Goal: Information Seeking & Learning: Find specific fact

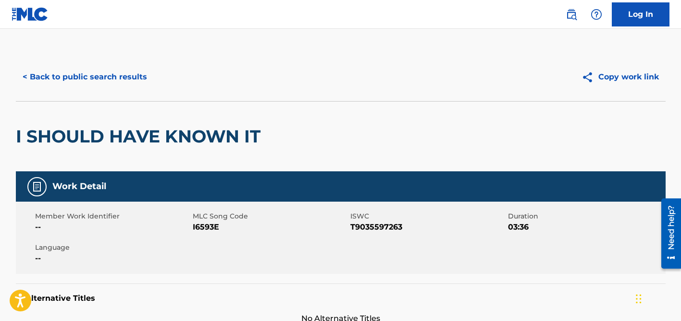
click at [138, 72] on button "< Back to public search results" at bounding box center [85, 77] width 138 height 24
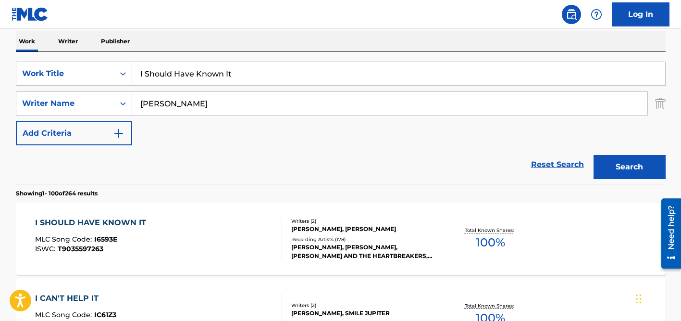
scroll to position [143, 0]
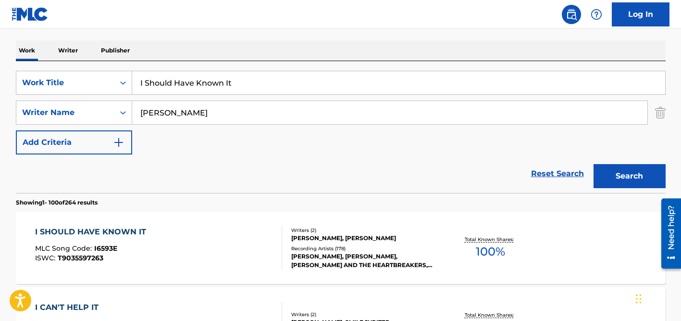
click at [171, 118] on input "[PERSON_NAME]" at bounding box center [390, 112] width 516 height 23
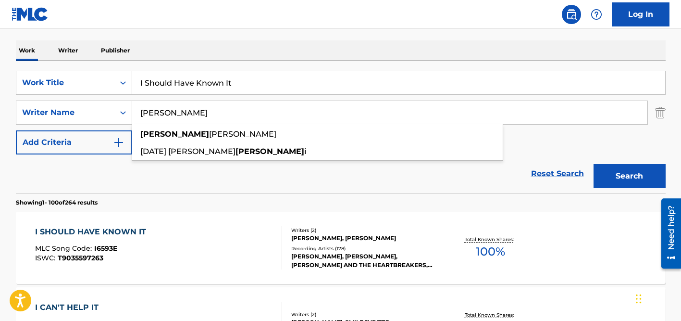
type input "[PERSON_NAME]"
click at [159, 88] on input "I Should Have Known It" at bounding box center [398, 82] width 533 height 23
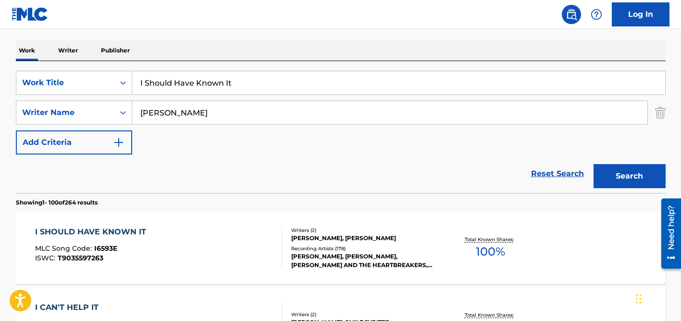
click at [159, 88] on input "I Should Have Known It" at bounding box center [398, 82] width 533 height 23
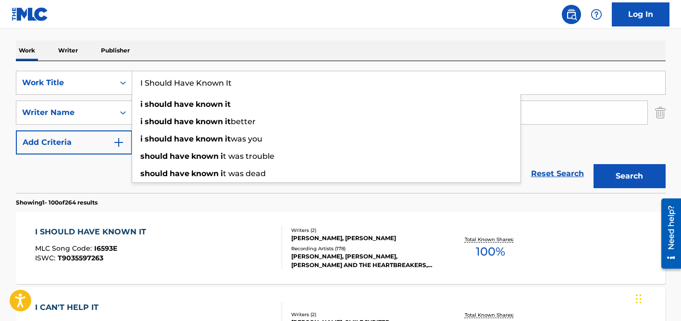
paste input "Ae [PERSON_NAME]"
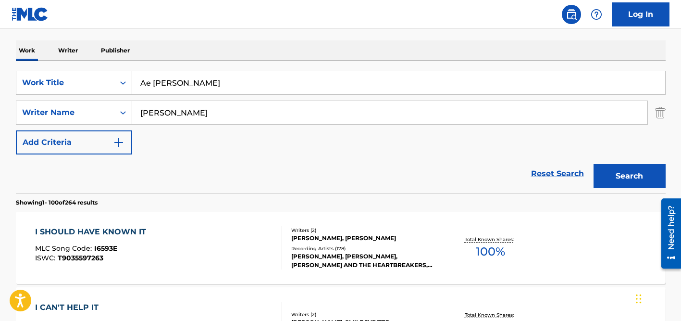
type input "Ae [PERSON_NAME]"
click at [201, 110] on input "[PERSON_NAME]" at bounding box center [390, 112] width 516 height 23
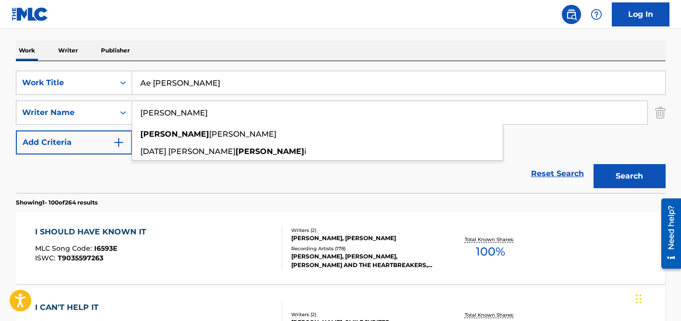
click at [594, 164] on button "Search" at bounding box center [630, 176] width 72 height 24
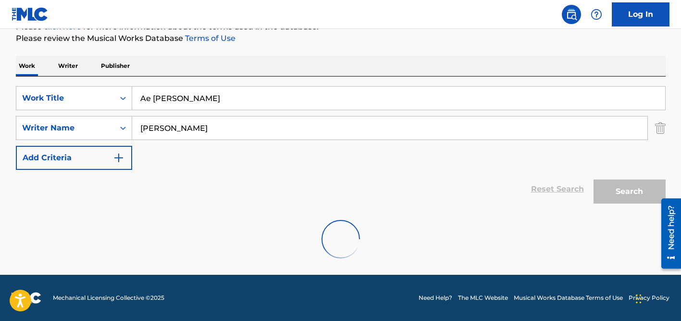
scroll to position [97, 0]
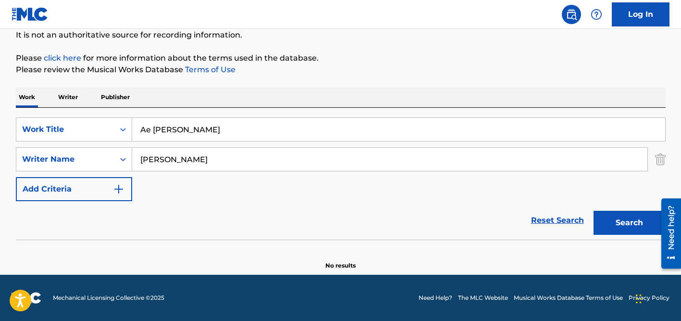
click at [207, 157] on input "[PERSON_NAME]" at bounding box center [390, 159] width 516 height 23
click at [594, 211] on button "Search" at bounding box center [630, 223] width 72 height 24
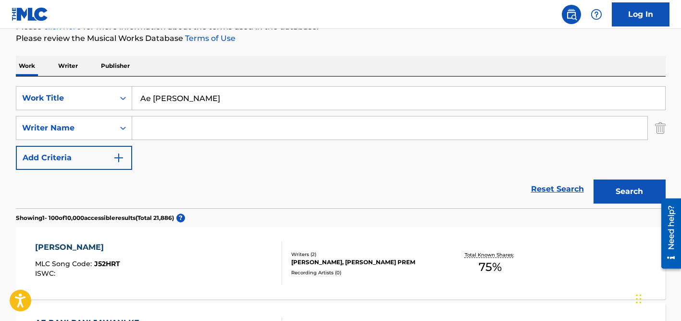
scroll to position [143, 0]
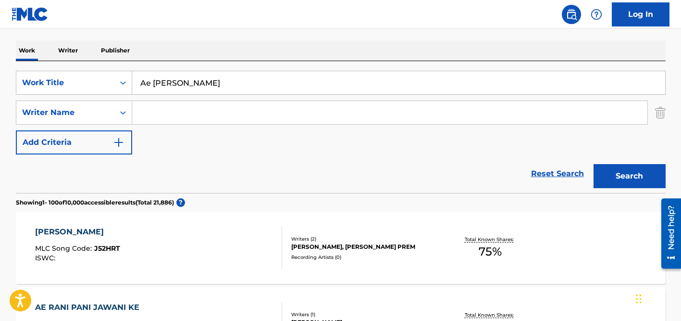
click at [165, 84] on input "Ae [PERSON_NAME]" at bounding box center [398, 82] width 533 height 23
paste input "Xopun Xore"
click at [594, 164] on button "Search" at bounding box center [630, 176] width 72 height 24
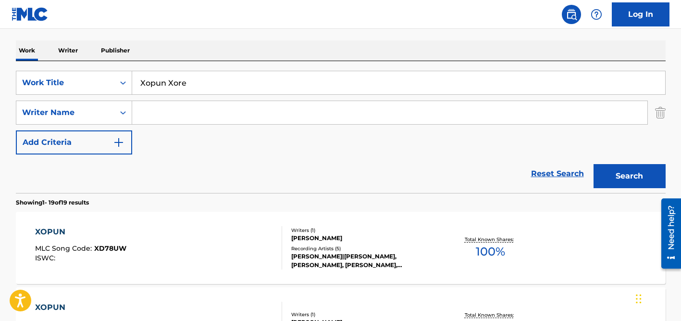
click at [182, 87] on input "Xopun Xore" at bounding box center [398, 82] width 533 height 23
click at [182, 84] on input "Xopun Xore" at bounding box center [398, 82] width 533 height 23
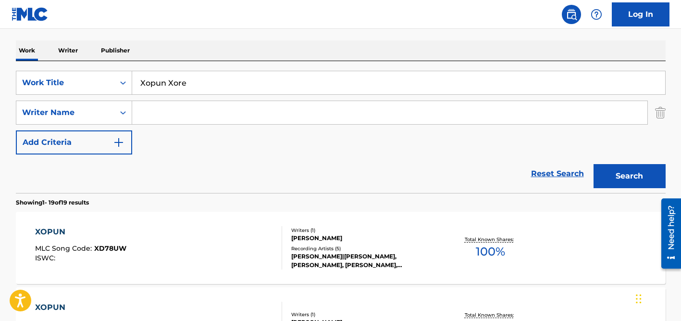
paste input "Cô Dâu [PERSON_NAME] Em"
click at [150, 82] on input "Cô Dâu [PERSON_NAME] Em" at bounding box center [398, 82] width 533 height 23
click at [164, 83] on input "Co Dâu [PERSON_NAME] Em" at bounding box center [398, 82] width 533 height 23
click at [186, 83] on input "Co Dau [PERSON_NAME] Em" at bounding box center [398, 82] width 533 height 23
click at [213, 83] on input "Co Dau [PERSON_NAME] Em" at bounding box center [398, 82] width 533 height 23
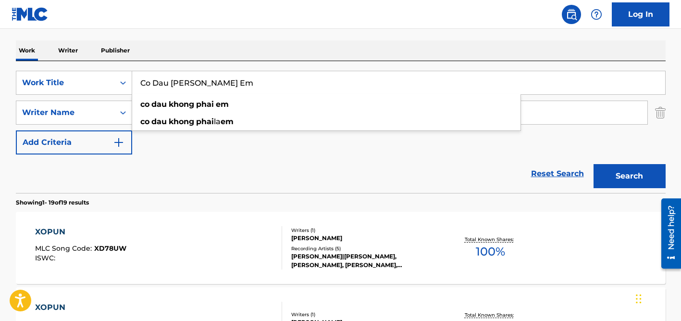
click at [262, 84] on input "Co Dau [PERSON_NAME] Em" at bounding box center [398, 82] width 533 height 23
click at [148, 164] on div "Reset Search Search" at bounding box center [341, 173] width 650 height 38
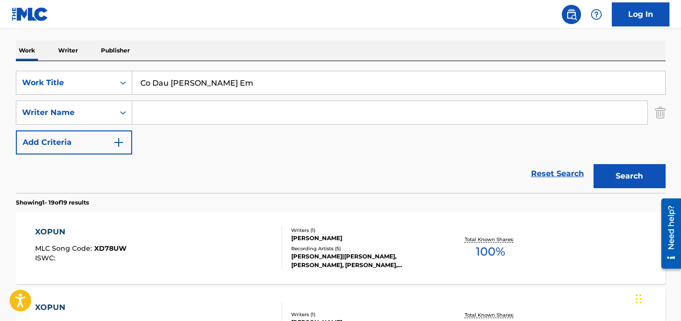
click at [167, 106] on input "Search Form" at bounding box center [390, 112] width 516 height 23
click at [594, 164] on button "Search" at bounding box center [630, 176] width 72 height 24
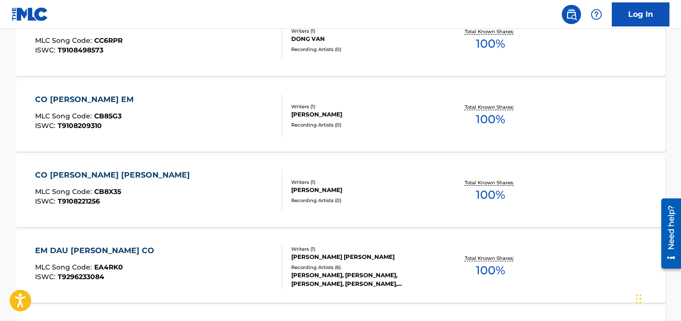
scroll to position [0, 0]
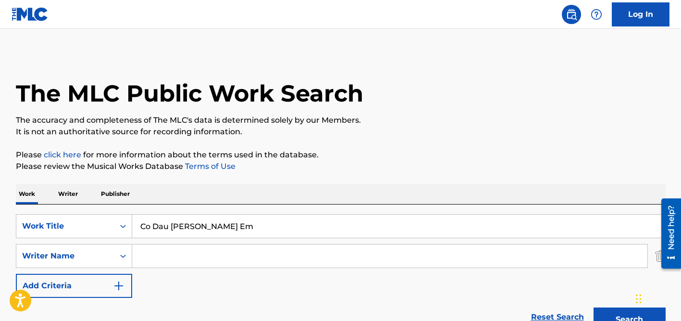
click at [165, 223] on input "Co Dau [PERSON_NAME] Em" at bounding box center [398, 225] width 533 height 23
paste input "Ja Ke Piyo"
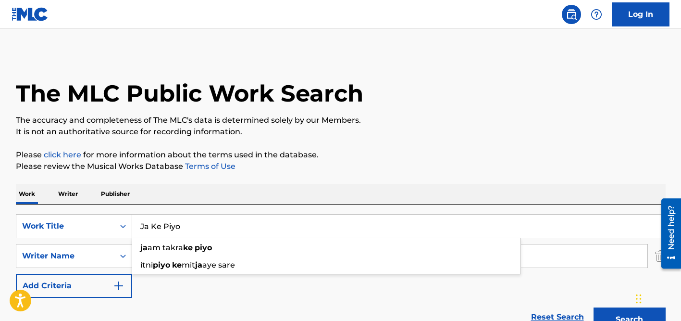
type input "Ja Ke Piyo"
click at [295, 193] on div "Work Writer Publisher" at bounding box center [341, 194] width 650 height 20
click at [220, 246] on input "Search Form" at bounding box center [390, 255] width 516 height 23
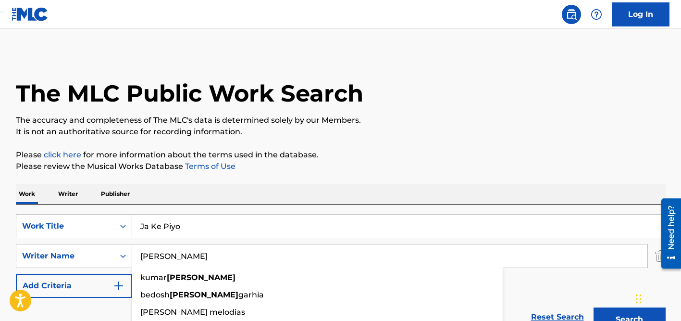
type input "[PERSON_NAME]"
click at [594, 307] on button "Search" at bounding box center [630, 319] width 72 height 24
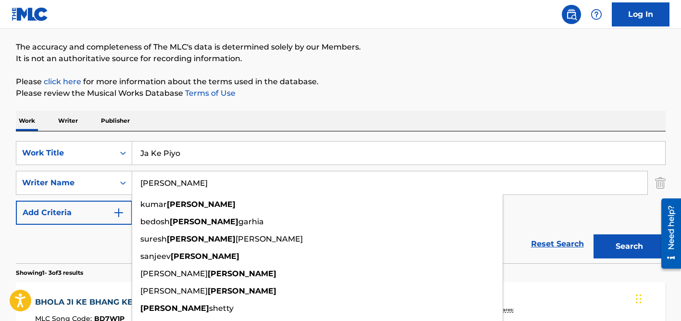
scroll to position [80, 0]
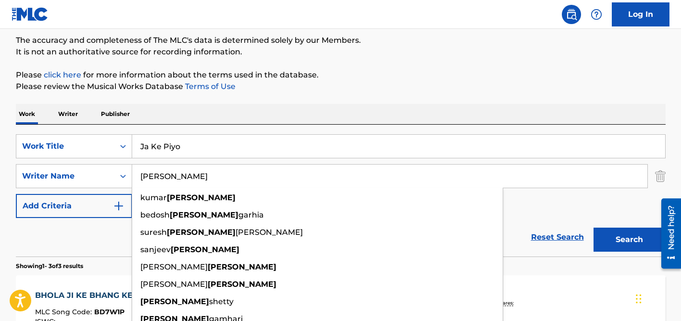
click at [75, 244] on div "Reset Search Search" at bounding box center [341, 237] width 650 height 38
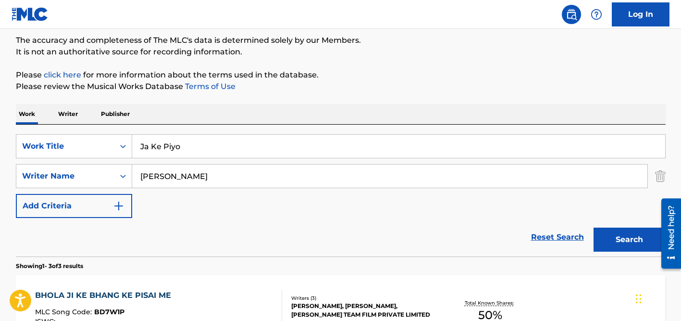
click at [211, 186] on input "[PERSON_NAME]" at bounding box center [390, 175] width 516 height 23
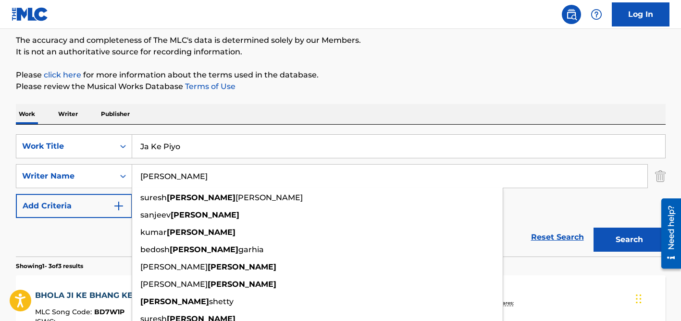
click at [594, 227] on button "Search" at bounding box center [630, 239] width 72 height 24
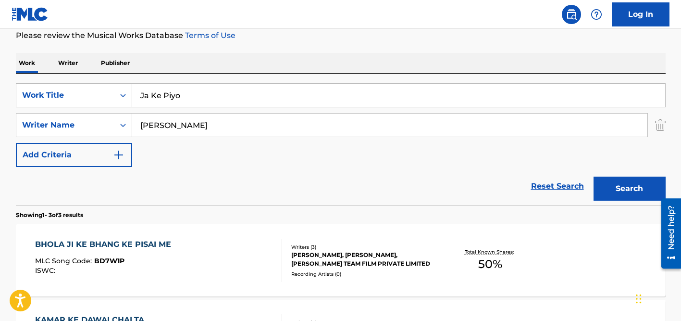
scroll to position [166, 0]
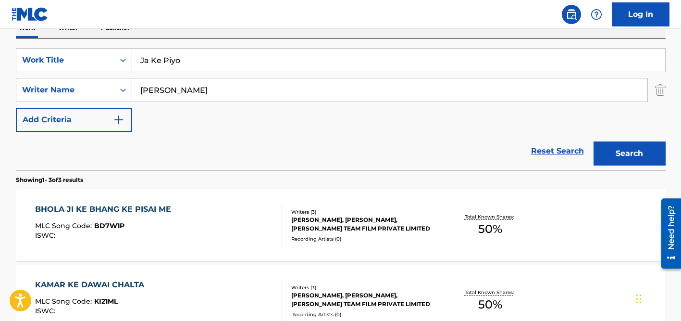
click at [177, 87] on input "[PERSON_NAME]" at bounding box center [390, 89] width 516 height 23
click at [594, 141] on button "Search" at bounding box center [630, 153] width 72 height 24
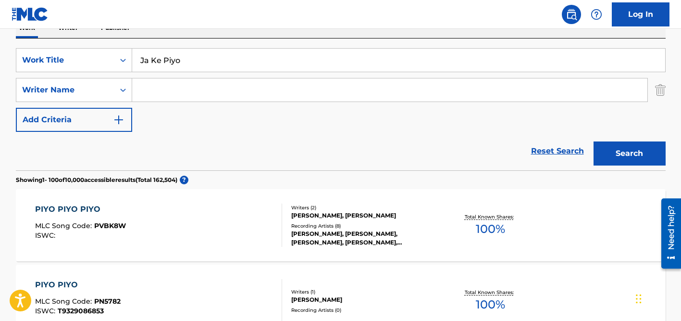
click at [239, 90] on input "Search Form" at bounding box center [390, 89] width 516 height 23
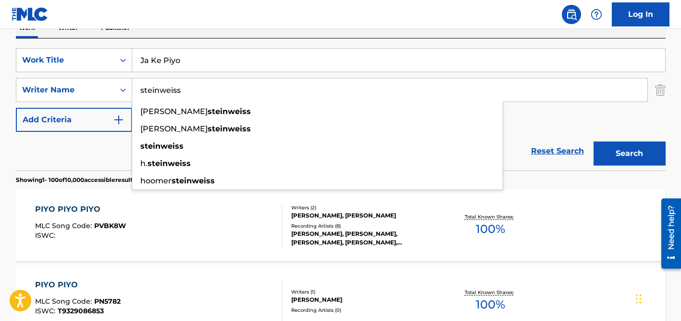
type input "steinweiss"
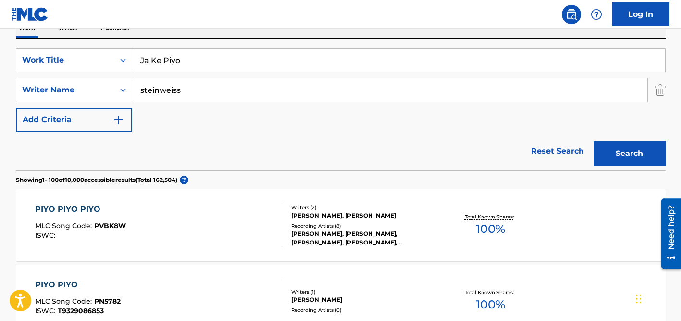
click at [231, 62] on input "Ja Ke Piyo" at bounding box center [398, 60] width 533 height 23
paste input "[DEMOGRAPHIC_DATA] [DEMOGRAPHIC_DATA]"
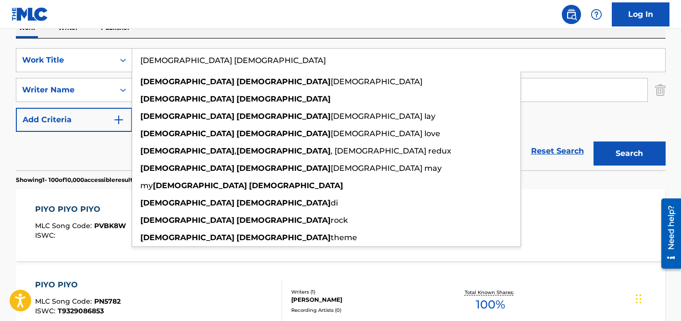
type input "[DEMOGRAPHIC_DATA] [DEMOGRAPHIC_DATA]"
click at [88, 154] on div "Reset Search Search" at bounding box center [341, 151] width 650 height 38
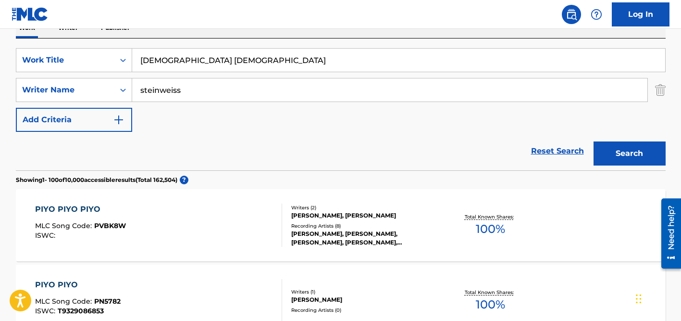
click at [192, 84] on input "steinweiss" at bounding box center [390, 89] width 516 height 23
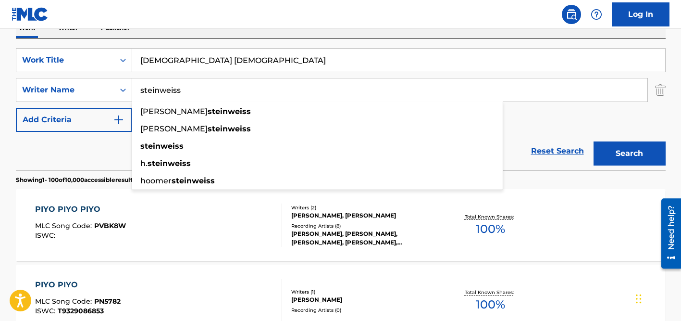
click at [594, 141] on button "Search" at bounding box center [630, 153] width 72 height 24
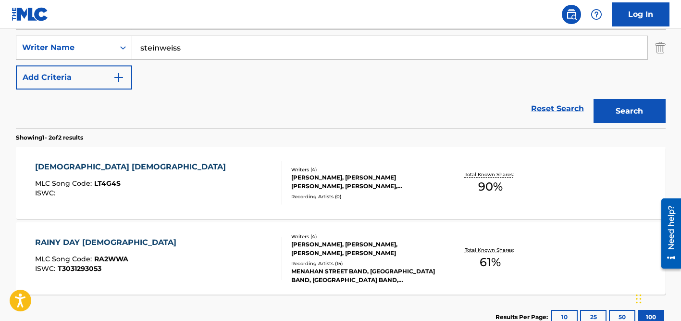
scroll to position [214, 0]
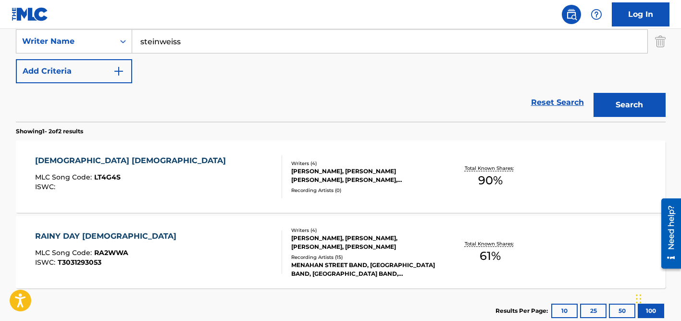
click at [318, 179] on div "[PERSON_NAME], [PERSON_NAME] [PERSON_NAME], [PERSON_NAME], [PERSON_NAME]" at bounding box center [363, 175] width 145 height 17
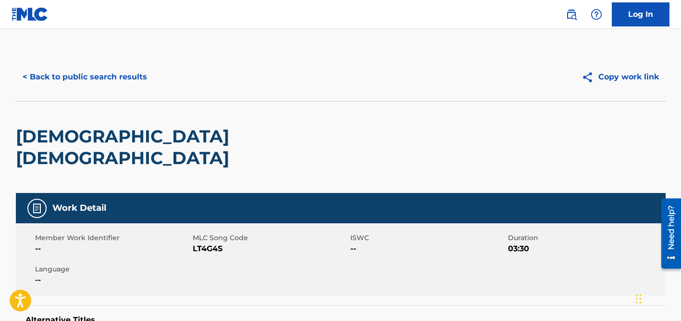
click at [130, 69] on button "< Back to public search results" at bounding box center [85, 77] width 138 height 24
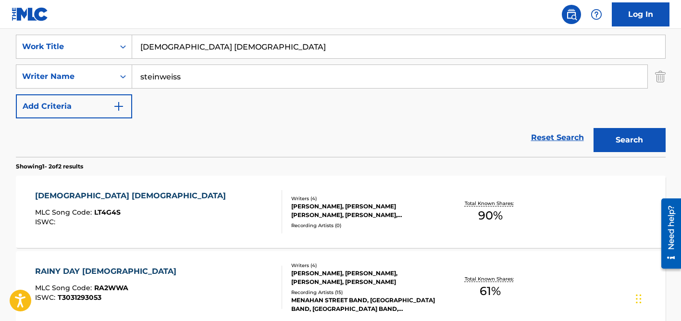
scroll to position [142, 0]
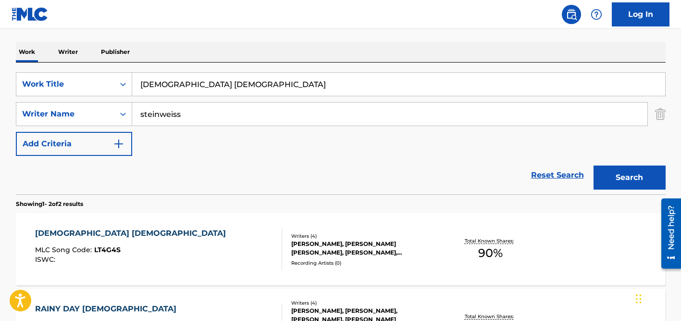
click at [173, 80] on input "[DEMOGRAPHIC_DATA] [DEMOGRAPHIC_DATA]" at bounding box center [398, 84] width 533 height 23
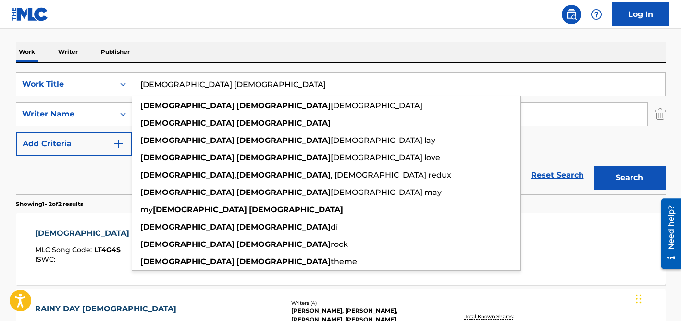
click at [173, 80] on input "[DEMOGRAPHIC_DATA] [DEMOGRAPHIC_DATA]" at bounding box center [398, 84] width 533 height 23
paste input "Spark Power"
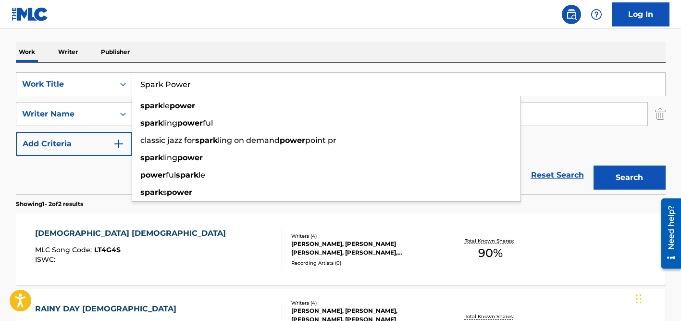
type input "Spark Power"
click at [203, 50] on div "Work Writer Publisher" at bounding box center [341, 52] width 650 height 20
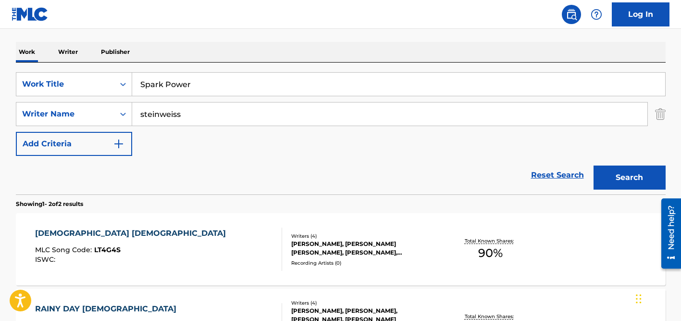
click at [182, 113] on input "steinweiss" at bounding box center [390, 113] width 516 height 23
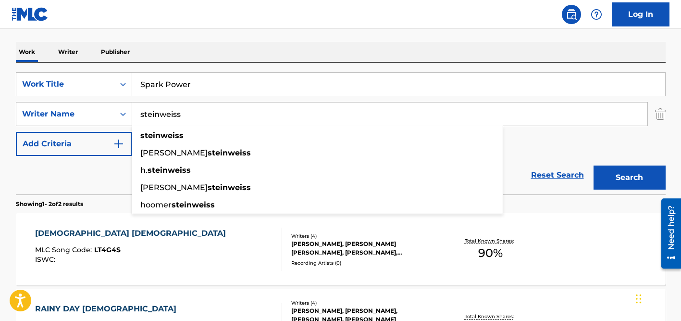
click at [182, 113] on input "steinweiss" at bounding box center [390, 113] width 516 height 23
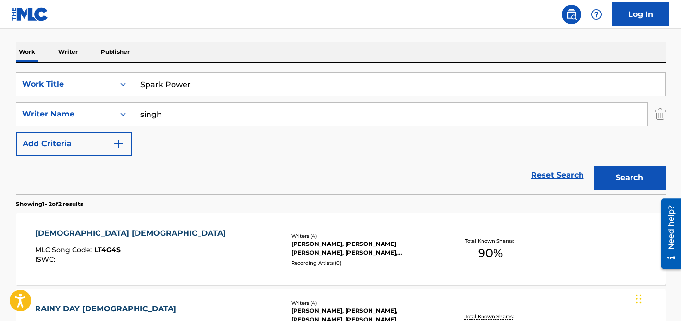
type input "singh"
click at [594, 165] on button "Search" at bounding box center [630, 177] width 72 height 24
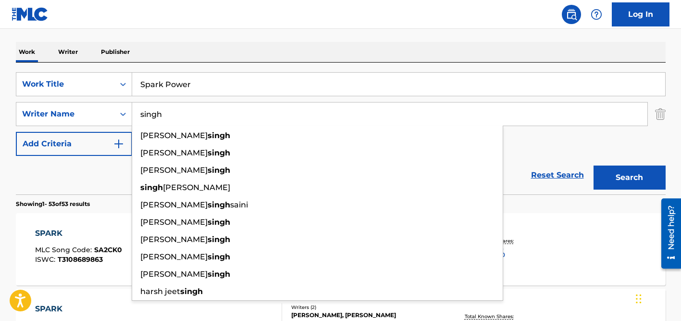
click at [80, 167] on div "Reset Search Search" at bounding box center [341, 175] width 650 height 38
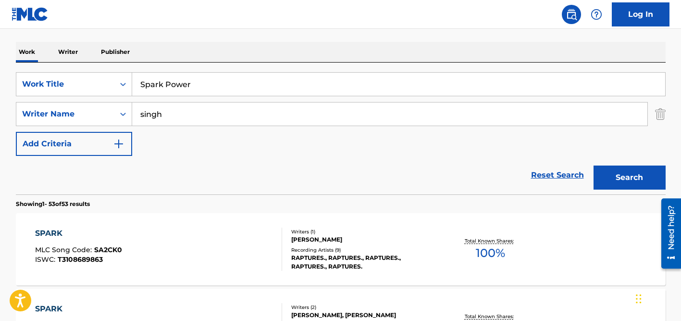
click at [192, 83] on input "Spark Power" at bounding box center [398, 84] width 533 height 23
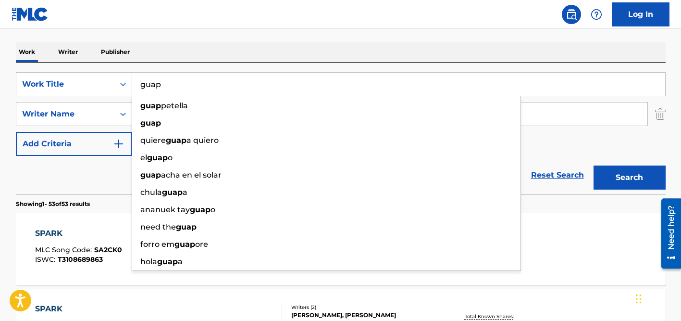
type input "guap"
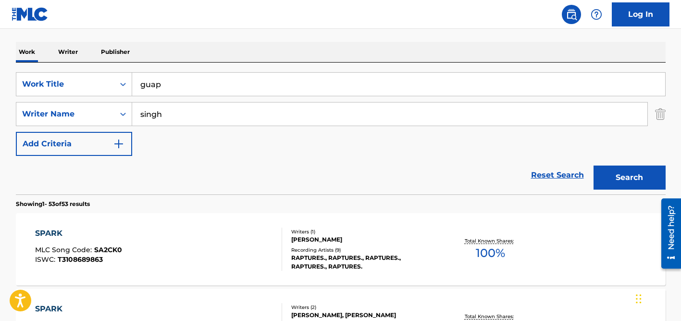
click at [201, 58] on div "Work Writer Publisher" at bounding box center [341, 52] width 650 height 20
click at [189, 115] on input "singh" at bounding box center [390, 113] width 516 height 23
click at [594, 165] on button "Search" at bounding box center [630, 177] width 72 height 24
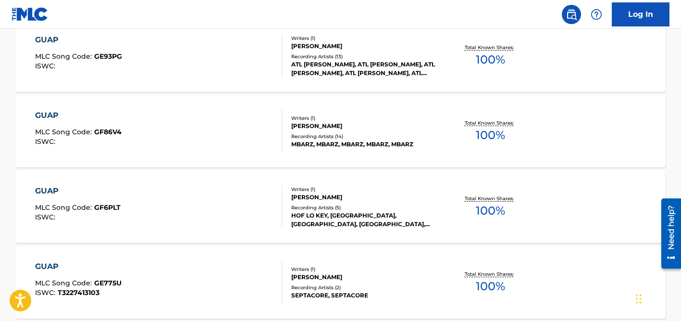
scroll to position [0, 0]
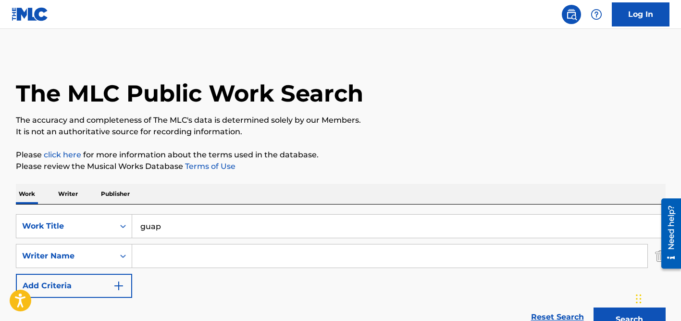
click at [181, 229] on input "guap" at bounding box center [398, 225] width 533 height 23
paste input "Eshtegalat"
type input "Eshtegalat"
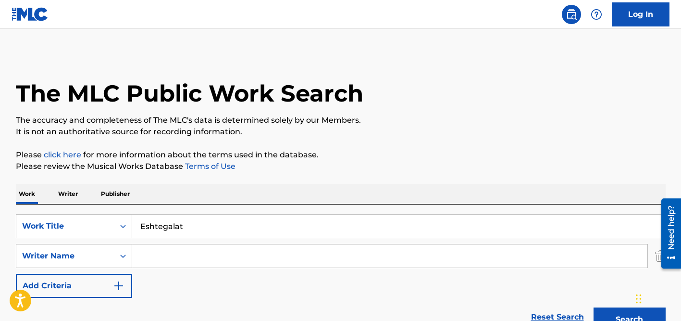
click at [186, 245] on input "Search Form" at bounding box center [390, 255] width 516 height 23
paste input "[PERSON_NAME]"
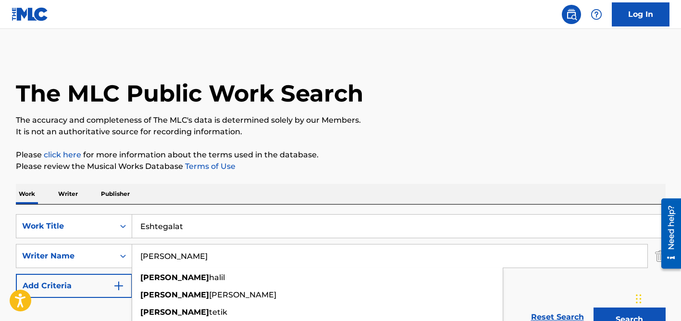
type input "[PERSON_NAME]"
click at [594, 307] on button "Search" at bounding box center [630, 319] width 72 height 24
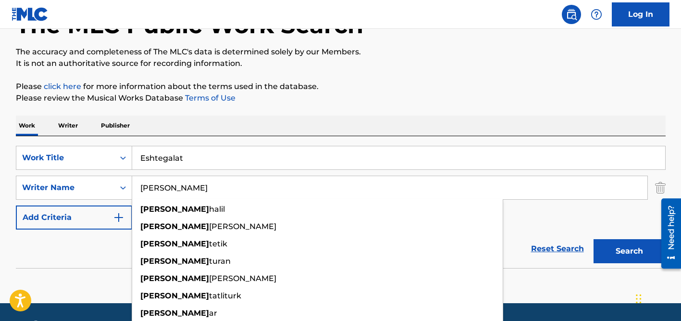
scroll to position [85, 0]
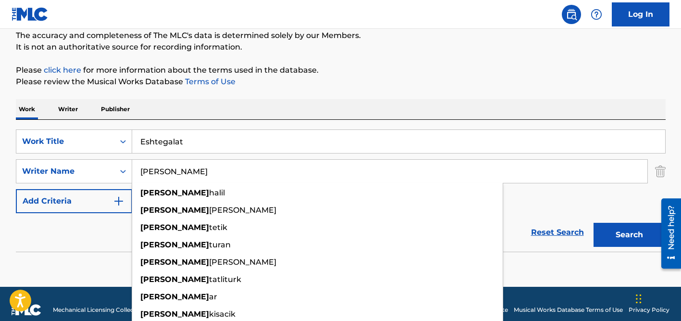
click at [233, 167] on input "[PERSON_NAME]" at bounding box center [390, 171] width 516 height 23
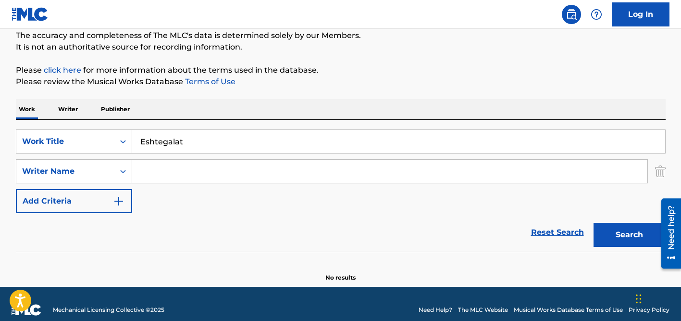
click at [594, 223] on button "Search" at bounding box center [630, 235] width 72 height 24
click at [168, 170] on input "Search Form" at bounding box center [390, 171] width 516 height 23
type input "[PERSON_NAME]"
click at [175, 146] on input "Eshtegalat" at bounding box center [398, 141] width 533 height 23
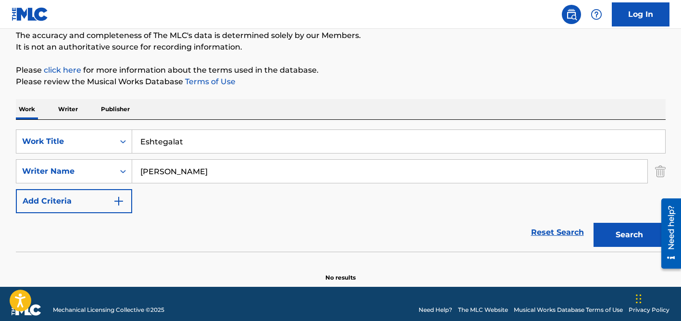
click at [175, 146] on input "Eshtegalat" at bounding box center [398, 141] width 533 height 23
paste input "chica de cristal"
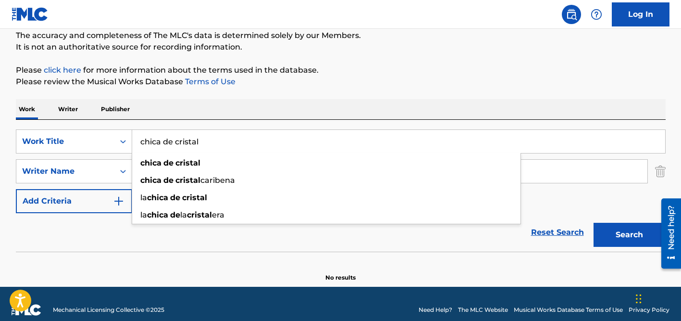
type input "chica de cristal"
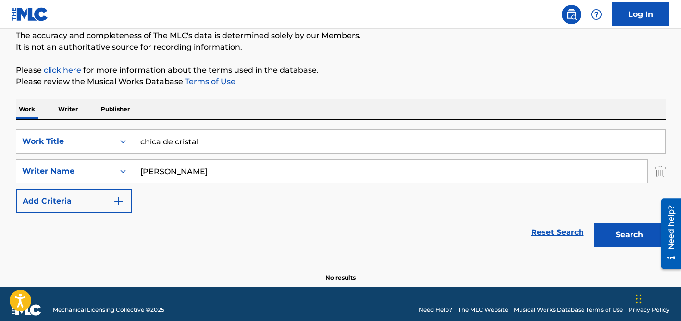
click at [212, 118] on div "Work Writer Publisher" at bounding box center [341, 109] width 650 height 20
click at [213, 173] on input "[PERSON_NAME]" at bounding box center [390, 171] width 516 height 23
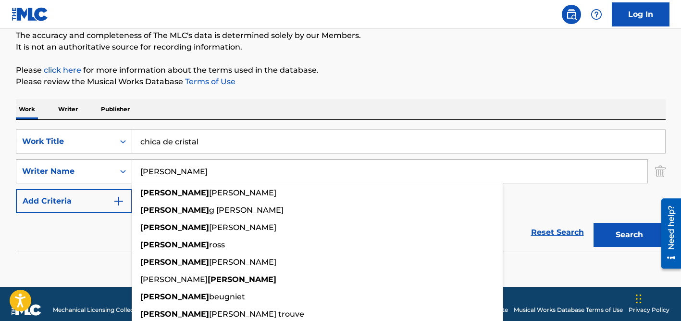
click at [594, 223] on button "Search" at bounding box center [630, 235] width 72 height 24
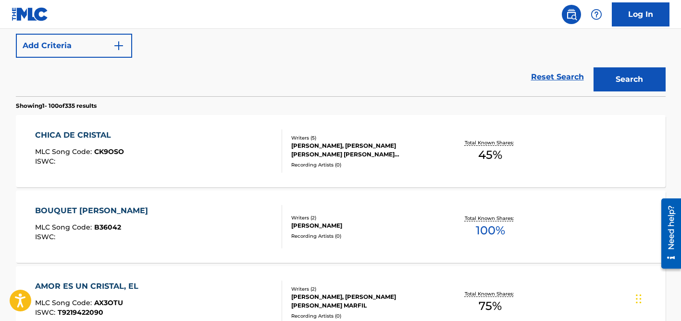
scroll to position [243, 0]
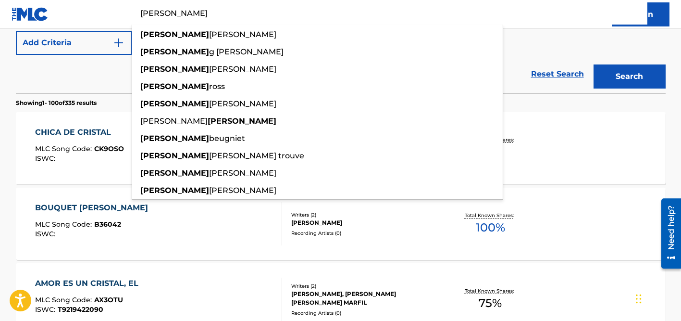
click at [528, 137] on div "Total Known Shares: 45 %" at bounding box center [491, 148] width 108 height 29
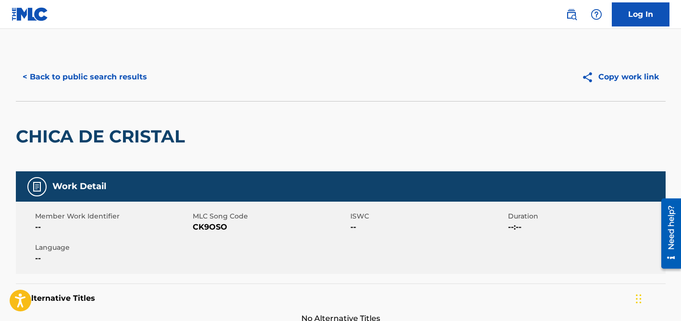
click at [126, 79] on button "< Back to public search results" at bounding box center [85, 77] width 138 height 24
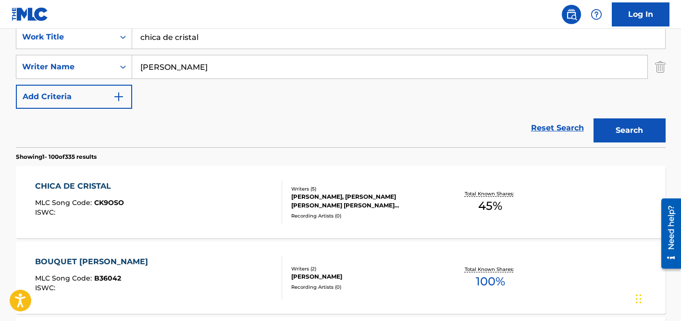
scroll to position [172, 0]
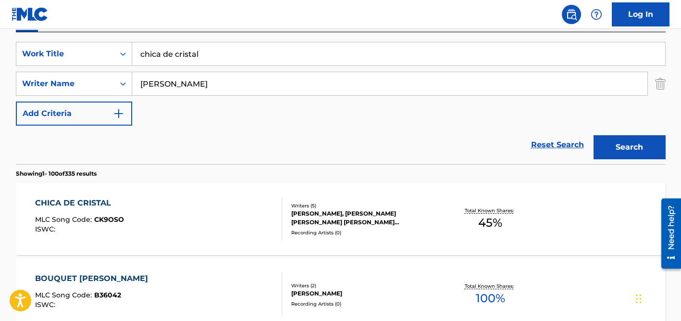
click at [151, 82] on input "[PERSON_NAME]" at bounding box center [390, 83] width 516 height 23
click at [176, 57] on input "chica de cristal" at bounding box center [398, 53] width 533 height 23
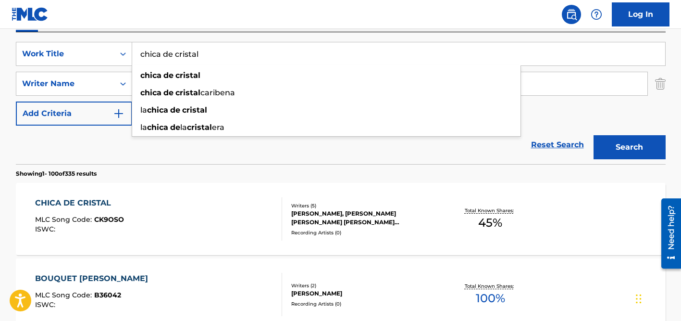
click at [176, 57] on input "chica de cristal" at bounding box center [398, 53] width 533 height 23
paste input "GRÉCIA"
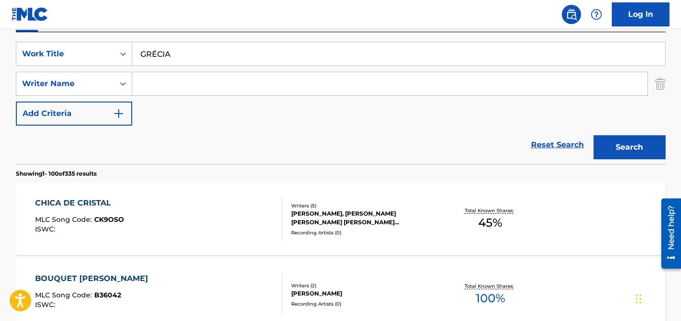
click at [159, 52] on input "GRÉCIA" at bounding box center [398, 53] width 533 height 23
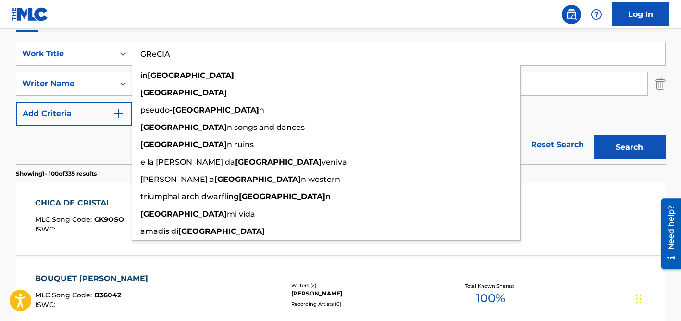
click at [594, 135] on button "Search" at bounding box center [630, 147] width 72 height 24
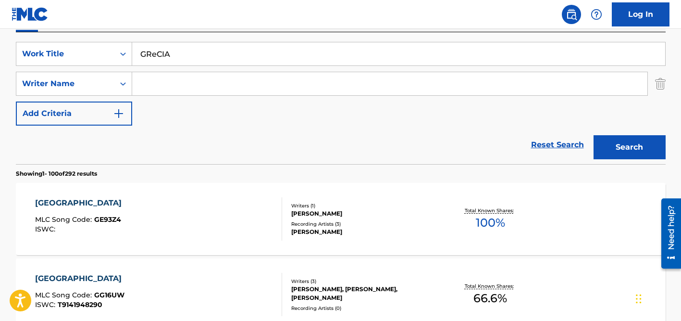
click at [201, 57] on input "GReCIA" at bounding box center [398, 53] width 533 height 23
paste input "[GEOGRAPHIC_DATA] Ka [PERSON_NAME]"
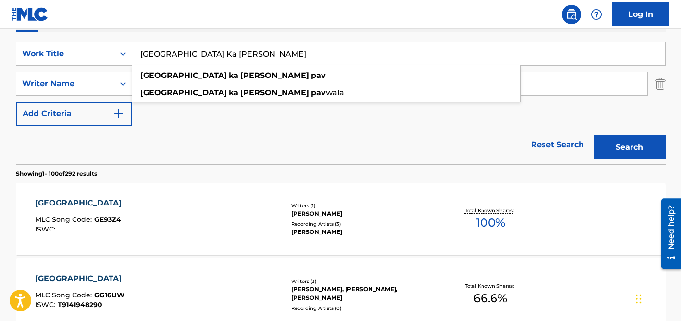
type input "[GEOGRAPHIC_DATA] Ka [PERSON_NAME]"
click at [141, 126] on div "Reset Search Search" at bounding box center [341, 145] width 650 height 38
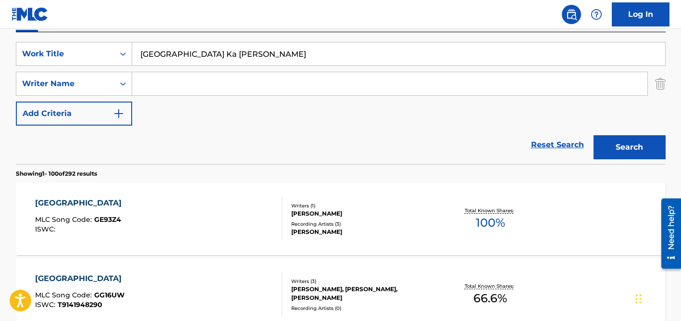
click at [179, 72] on input "Search Form" at bounding box center [390, 83] width 516 height 23
click at [594, 135] on button "Search" at bounding box center [630, 147] width 72 height 24
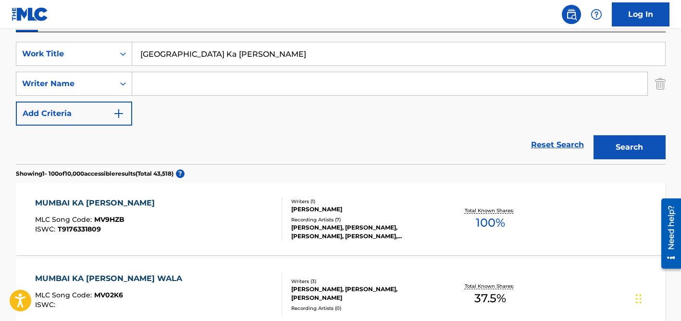
click at [312, 209] on div "[PERSON_NAME]" at bounding box center [363, 209] width 145 height 9
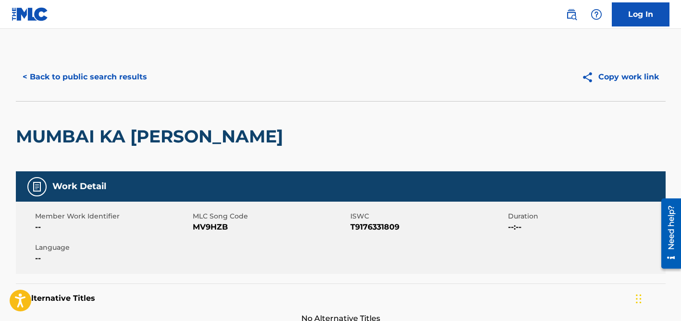
click at [125, 70] on button "< Back to public search results" at bounding box center [85, 77] width 138 height 24
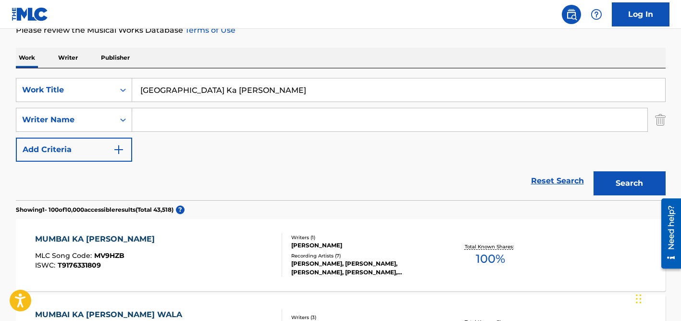
scroll to position [126, 0]
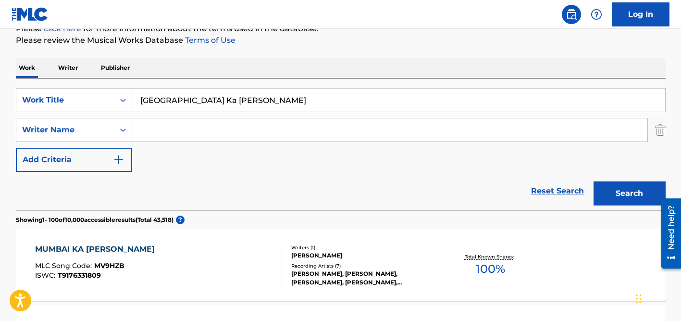
click at [155, 127] on input "Search Form" at bounding box center [390, 129] width 516 height 23
type input "taha"
click at [164, 97] on input "[GEOGRAPHIC_DATA] Ka [PERSON_NAME]" at bounding box center [398, 99] width 533 height 23
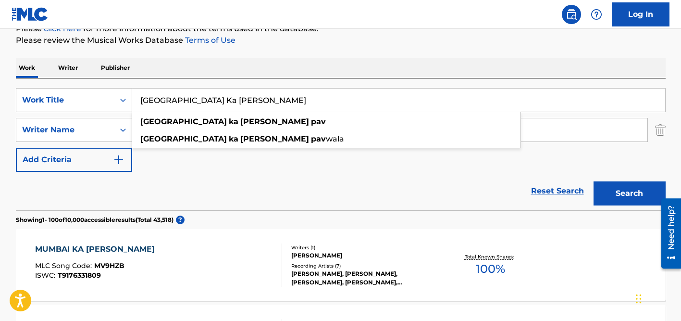
click at [164, 97] on input "[GEOGRAPHIC_DATA] Ka [PERSON_NAME]" at bounding box center [398, 99] width 533 height 23
paste input "HEAVY LOVE"
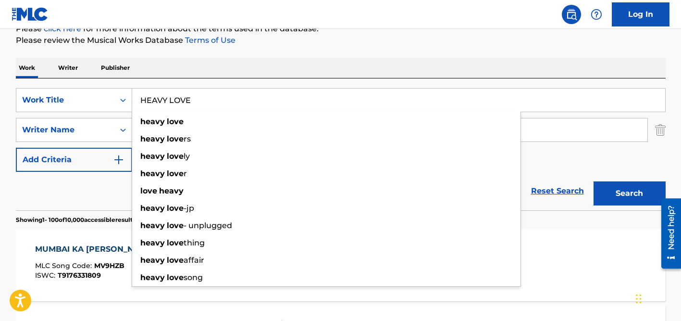
type input "HEAVY LOVE"
click at [233, 69] on div "Work Writer Publisher" at bounding box center [341, 68] width 650 height 20
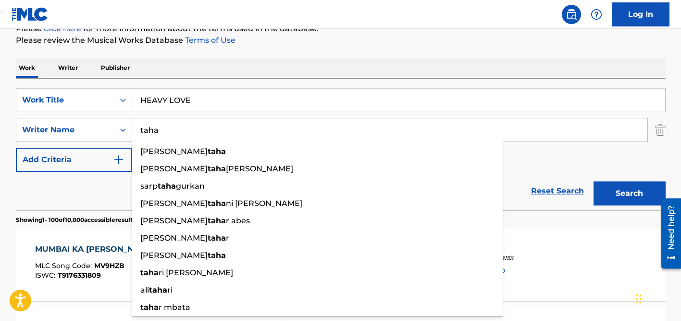
click at [227, 123] on input "taha" at bounding box center [390, 129] width 516 height 23
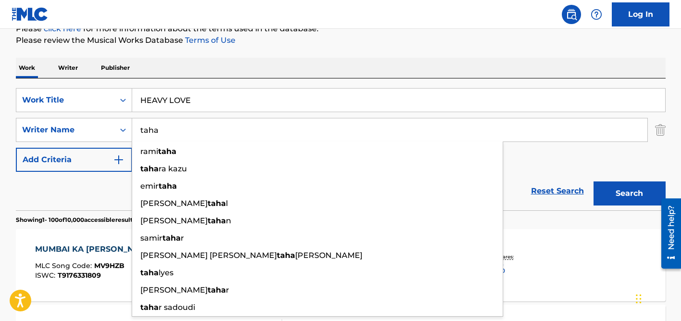
click at [594, 181] on button "Search" at bounding box center [630, 193] width 72 height 24
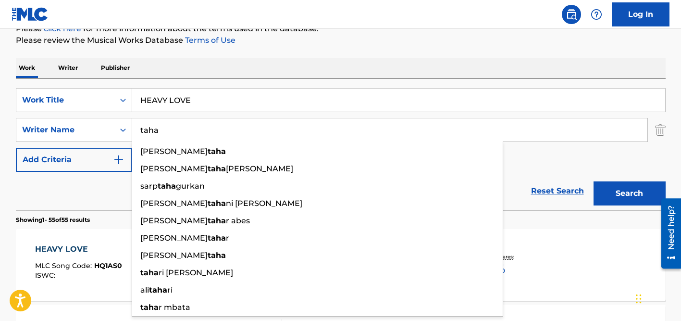
click at [383, 43] on p "Please review the Musical Works Database Terms of Use" at bounding box center [341, 41] width 650 height 12
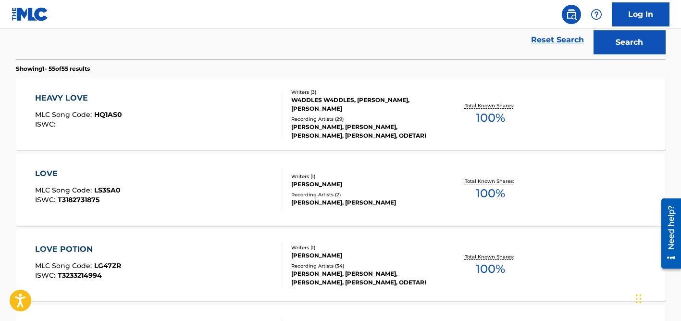
scroll to position [280, 0]
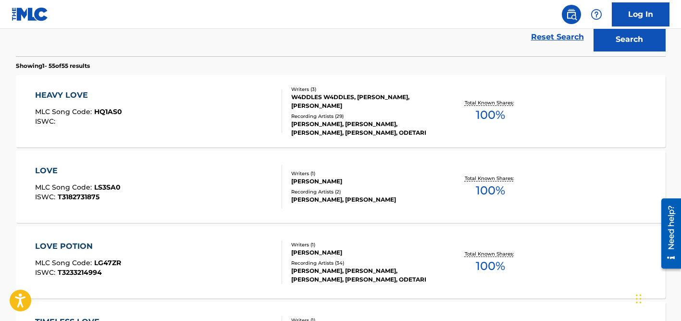
click at [328, 121] on div "[PERSON_NAME], [PERSON_NAME], [PERSON_NAME], [PERSON_NAME], ODETARI" at bounding box center [363, 128] width 145 height 17
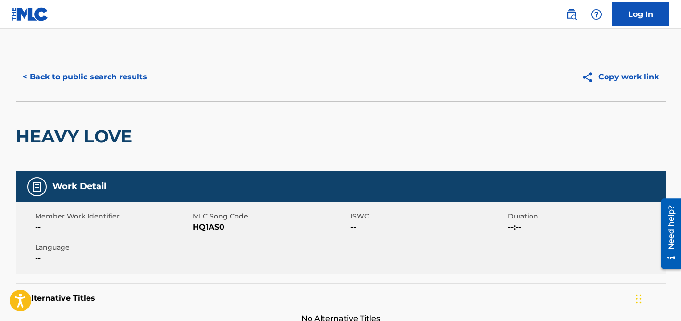
click at [99, 75] on button "< Back to public search results" at bounding box center [85, 77] width 138 height 24
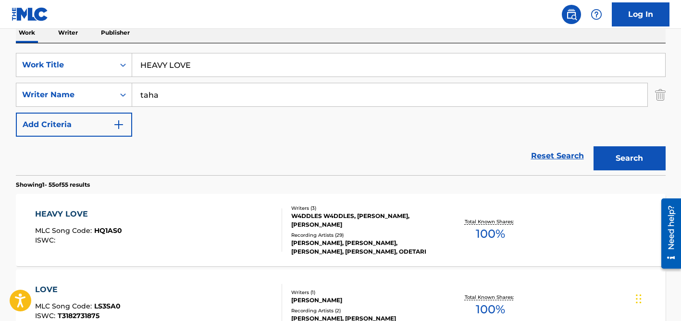
scroll to position [107, 0]
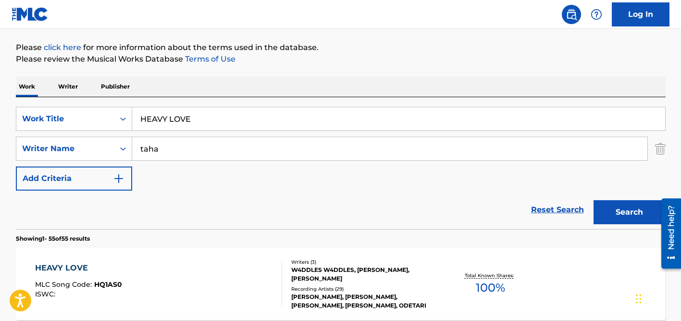
click at [169, 142] on input "taha" at bounding box center [390, 148] width 516 height 23
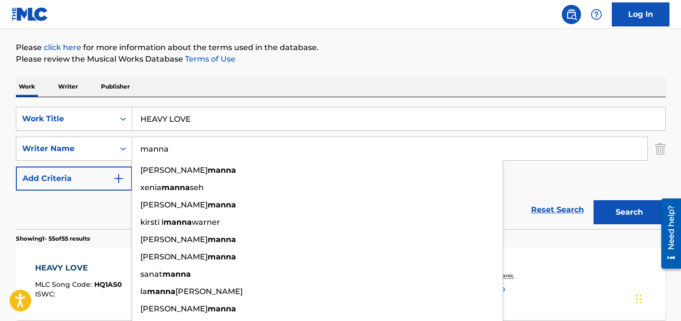
type input "manna"
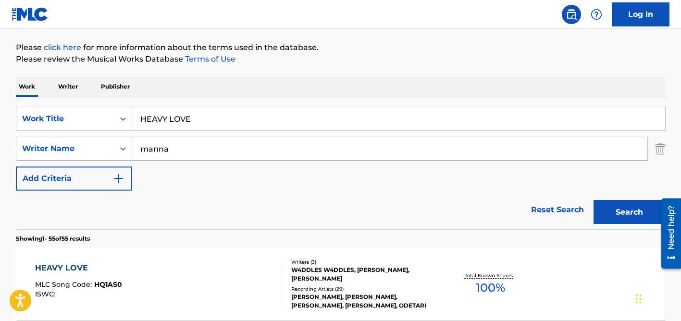
click at [173, 119] on input "HEAVY LOVE" at bounding box center [398, 118] width 533 height 23
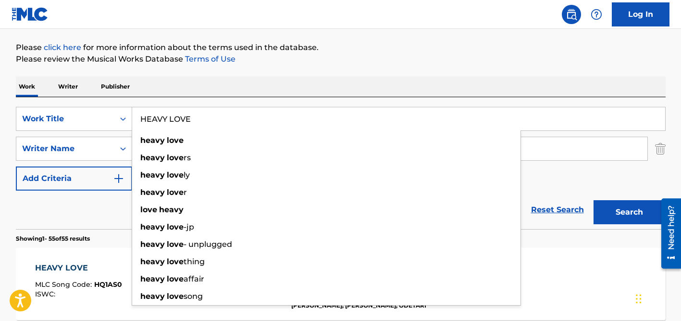
click at [173, 119] on input "HEAVY LOVE" at bounding box center [398, 118] width 533 height 23
paste input "Rooh"
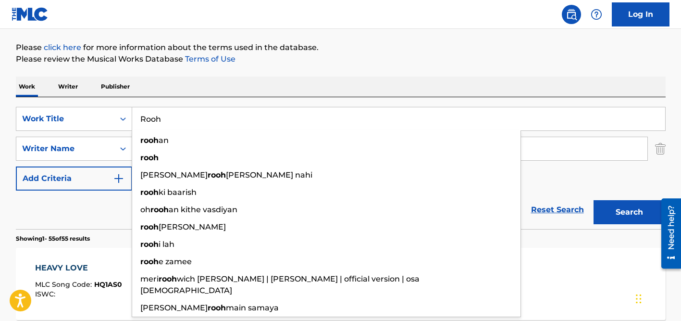
type input "Rooh"
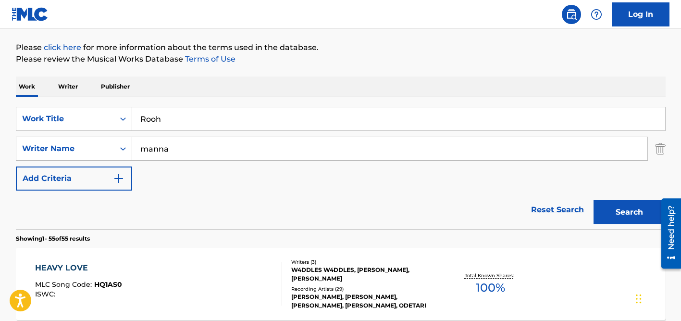
click at [210, 100] on div "SearchWithCriteriada92fadb-9570-4115-acf3-3f21b08c6bfe Work Title Rooh SearchWi…" at bounding box center [341, 163] width 650 height 132
click at [202, 143] on input "manna" at bounding box center [390, 148] width 516 height 23
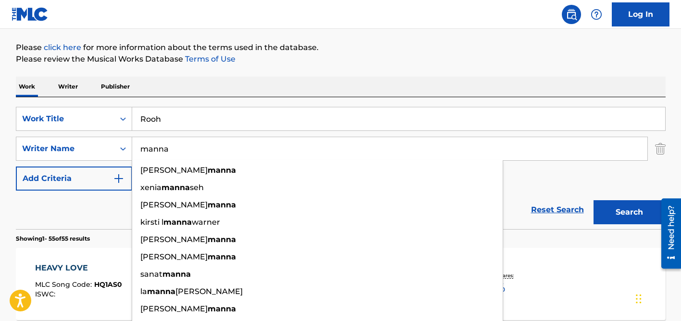
click at [594, 200] on button "Search" at bounding box center [630, 212] width 72 height 24
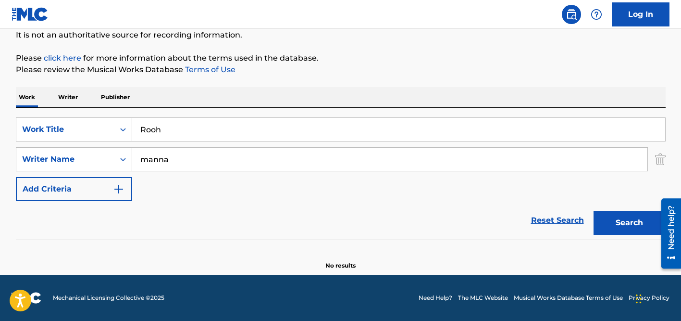
scroll to position [97, 0]
click at [172, 151] on input "manna" at bounding box center [390, 159] width 516 height 23
click at [594, 211] on button "Search" at bounding box center [630, 223] width 72 height 24
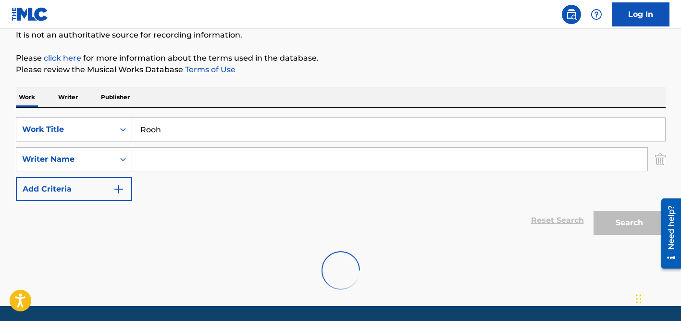
scroll to position [107, 0]
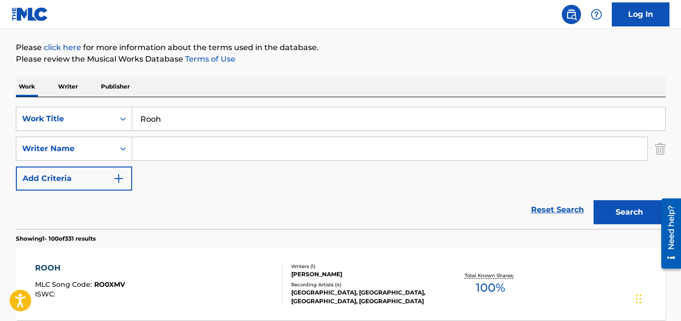
click at [193, 117] on input "Rooh" at bounding box center [398, 118] width 533 height 23
paste input "Sanam O Sanam Khaillu Tu Kasam"
click at [277, 95] on div "Work Writer Publisher" at bounding box center [341, 86] width 650 height 20
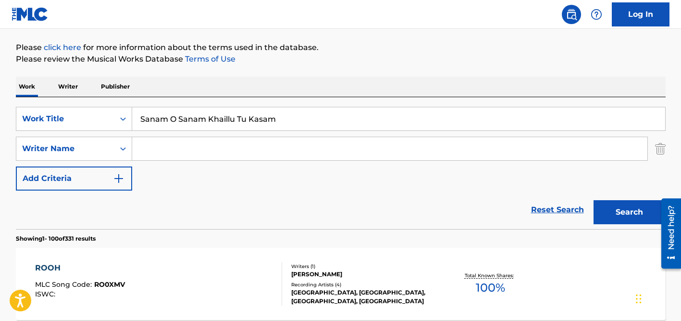
click at [225, 159] on input "Search Form" at bounding box center [390, 148] width 516 height 23
click at [594, 200] on button "Search" at bounding box center [630, 212] width 72 height 24
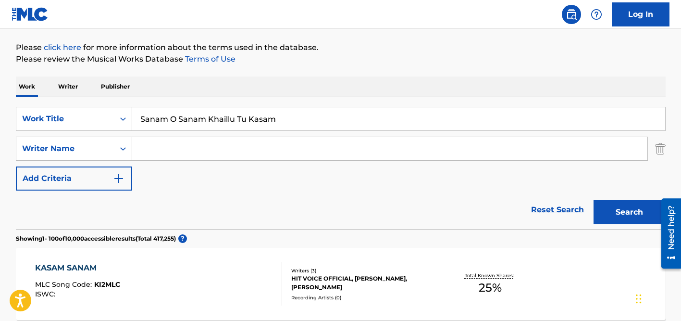
click at [189, 119] on input "Sanam O Sanam Khaillu Tu Kasam" at bounding box center [398, 118] width 533 height 23
paste input "We Outchea"
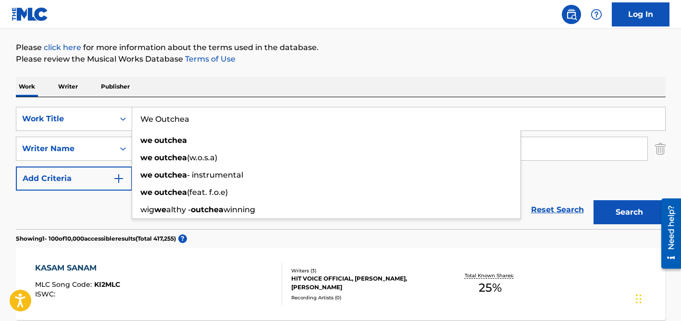
click at [594, 200] on button "Search" at bounding box center [630, 212] width 72 height 24
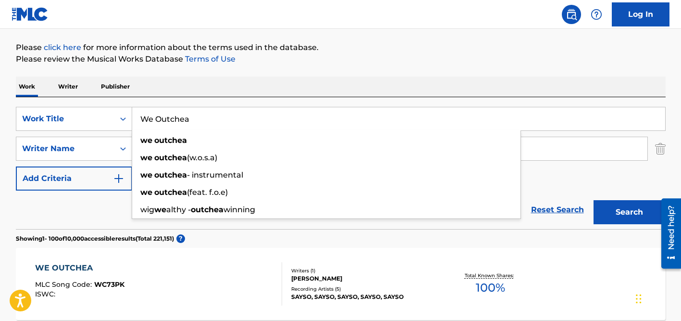
click at [108, 200] on div "Reset Search Search" at bounding box center [341, 209] width 650 height 38
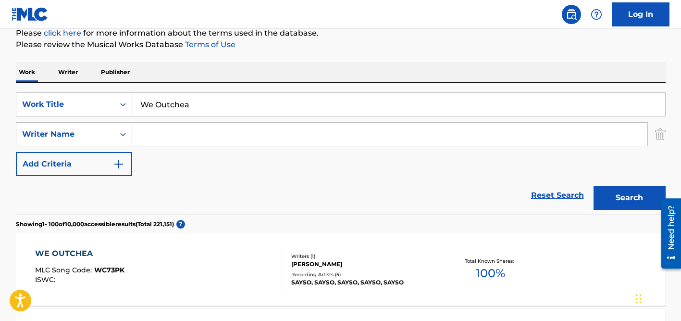
scroll to position [73, 0]
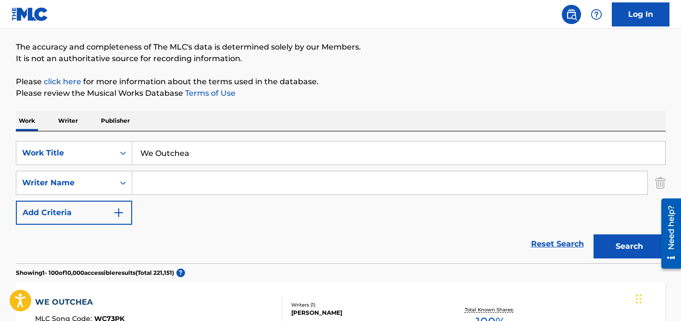
click at [170, 151] on input "We Outchea" at bounding box center [398, 152] width 533 height 23
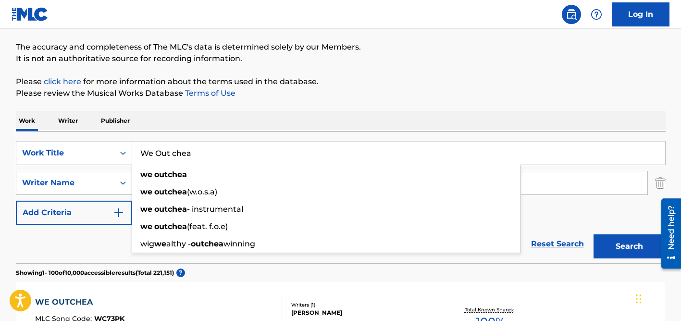
click at [594, 234] on button "Search" at bounding box center [630, 246] width 72 height 24
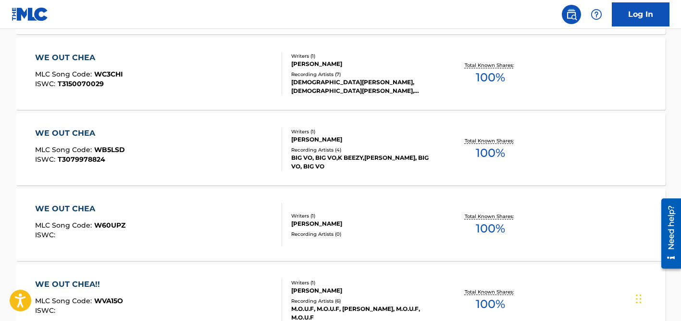
scroll to position [0, 0]
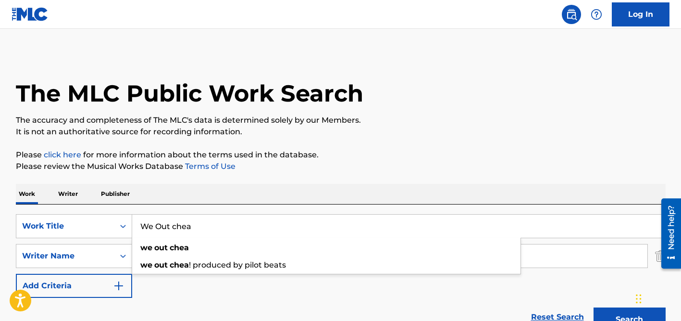
click at [176, 228] on input "We Out chea" at bounding box center [398, 225] width 533 height 23
paste input "Aborresco"
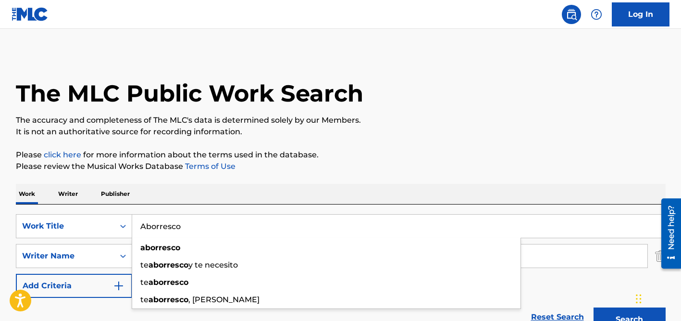
type input "Aborresco"
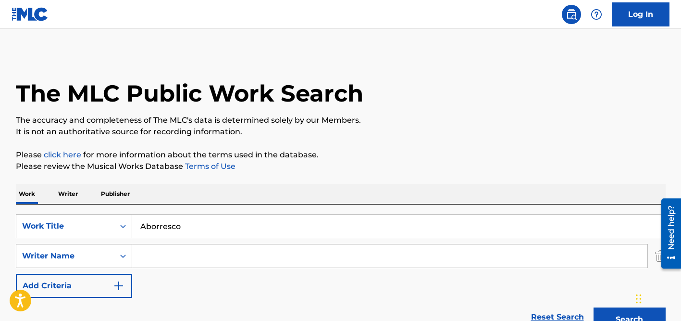
click at [260, 189] on div "Work Writer Publisher" at bounding box center [341, 194] width 650 height 20
click at [198, 247] on input "Search Form" at bounding box center [390, 255] width 516 height 23
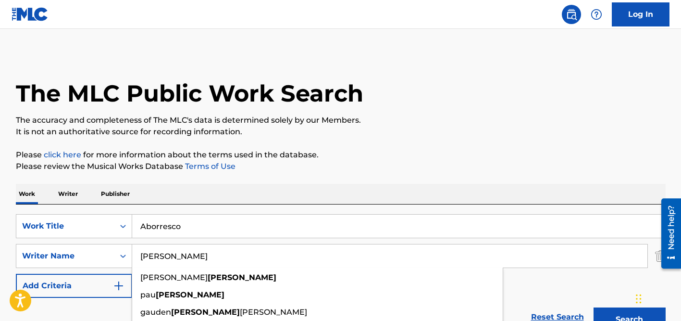
type input "[PERSON_NAME]"
click at [594, 307] on button "Search" at bounding box center [630, 319] width 72 height 24
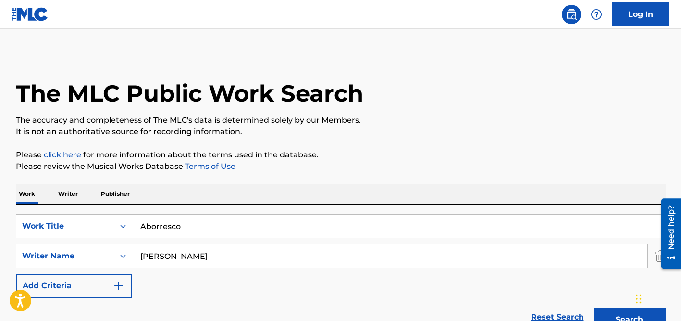
click at [266, 180] on div "The MLC Public Work Search The accuracy and completeness of The MLC's data is d…" at bounding box center [340, 210] width 673 height 314
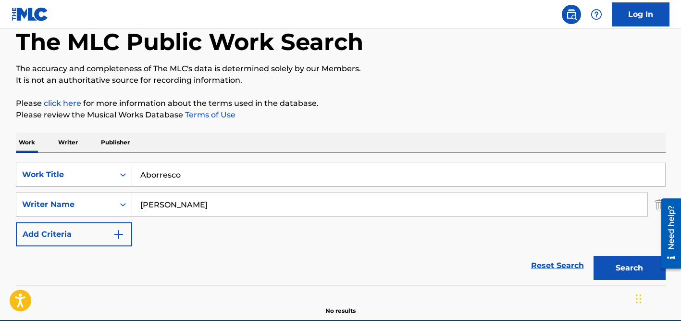
scroll to position [97, 0]
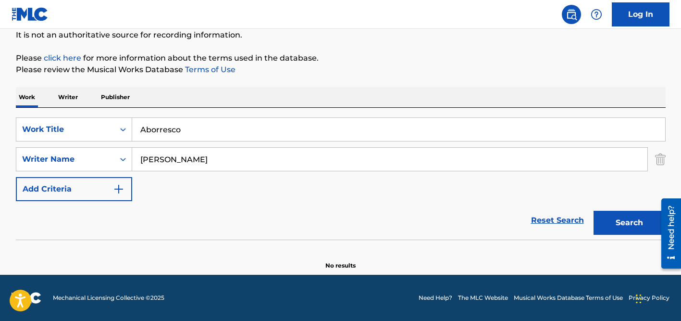
click at [212, 148] on input "[PERSON_NAME]" at bounding box center [390, 159] width 516 height 23
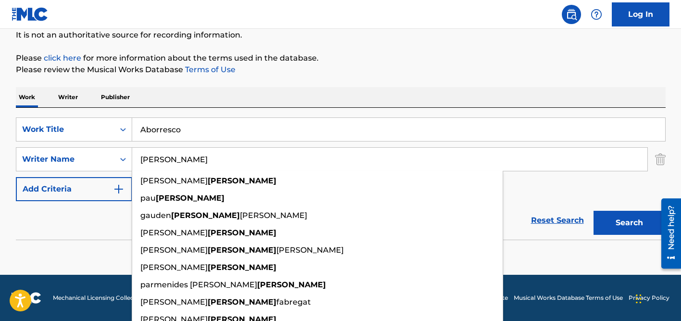
click at [212, 148] on input "[PERSON_NAME]" at bounding box center [390, 159] width 516 height 23
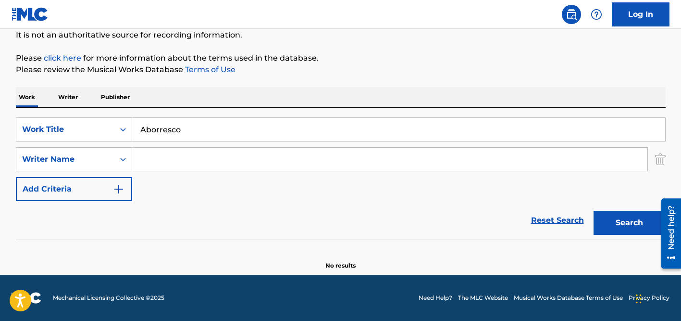
click at [594, 211] on button "Search" at bounding box center [630, 223] width 72 height 24
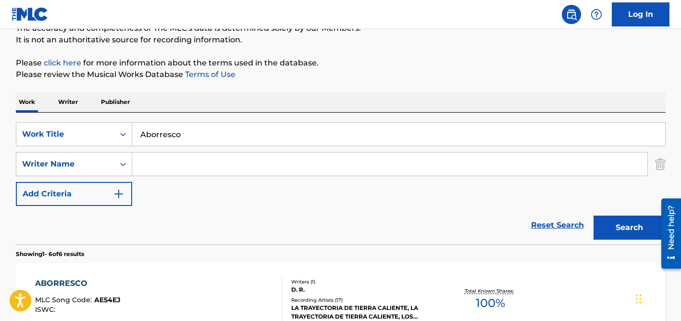
scroll to position [0, 0]
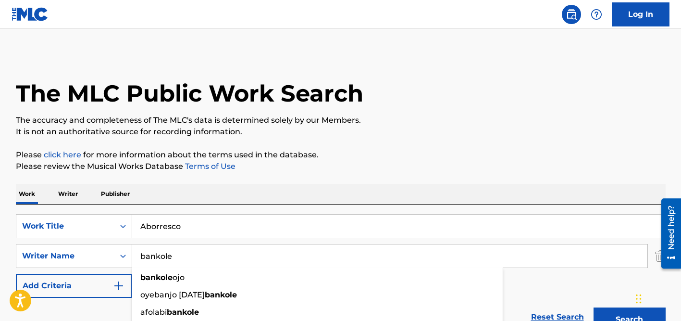
type input "bankole"
click at [185, 225] on input "Aborresco" at bounding box center [398, 225] width 533 height 23
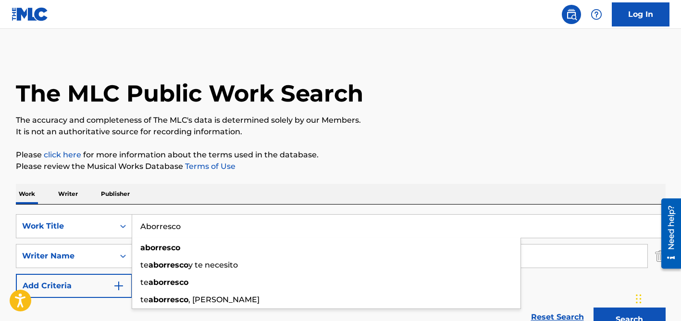
click at [185, 225] on input "Aborresco" at bounding box center [398, 225] width 533 height 23
paste input "Boots"
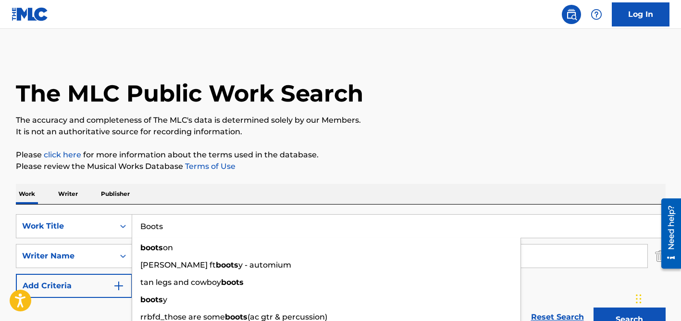
type input "Boots"
click at [594, 307] on button "Search" at bounding box center [630, 319] width 72 height 24
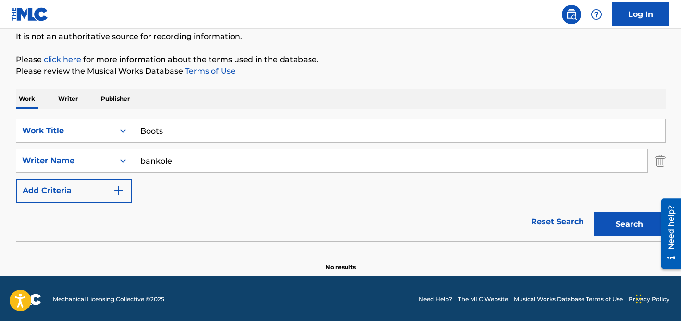
scroll to position [97, 0]
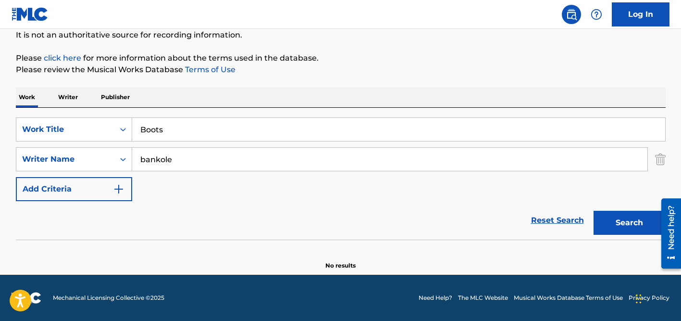
click at [202, 161] on input "bankole" at bounding box center [390, 159] width 516 height 23
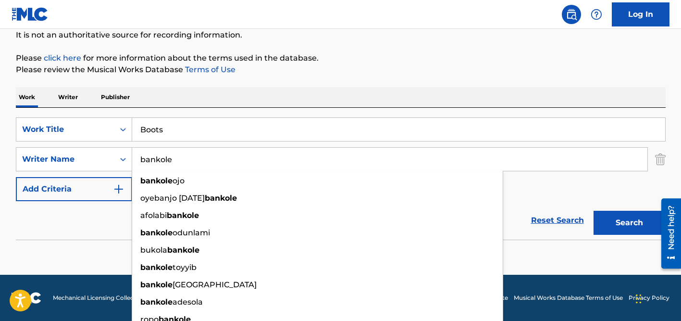
click at [594, 211] on button "Search" at bounding box center [630, 223] width 72 height 24
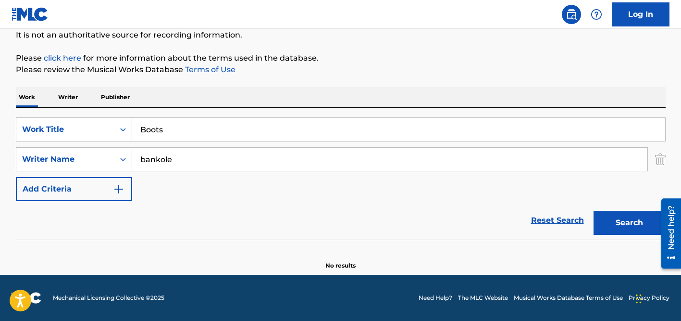
click at [253, 82] on div "The MLC Public Work Search The accuracy and completeness of The MLC's data is d…" at bounding box center [340, 113] width 673 height 314
click at [215, 149] on input "bankole" at bounding box center [390, 159] width 516 height 23
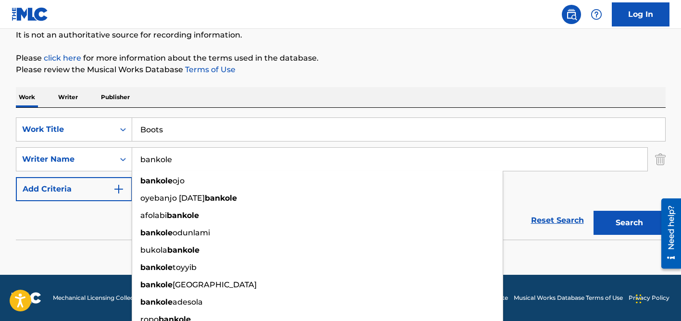
click at [215, 149] on input "bankole" at bounding box center [390, 159] width 516 height 23
paste input "[PERSON_NAME]"
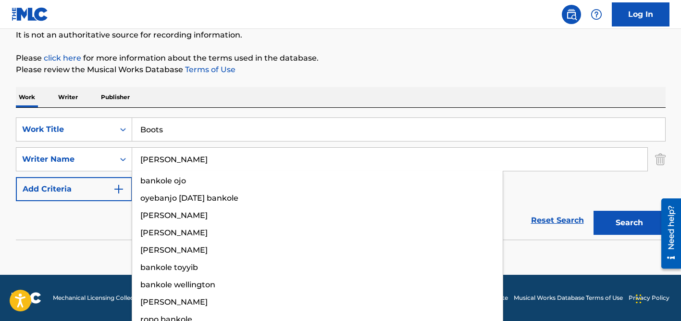
click at [594, 211] on button "Search" at bounding box center [630, 223] width 72 height 24
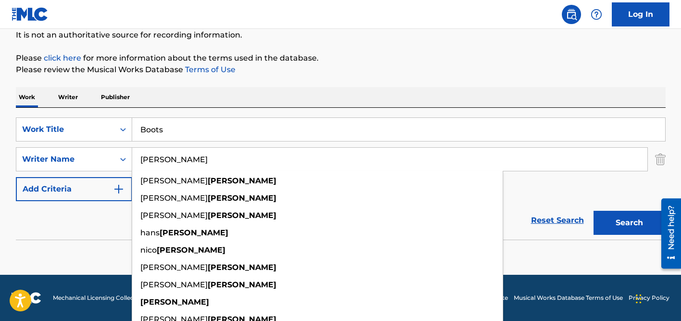
click at [188, 161] on input "[PERSON_NAME]" at bounding box center [390, 159] width 516 height 23
paste input "[DEMOGRAPHIC_DATA]"
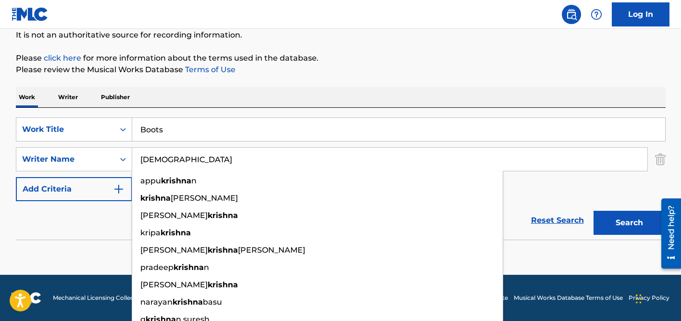
scroll to position [0, 0]
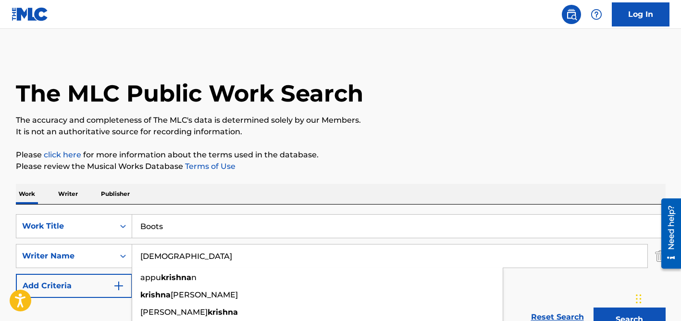
type input "[DEMOGRAPHIC_DATA]"
click at [193, 225] on input "Boots" at bounding box center [398, 225] width 533 height 23
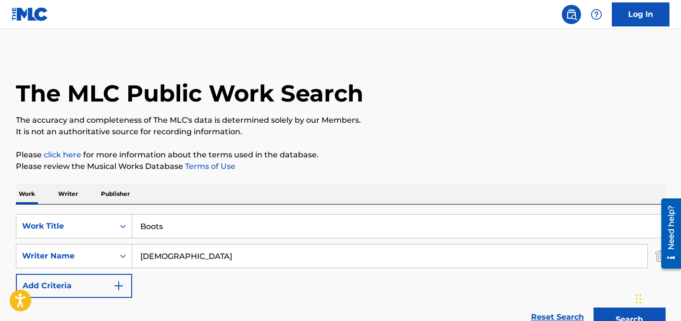
click at [193, 225] on input "Boots" at bounding box center [398, 225] width 533 height 23
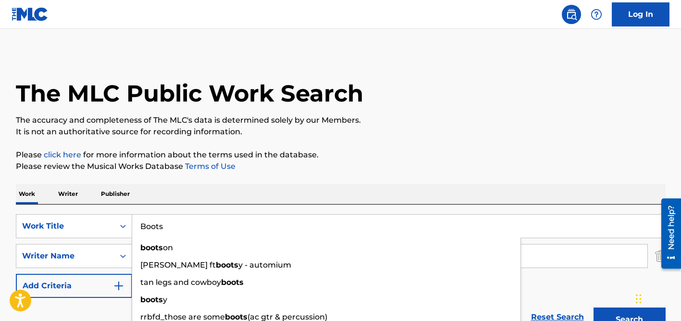
click at [193, 225] on input "Boots" at bounding box center [398, 225] width 533 height 23
paste input "[PERSON_NAME]"
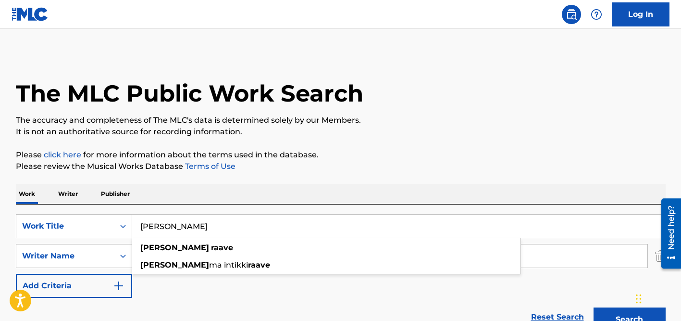
type input "[PERSON_NAME]"
click at [314, 182] on div "The MLC Public Work Search The accuracy and completeness of The MLC's data is d…" at bounding box center [340, 210] width 673 height 314
click at [259, 253] on input "[DEMOGRAPHIC_DATA]" at bounding box center [390, 255] width 516 height 23
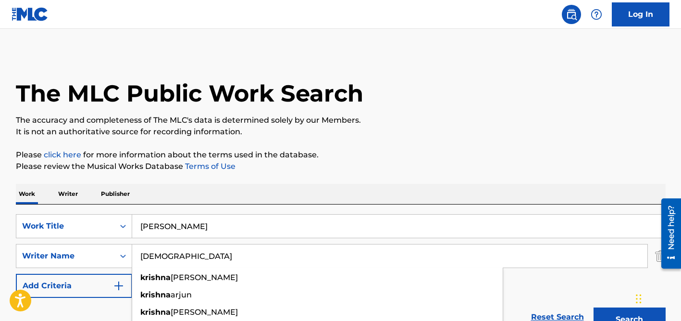
click at [594, 307] on button "Search" at bounding box center [630, 319] width 72 height 24
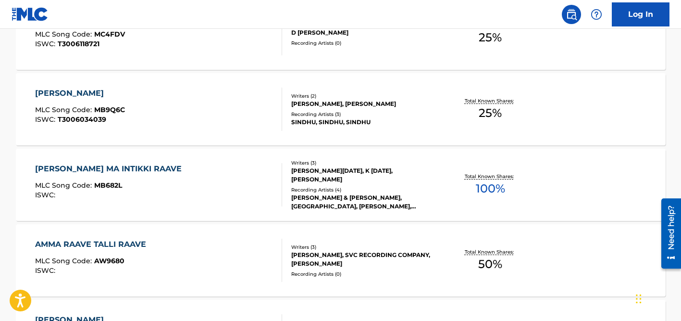
scroll to position [360, 0]
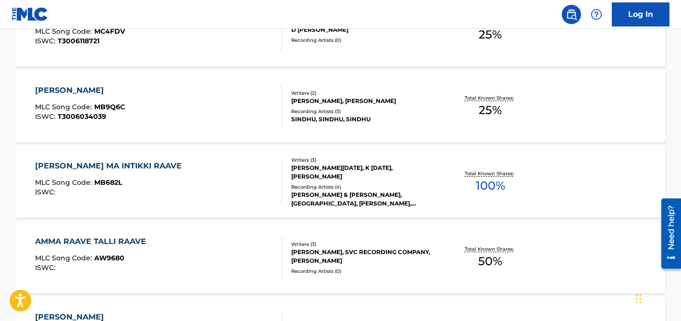
click at [318, 108] on div "Recording Artists ( 3 )" at bounding box center [363, 111] width 145 height 7
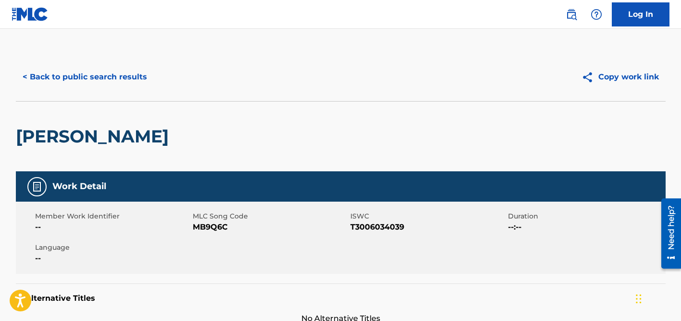
click at [100, 77] on button "< Back to public search results" at bounding box center [85, 77] width 138 height 24
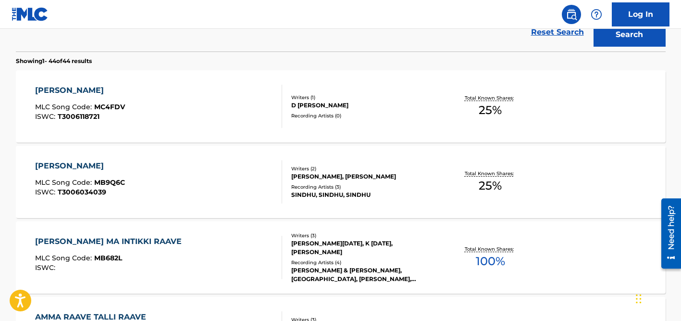
scroll to position [75, 0]
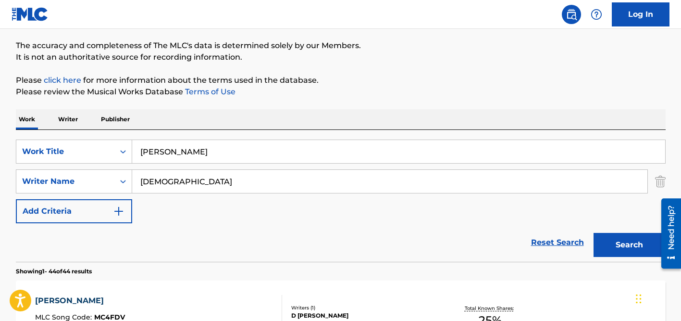
click at [180, 152] on input "[PERSON_NAME]" at bounding box center [398, 151] width 533 height 23
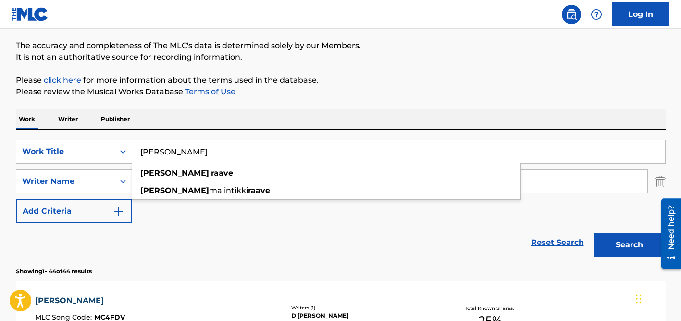
paste input "[PERSON_NAME]"
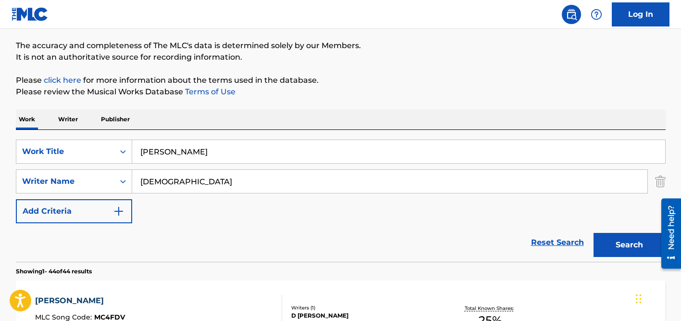
type input "[PERSON_NAME]"
click at [192, 178] on input "[DEMOGRAPHIC_DATA]" at bounding box center [390, 181] width 516 height 23
click at [594, 233] on button "Search" at bounding box center [630, 245] width 72 height 24
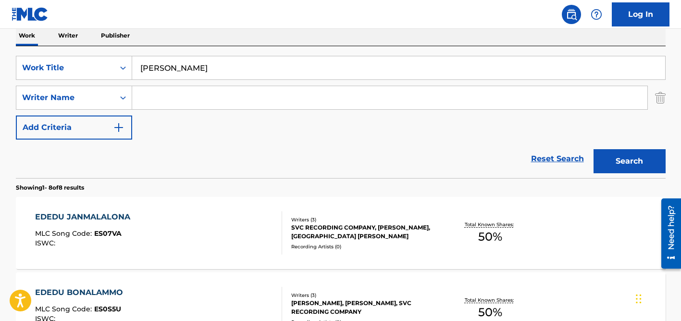
scroll to position [157, 0]
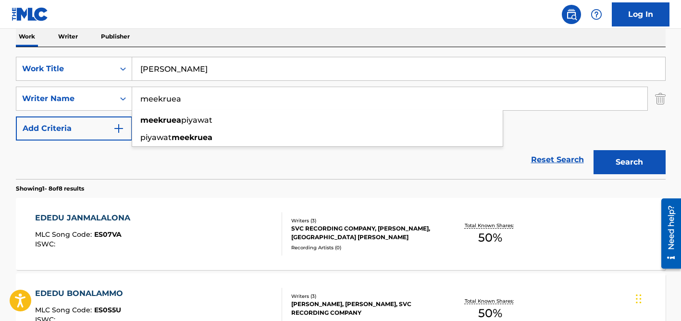
type input "meekruea"
click at [262, 61] on input "[PERSON_NAME]" at bounding box center [398, 68] width 533 height 23
paste input "VROOM VROOM"
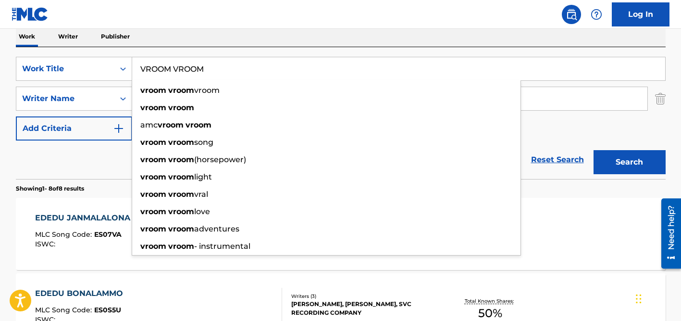
type input "VROOM VROOM"
click at [256, 37] on div "Work Writer Publisher" at bounding box center [341, 36] width 650 height 20
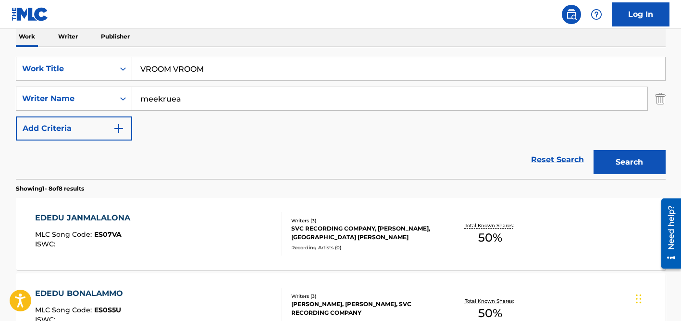
click at [243, 100] on input "meekruea" at bounding box center [390, 98] width 516 height 23
click at [594, 150] on button "Search" at bounding box center [630, 162] width 72 height 24
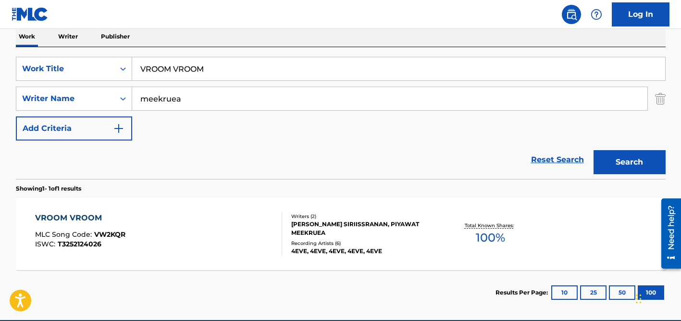
click at [333, 230] on div "[PERSON_NAME] SIRIISSRANAN, PIYAWAT MEEKRUEA" at bounding box center [363, 228] width 145 height 17
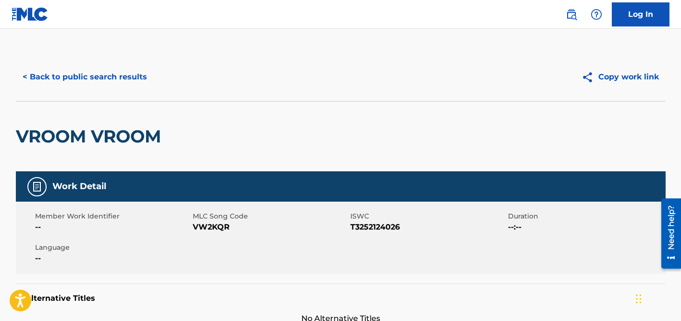
click at [103, 69] on button "< Back to public search results" at bounding box center [85, 77] width 138 height 24
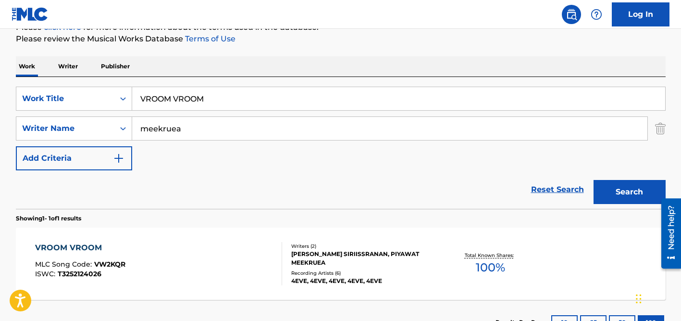
scroll to position [113, 0]
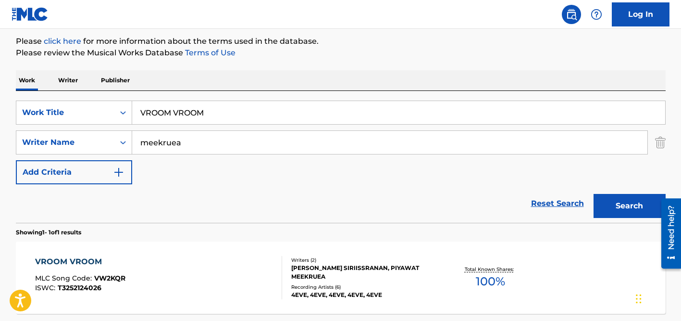
click at [175, 137] on input "meekruea" at bounding box center [390, 142] width 516 height 23
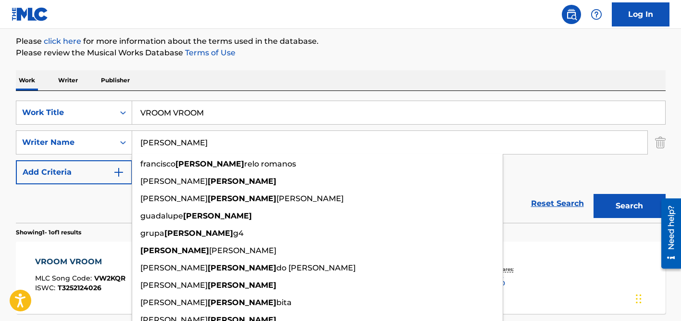
type input "[PERSON_NAME]"
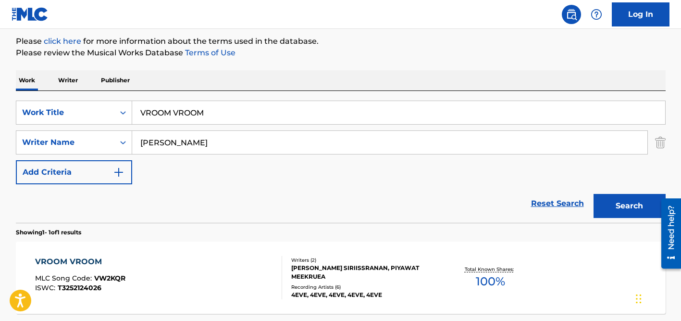
click at [194, 106] on input "VROOM VROOM" at bounding box center [398, 112] width 533 height 23
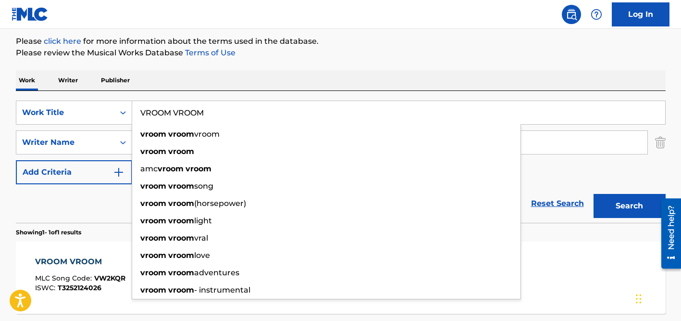
click at [194, 106] on input "VROOM VROOM" at bounding box center [398, 112] width 533 height 23
paste input "[PERSON_NAME]"
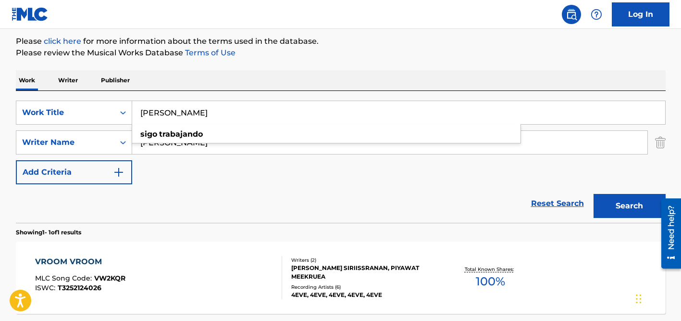
type input "[PERSON_NAME]"
click at [206, 85] on div "Work Writer Publisher" at bounding box center [341, 80] width 650 height 20
click at [209, 140] on input "[PERSON_NAME]" at bounding box center [390, 142] width 516 height 23
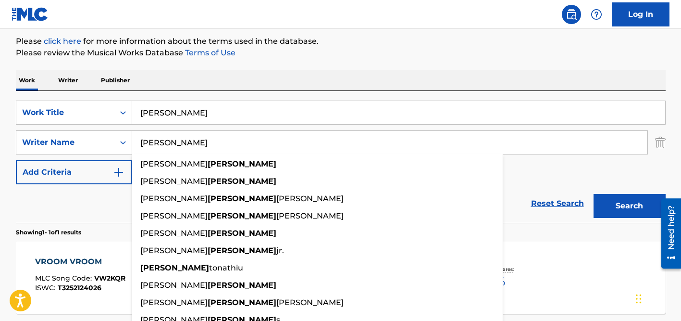
click at [594, 194] on button "Search" at bounding box center [630, 206] width 72 height 24
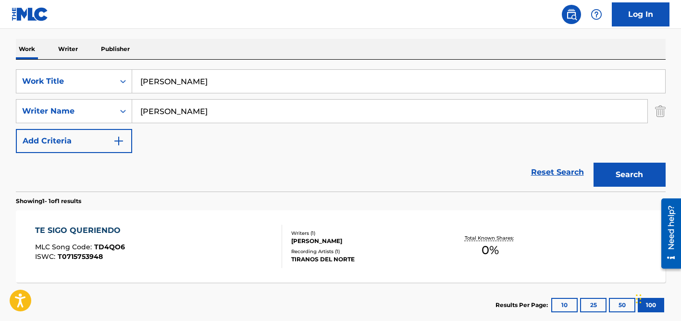
scroll to position [148, 0]
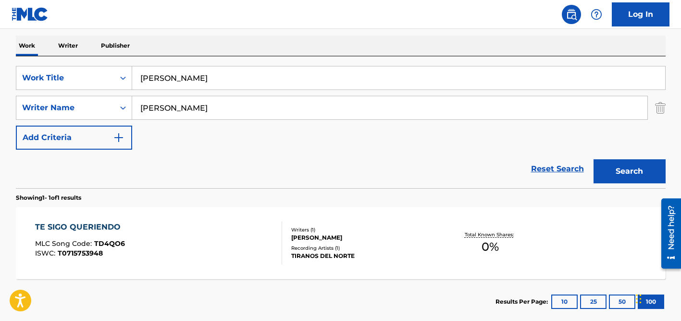
click at [185, 113] on input "[PERSON_NAME]" at bounding box center [390, 107] width 516 height 23
type input "]"
click at [594, 159] on button "Search" at bounding box center [630, 171] width 72 height 24
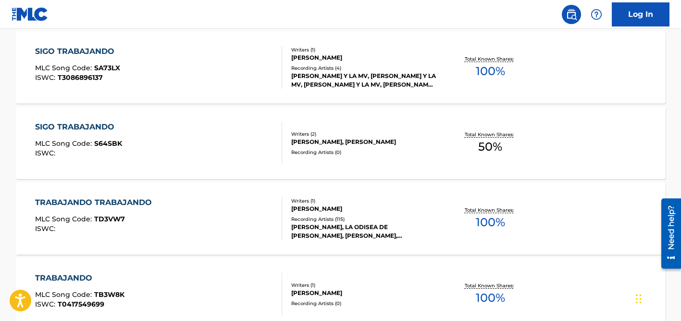
scroll to position [144, 0]
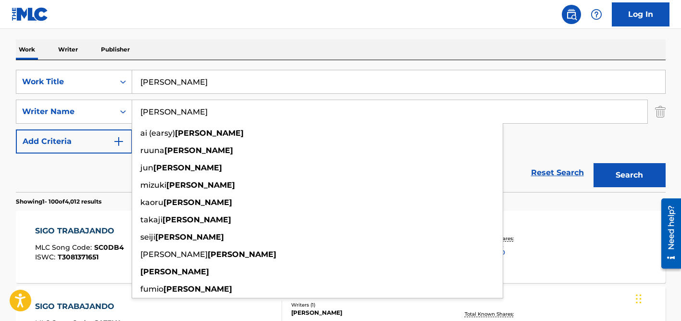
type input "[PERSON_NAME]"
click at [224, 82] on input "[PERSON_NAME]" at bounding box center [398, 81] width 533 height 23
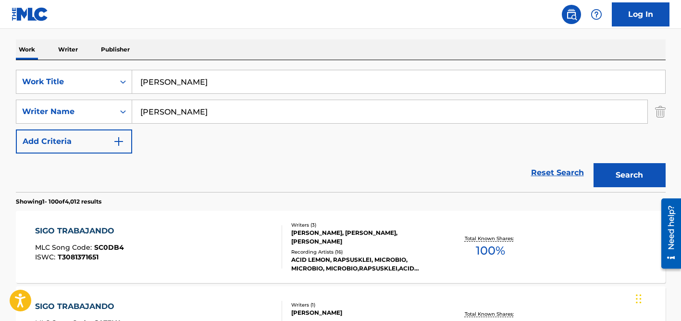
click at [224, 82] on input "[PERSON_NAME]" at bounding box center [398, 81] width 533 height 23
paste input "Oh my pumpkin"
type input "Oh my pumpkin"
click at [227, 58] on div "Work Writer Publisher" at bounding box center [341, 49] width 650 height 20
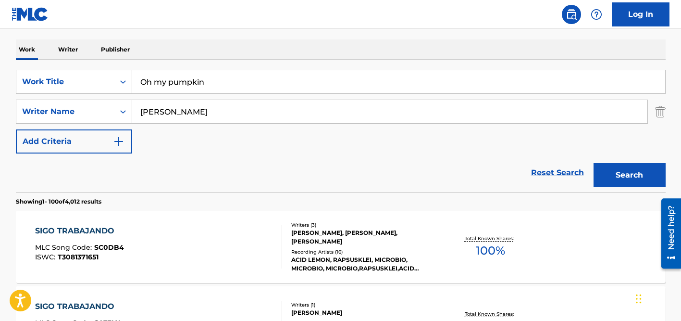
click at [227, 109] on input "[PERSON_NAME]" at bounding box center [390, 111] width 516 height 23
type input "[PERSON_NAME]"
click at [594, 163] on button "Search" at bounding box center [630, 175] width 72 height 24
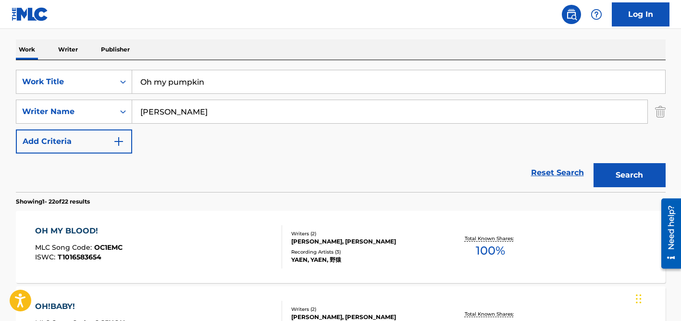
click at [193, 79] on input "Oh my pumpkin" at bounding box center [398, 81] width 533 height 23
paste input "Airplanes Echoes"
type input "Airplanes Echoes"
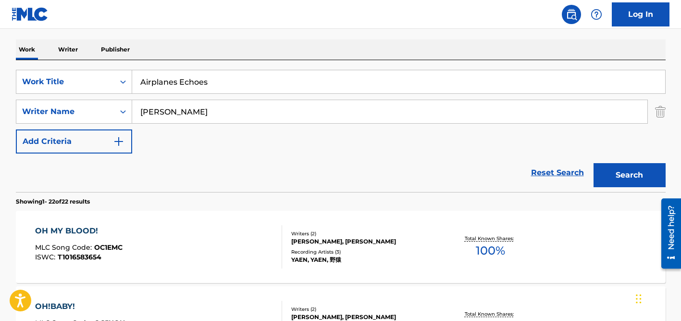
click at [210, 23] on nav "Log In" at bounding box center [340, 14] width 681 height 29
click at [165, 115] on input "[PERSON_NAME]" at bounding box center [390, 111] width 516 height 23
click at [594, 163] on button "Search" at bounding box center [630, 175] width 72 height 24
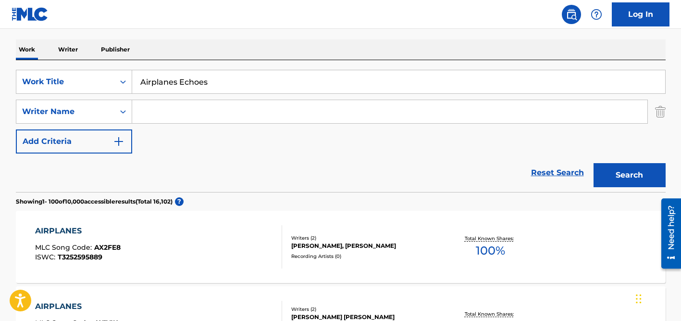
click at [198, 83] on input "Airplanes Echoes" at bounding box center [398, 81] width 533 height 23
paste input "RAP RIP"
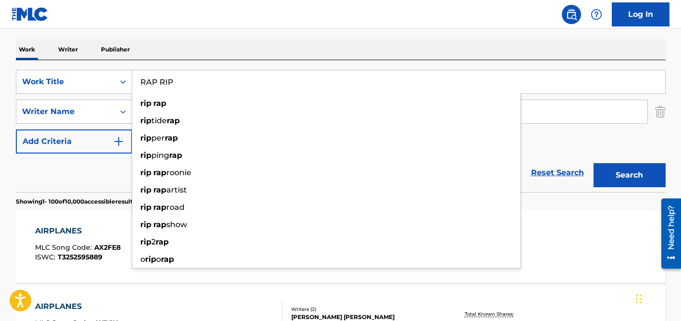
type input "RAP RIP"
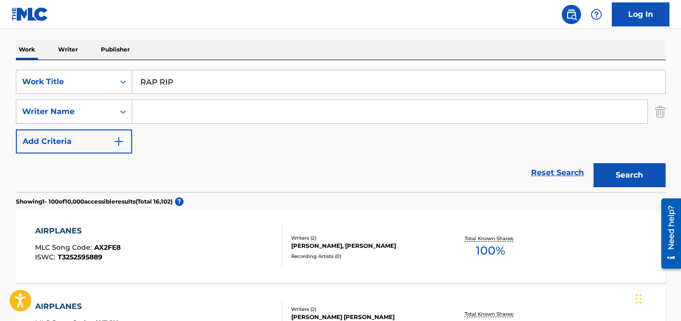
click at [98, 170] on div "Reset Search Search" at bounding box center [341, 172] width 650 height 38
click at [169, 112] on input "Search Form" at bounding box center [390, 111] width 516 height 23
click at [594, 163] on button "Search" at bounding box center [630, 175] width 72 height 24
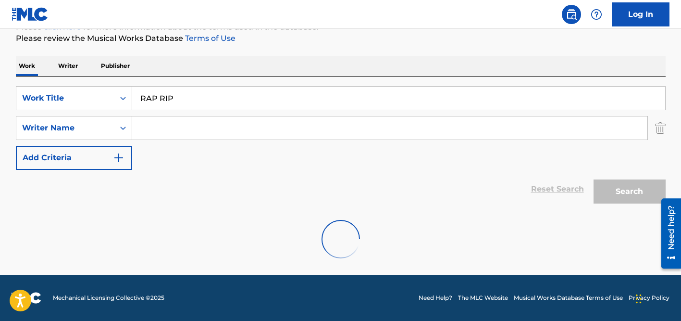
scroll to position [128, 0]
drag, startPoint x: 209, startPoint y: 101, endPoint x: 76, endPoint y: 93, distance: 133.5
click at [76, 93] on div "SearchWithCriteriada92fadb-9570-4115-acf3-3f21b08c6bfe Work Title RAP RIP" at bounding box center [341, 98] width 650 height 24
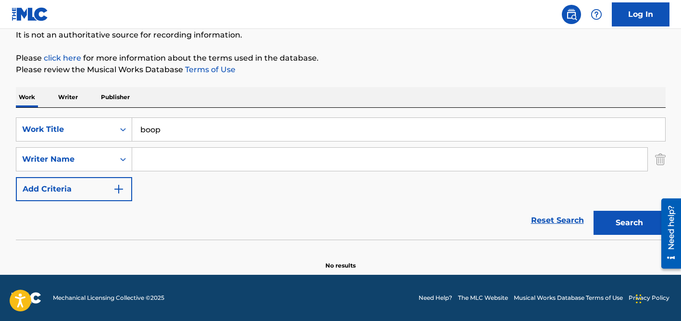
scroll to position [97, 0]
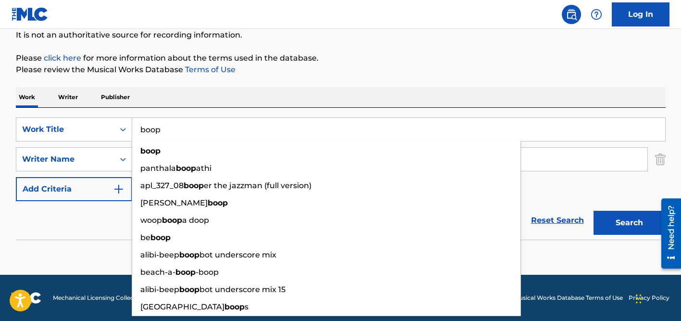
click at [215, 127] on input "boop" at bounding box center [398, 129] width 533 height 23
paste input "Dreams"
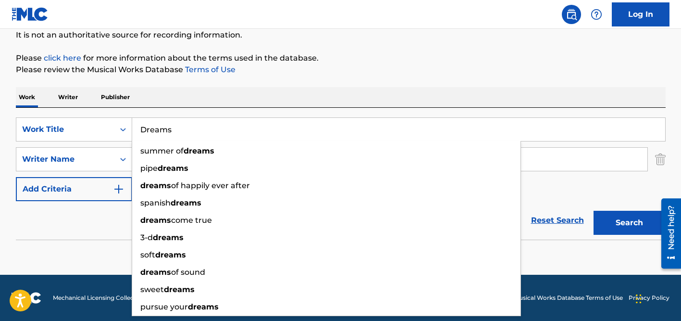
type input "Dreams"
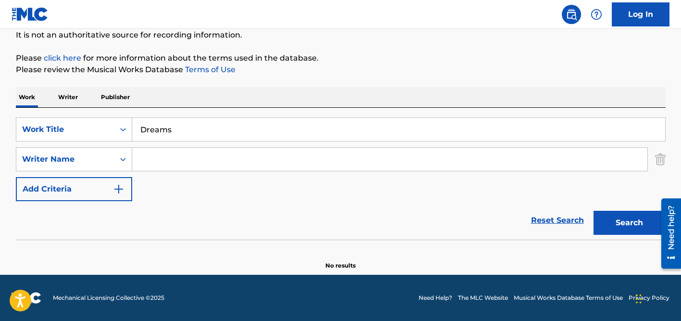
click at [224, 100] on div "Work Writer Publisher" at bounding box center [341, 97] width 650 height 20
click at [216, 146] on div "SearchWithCriteriada92fadb-9570-4115-acf3-3f21b08c6bfe Work Title Dreams Search…" at bounding box center [341, 159] width 650 height 84
click at [215, 163] on input "Search Form" at bounding box center [390, 159] width 516 height 23
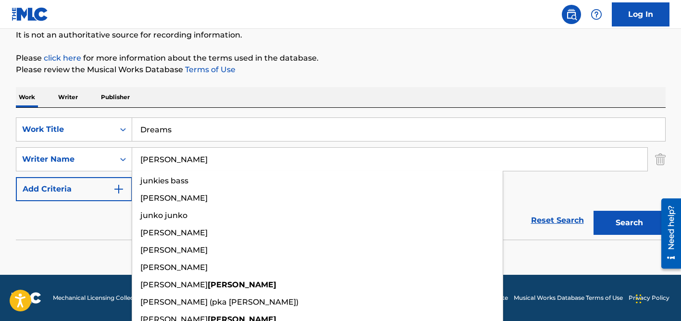
type input "[PERSON_NAME]"
click at [594, 211] on button "Search" at bounding box center [630, 223] width 72 height 24
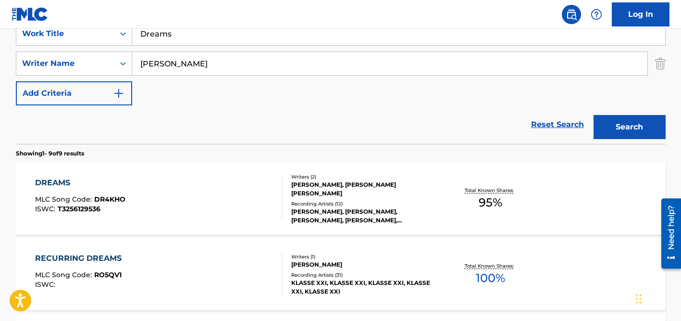
scroll to position [214, 0]
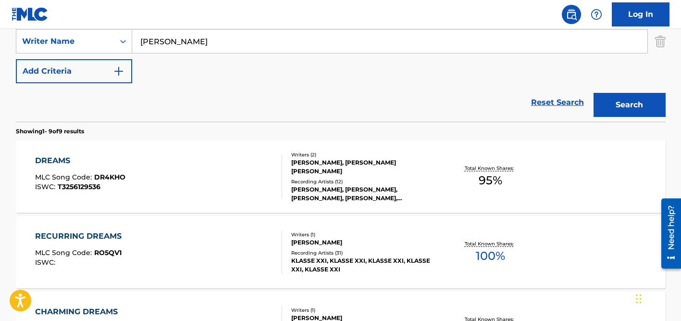
click at [343, 169] on div "[PERSON_NAME], [PERSON_NAME] [PERSON_NAME]" at bounding box center [363, 166] width 145 height 17
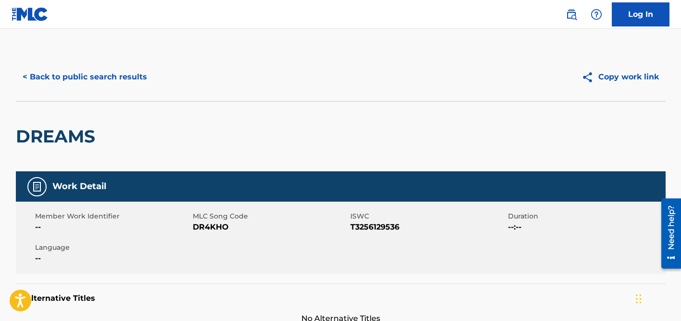
click at [89, 66] on button "< Back to public search results" at bounding box center [85, 77] width 138 height 24
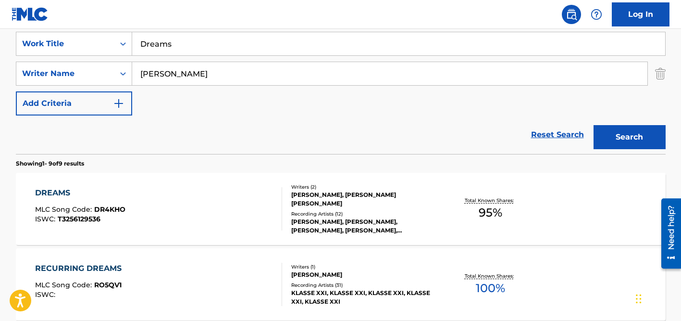
scroll to position [168, 0]
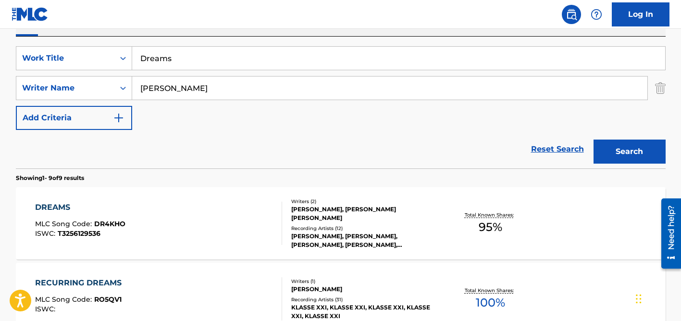
click at [171, 87] on input "[PERSON_NAME]" at bounding box center [390, 87] width 516 height 23
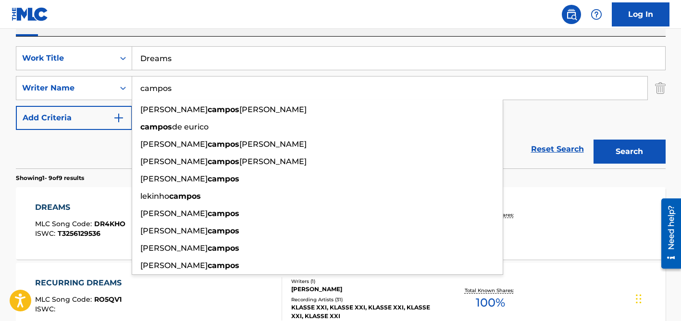
type input "campos"
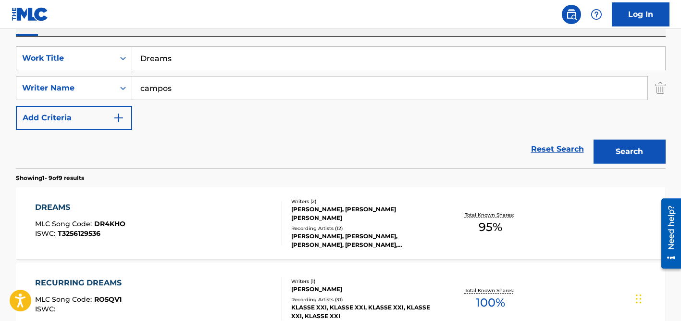
click at [177, 63] on input "Dreams" at bounding box center [398, 58] width 533 height 23
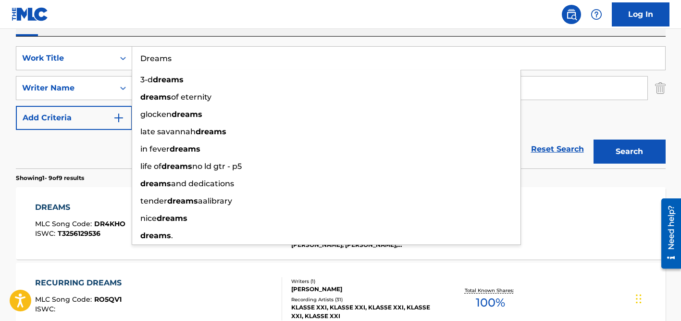
click at [177, 63] on input "Dreams" at bounding box center [398, 58] width 533 height 23
paste input "Minha Felicidade"
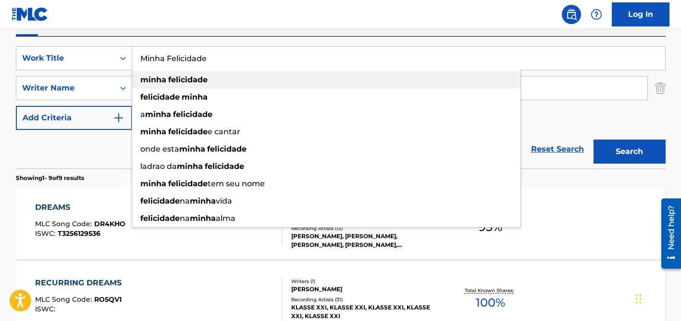
type input "Minha Felicidade"
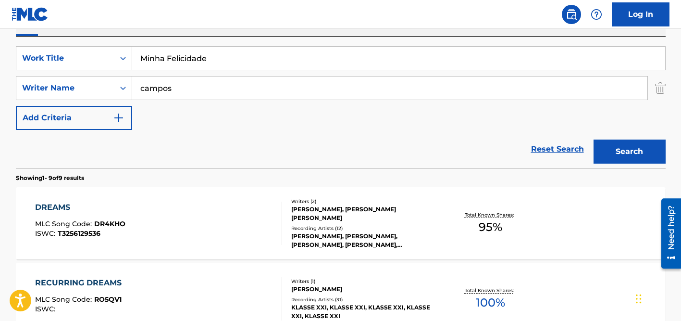
click at [99, 143] on div "Reset Search Search" at bounding box center [341, 149] width 650 height 38
click at [182, 92] on input "campos" at bounding box center [390, 87] width 516 height 23
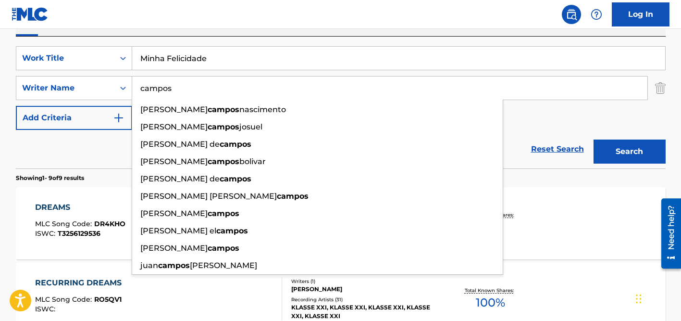
click at [594, 139] on button "Search" at bounding box center [630, 151] width 72 height 24
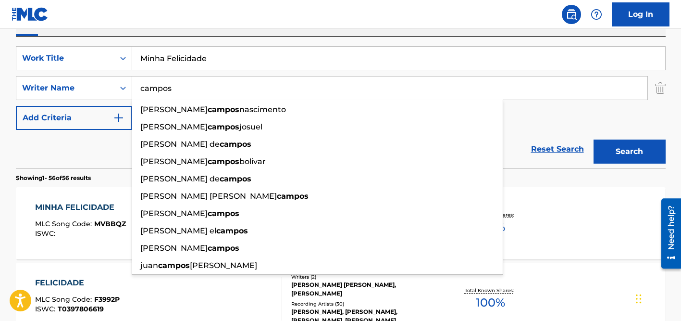
scroll to position [171, 0]
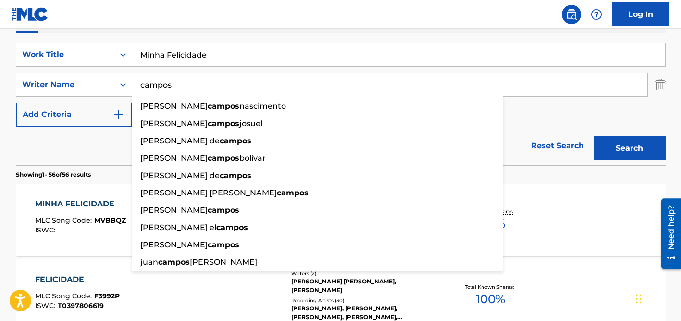
click at [101, 156] on div "Reset Search Search" at bounding box center [341, 145] width 650 height 38
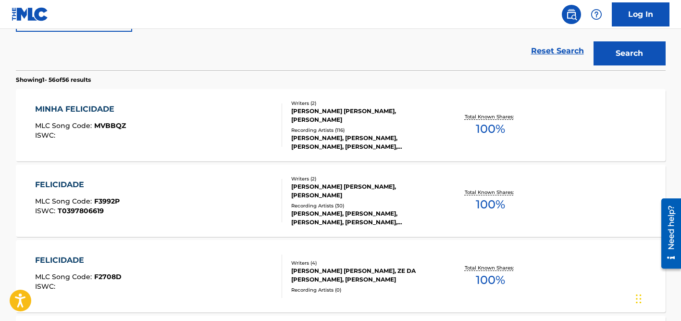
scroll to position [296, 0]
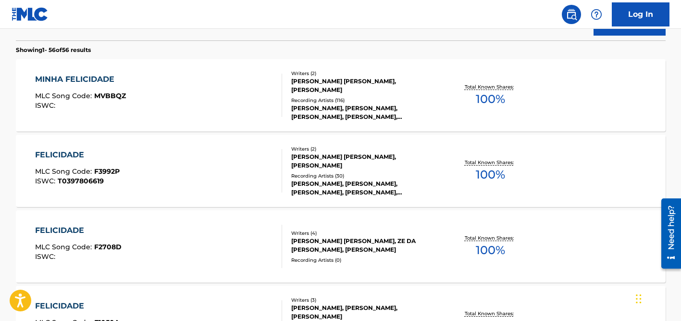
click at [329, 117] on div "[PERSON_NAME], [PERSON_NAME], [PERSON_NAME], [PERSON_NAME], [PERSON_NAME]" at bounding box center [363, 112] width 145 height 17
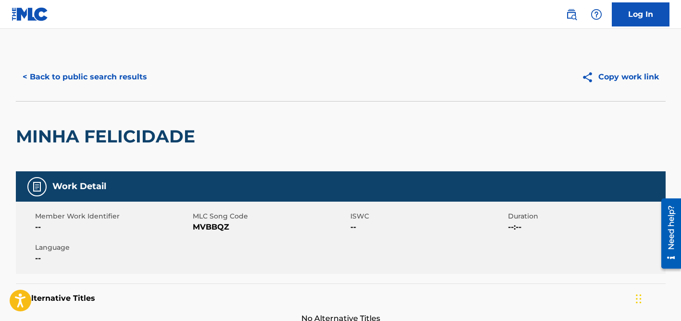
click at [109, 74] on button "< Back to public search results" at bounding box center [85, 77] width 138 height 24
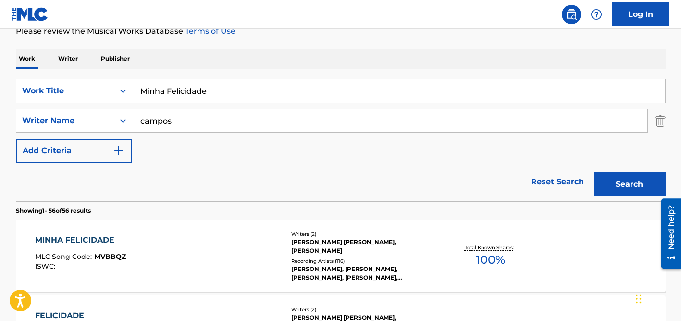
scroll to position [116, 0]
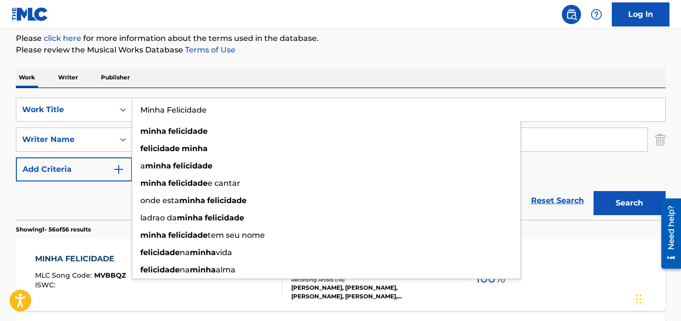
click at [157, 111] on input "Minha Felicidade" at bounding box center [398, 109] width 533 height 23
paste input "El preso de [GEOGRAPHIC_DATA][PERSON_NAME]"
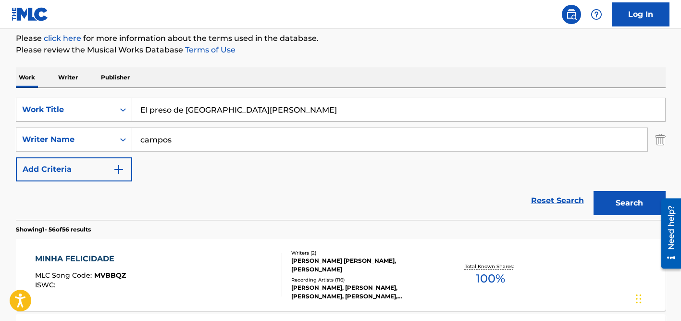
click at [194, 69] on div "Work Writer Publisher" at bounding box center [341, 77] width 650 height 20
click at [230, 107] on input "El preso de [GEOGRAPHIC_DATA][PERSON_NAME]" at bounding box center [398, 109] width 533 height 23
click at [227, 107] on input "El preso de [GEOGRAPHIC_DATA][PERSON_NAME]" at bounding box center [398, 109] width 533 height 23
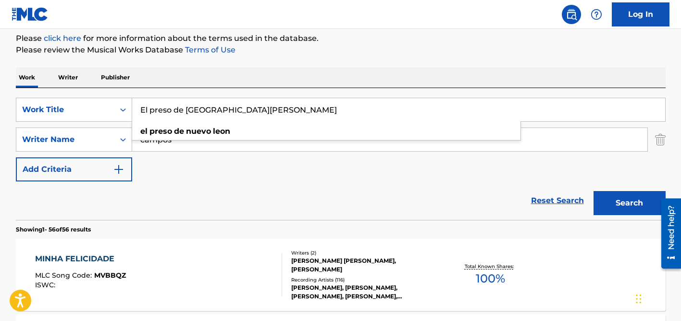
type input "El preso de [GEOGRAPHIC_DATA][PERSON_NAME]"
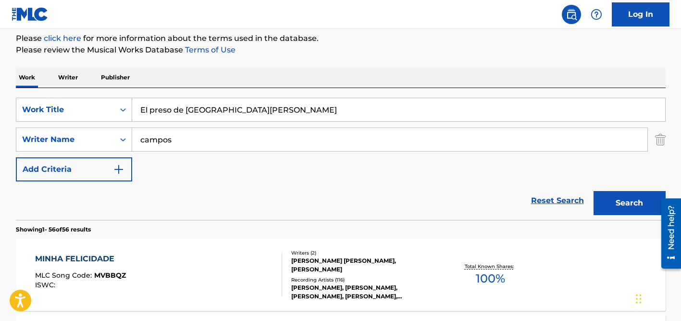
click at [246, 69] on div "Work Writer Publisher" at bounding box center [341, 77] width 650 height 20
click at [212, 132] on input "campos" at bounding box center [390, 139] width 516 height 23
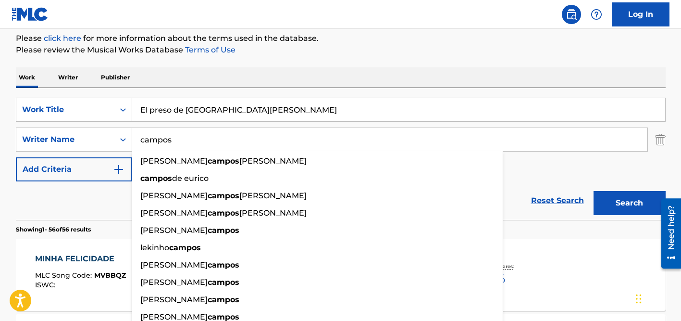
click at [212, 132] on input "campos" at bounding box center [390, 139] width 516 height 23
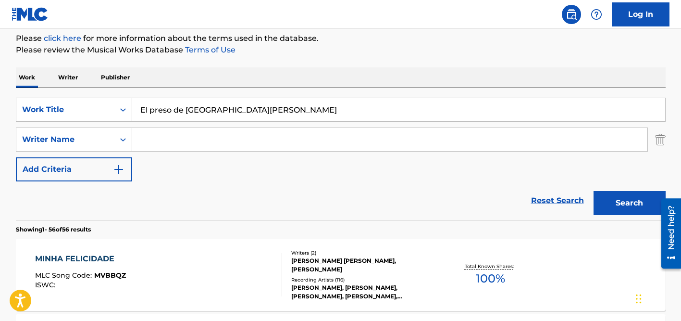
click at [594, 191] on button "Search" at bounding box center [630, 203] width 72 height 24
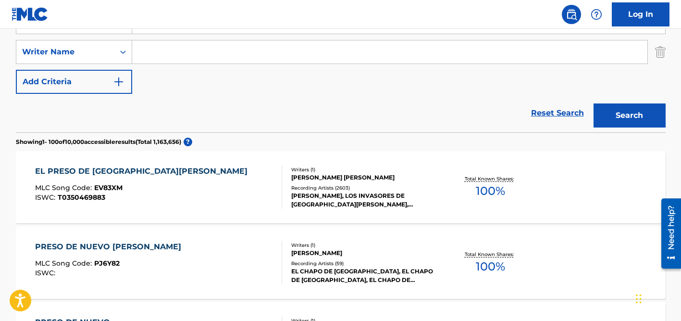
scroll to position [210, 0]
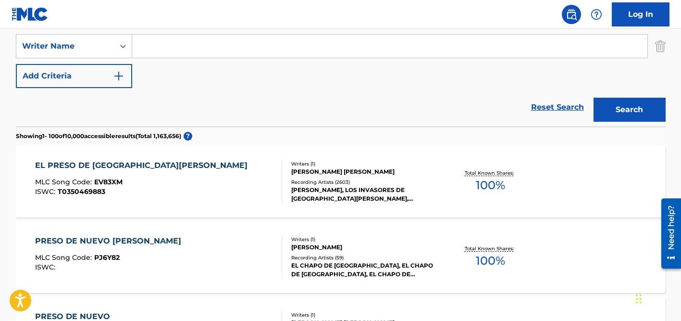
click at [319, 167] on div "[PERSON_NAME] [PERSON_NAME]" at bounding box center [363, 171] width 145 height 9
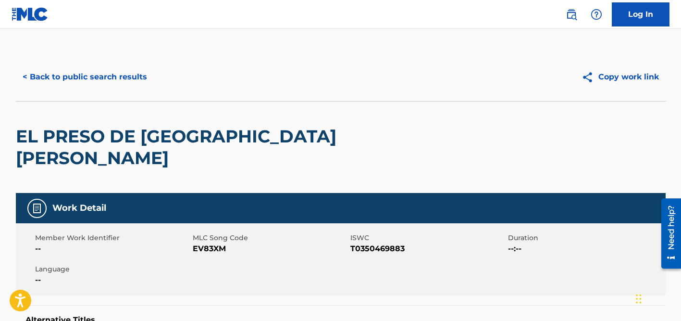
click at [128, 78] on button "< Back to public search results" at bounding box center [85, 77] width 138 height 24
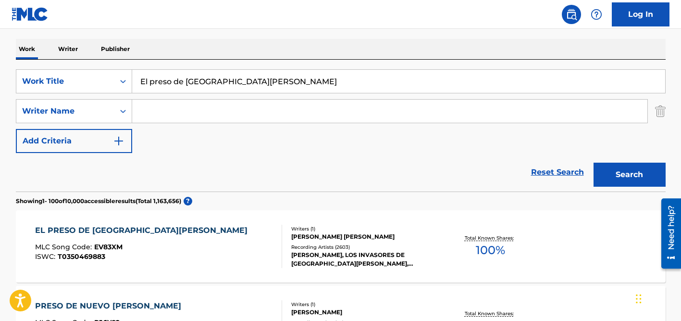
scroll to position [139, 0]
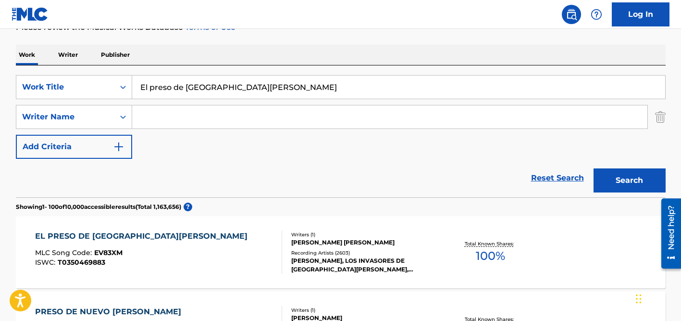
click at [179, 95] on input "El preso de [GEOGRAPHIC_DATA][PERSON_NAME]" at bounding box center [398, 86] width 533 height 23
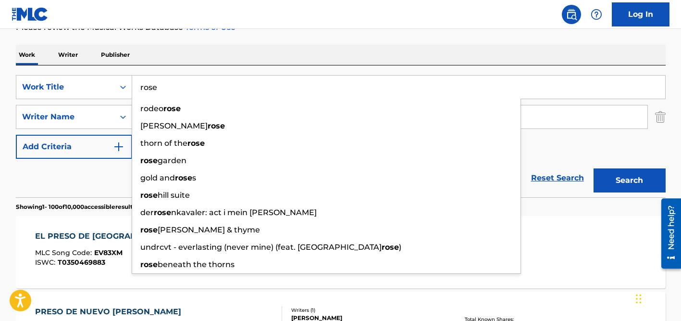
type input "rose"
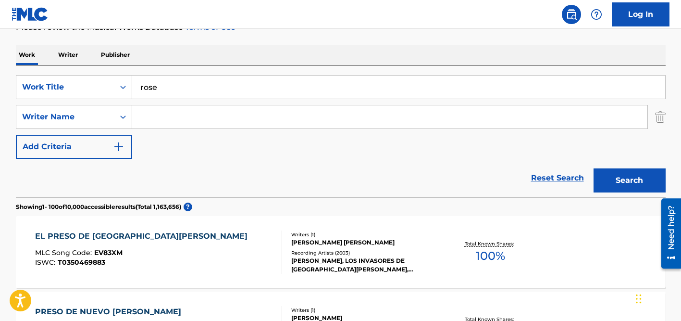
click at [199, 51] on div "Work Writer Publisher" at bounding box center [341, 55] width 650 height 20
click at [175, 115] on input "Search Form" at bounding box center [390, 116] width 516 height 23
paste input "[PERSON_NAME]"
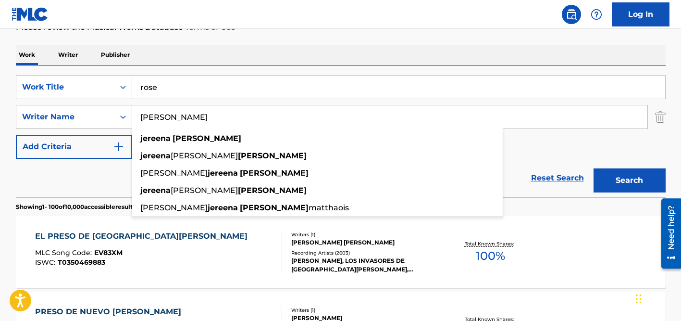
drag, startPoint x: 175, startPoint y: 115, endPoint x: 112, endPoint y: 109, distance: 63.7
click at [112, 109] on div "SearchWithCriteria47b6bf6d-f48b-410a-9ef7-a0b94cfd59f7 Writer Name [PERSON_NAME…" at bounding box center [341, 117] width 650 height 24
type input "[PERSON_NAME]"
click at [594, 168] on button "Search" at bounding box center [630, 180] width 72 height 24
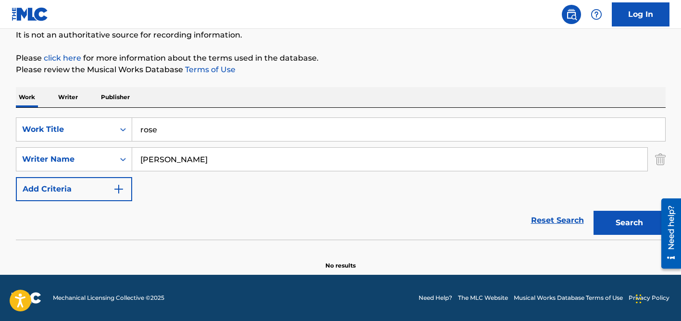
scroll to position [97, 0]
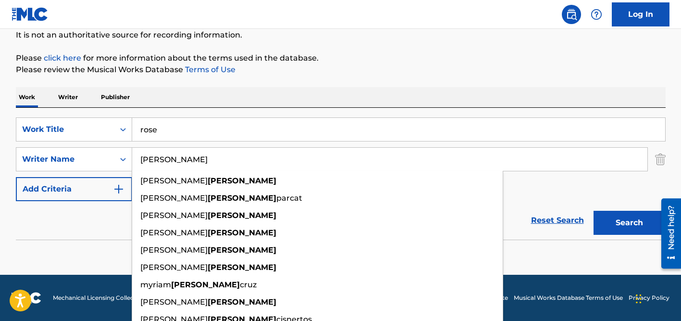
click at [171, 133] on input "rose" at bounding box center [398, 129] width 533 height 23
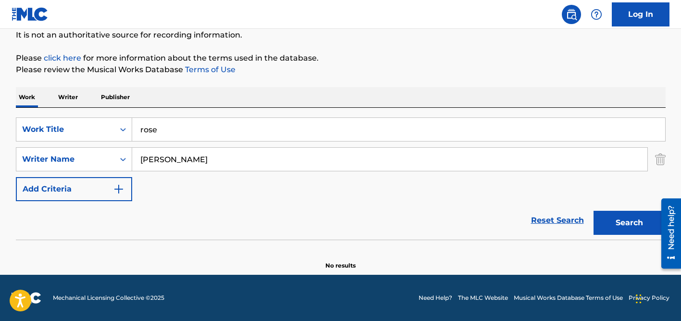
click at [171, 133] on input "rose" at bounding box center [398, 129] width 533 height 23
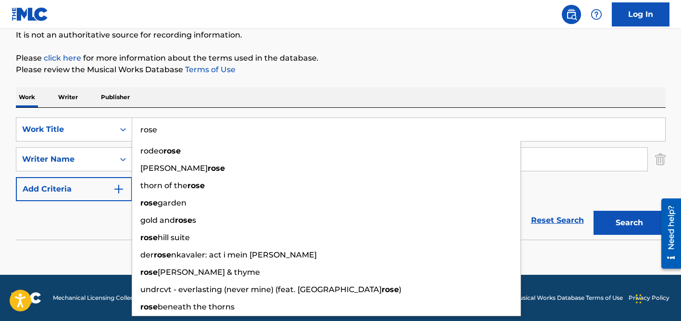
click at [171, 133] on input "rose" at bounding box center [398, 129] width 533 height 23
paste input "Forró Rapidinho"
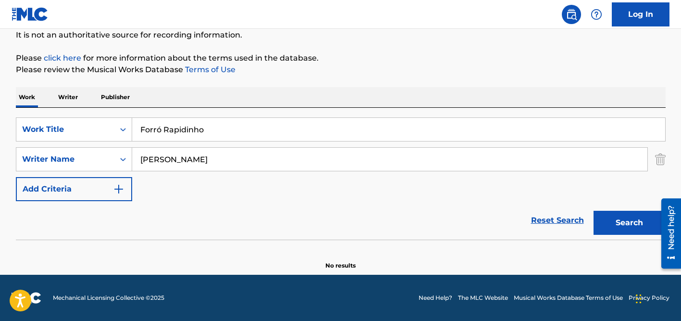
type input "Forró Rapidinho"
click at [195, 99] on div "Work Writer Publisher" at bounding box center [341, 97] width 650 height 20
click at [183, 156] on input "[PERSON_NAME]" at bounding box center [390, 159] width 516 height 23
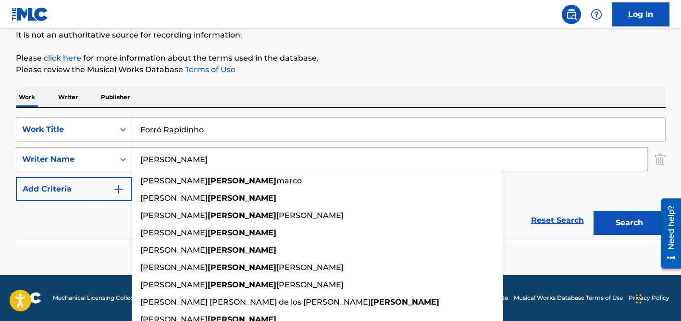
click at [183, 156] on input "[PERSON_NAME]" at bounding box center [390, 159] width 516 height 23
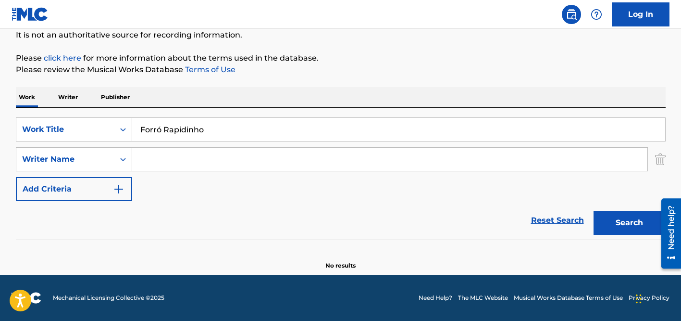
click at [594, 211] on button "Search" at bounding box center [630, 223] width 72 height 24
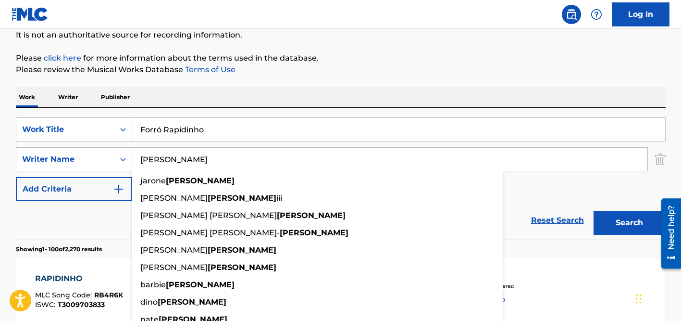
type input "[PERSON_NAME]"
click at [169, 130] on input "Forró Rapidinho" at bounding box center [398, 129] width 533 height 23
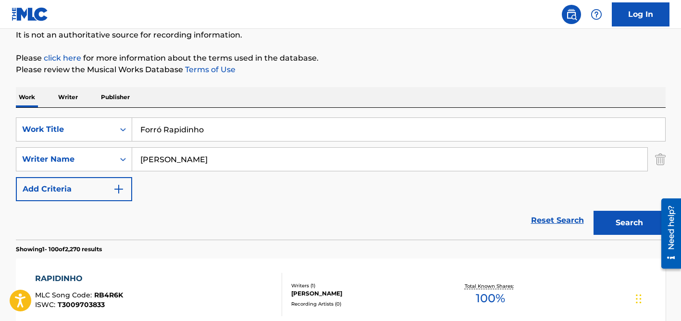
click at [169, 130] on input "Forró Rapidinho" at bounding box center [398, 129] width 533 height 23
paste input "COME THRU"
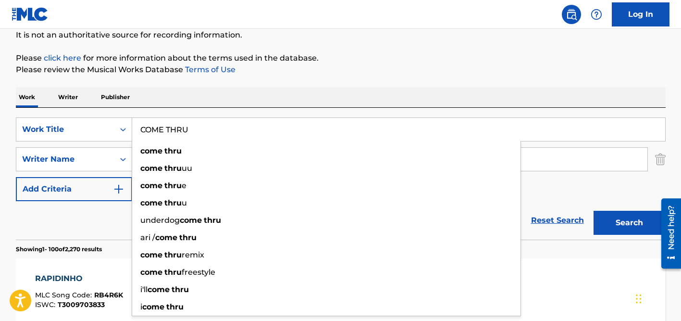
type input "COME THRU"
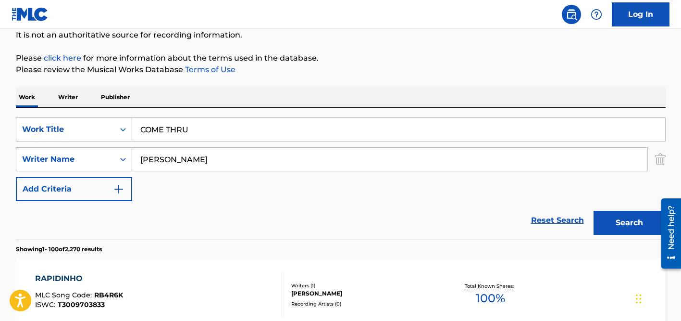
click at [214, 97] on div "Work Writer Publisher" at bounding box center [341, 97] width 650 height 20
click at [209, 156] on input "[PERSON_NAME]" at bounding box center [390, 159] width 516 height 23
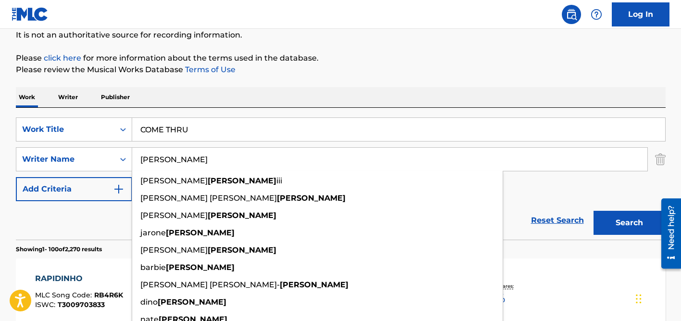
click at [594, 211] on button "Search" at bounding box center [630, 223] width 72 height 24
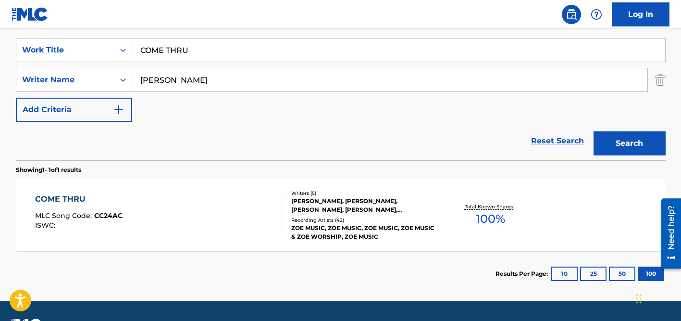
scroll to position [202, 0]
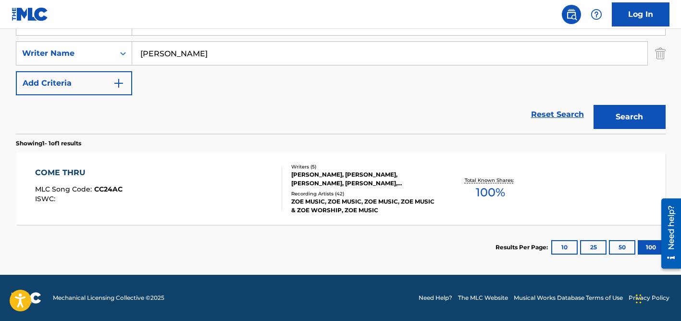
click at [351, 183] on div "[PERSON_NAME], [PERSON_NAME], [PERSON_NAME], [PERSON_NAME], [PERSON_NAME]" at bounding box center [363, 178] width 145 height 17
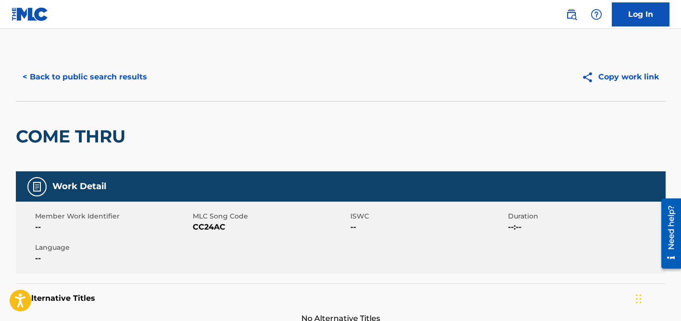
click at [115, 76] on button "< Back to public search results" at bounding box center [85, 77] width 138 height 24
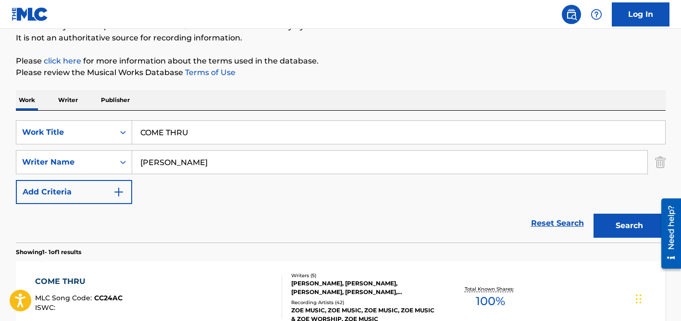
scroll to position [89, 0]
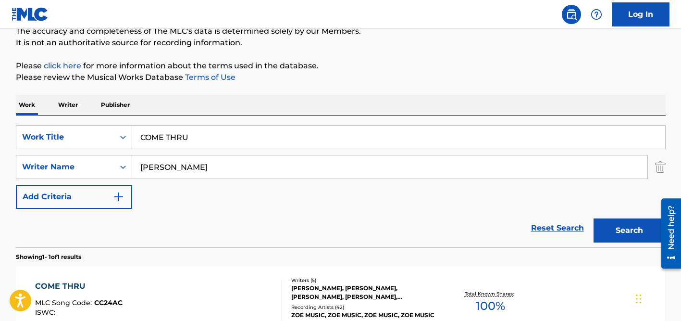
click at [163, 164] on input "[PERSON_NAME]" at bounding box center [390, 166] width 516 height 23
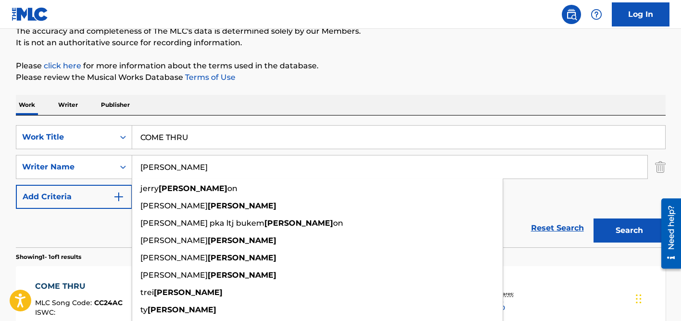
type input "[PERSON_NAME]"
click at [162, 141] on input "COME THRU" at bounding box center [398, 137] width 533 height 23
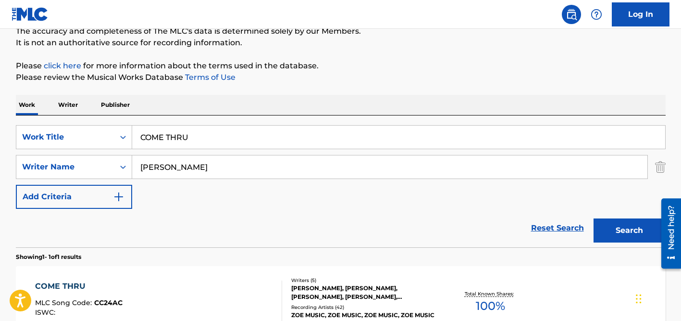
click at [162, 141] on input "COME THRU" at bounding box center [398, 137] width 533 height 23
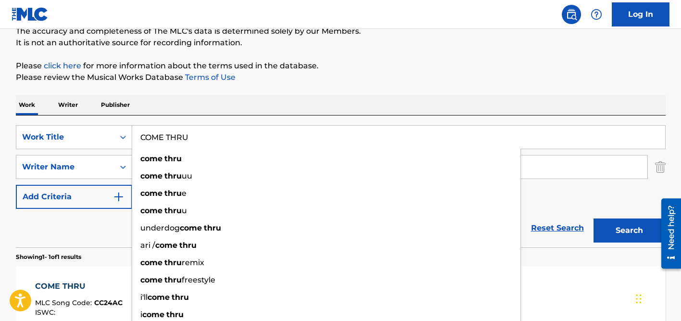
click at [162, 141] on input "COME THRU" at bounding box center [398, 137] width 533 height 23
paste input "Little Darlin'"
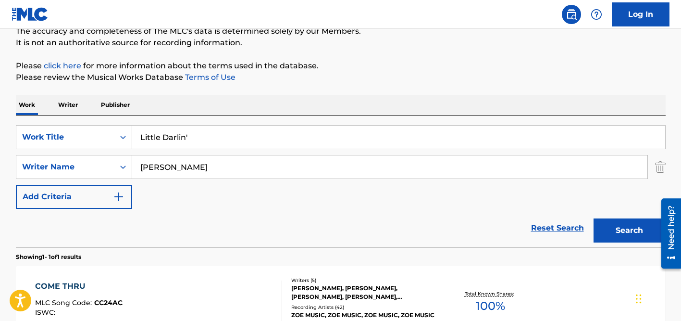
type input "Little Darlin'"
click at [218, 104] on div "Work Writer Publisher" at bounding box center [341, 105] width 650 height 20
click at [211, 174] on input "[PERSON_NAME]" at bounding box center [390, 166] width 516 height 23
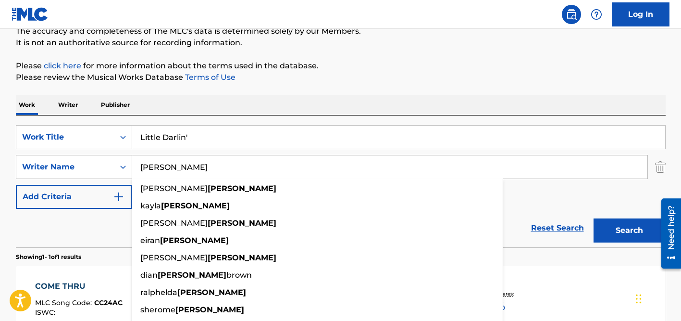
click at [594, 218] on button "Search" at bounding box center [630, 230] width 72 height 24
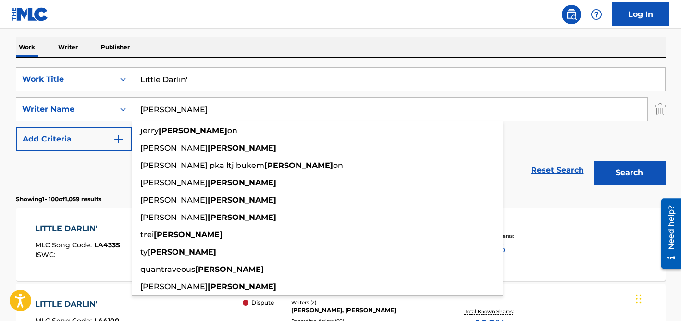
scroll to position [172, 0]
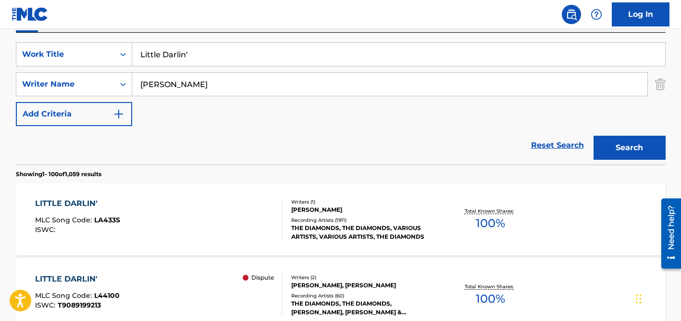
click at [540, 108] on div "SearchWithCriteriada92fadb-9570-4115-acf3-3f21b08c6bfe Work Title Little Darlin…" at bounding box center [341, 84] width 650 height 84
click at [184, 84] on input "[PERSON_NAME]" at bounding box center [390, 84] width 516 height 23
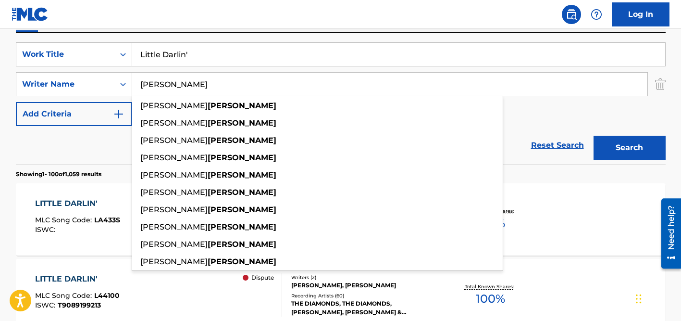
type input "[PERSON_NAME]"
click at [183, 60] on input "Little Darlin'" at bounding box center [398, 54] width 533 height 23
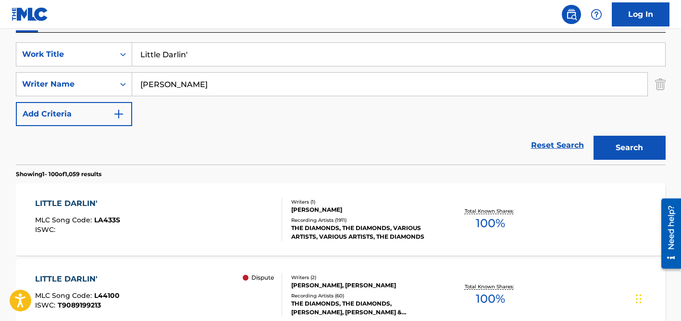
click at [183, 60] on input "Little Darlin'" at bounding box center [398, 54] width 533 height 23
paste input "Secret Lover"
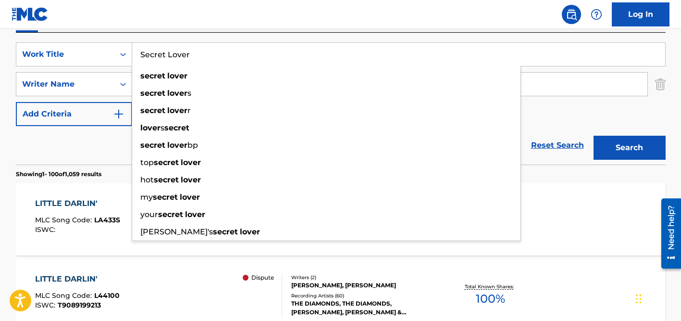
type input "Secret Lover"
click at [594, 136] on button "Search" at bounding box center [630, 148] width 72 height 24
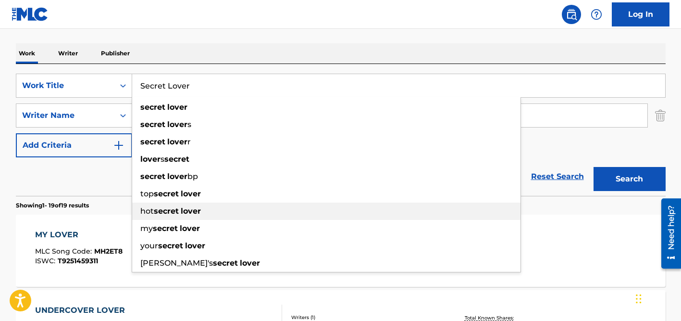
scroll to position [122, 0]
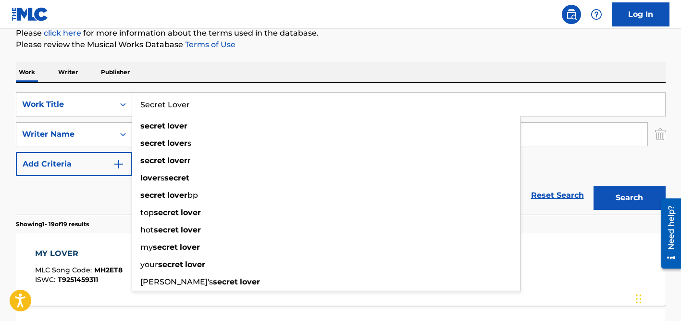
drag, startPoint x: 82, startPoint y: 204, endPoint x: 139, endPoint y: 163, distance: 70.6
click at [82, 204] on div "Reset Search Search" at bounding box center [341, 195] width 650 height 38
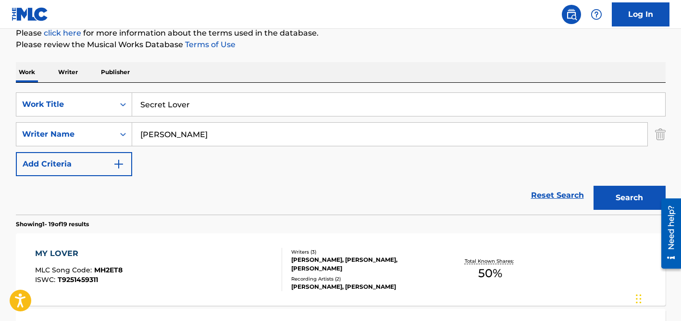
click at [177, 126] on input "[PERSON_NAME]" at bounding box center [390, 134] width 516 height 23
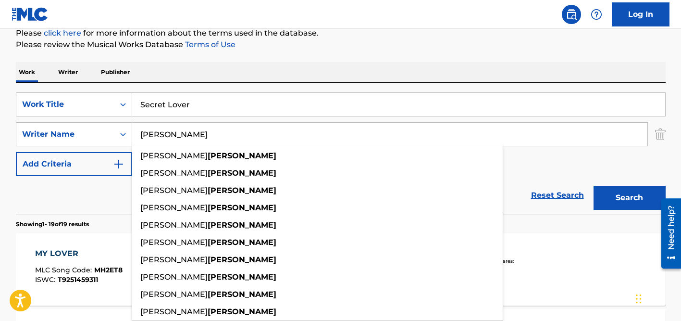
click at [177, 126] on input "[PERSON_NAME]" at bounding box center [390, 134] width 516 height 23
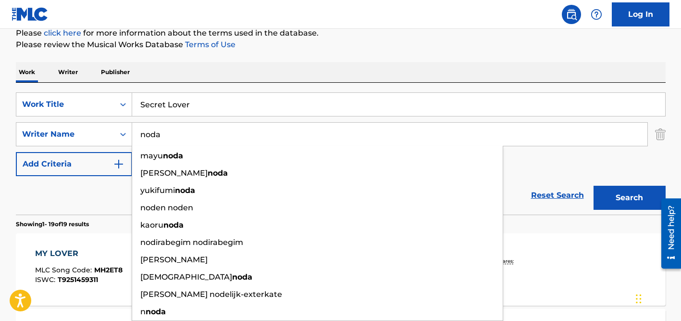
type input "noda"
click at [594, 186] on button "Search" at bounding box center [630, 198] width 72 height 24
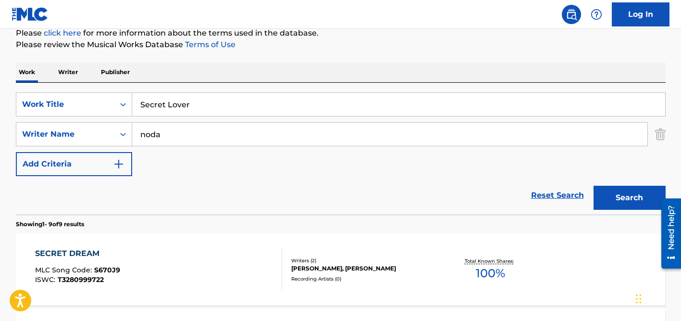
click at [97, 188] on div "Reset Search Search" at bounding box center [341, 195] width 650 height 38
click at [198, 101] on input "Secret Lover" at bounding box center [398, 104] width 533 height 23
paste input "O Chore [PERSON_NAME] K"
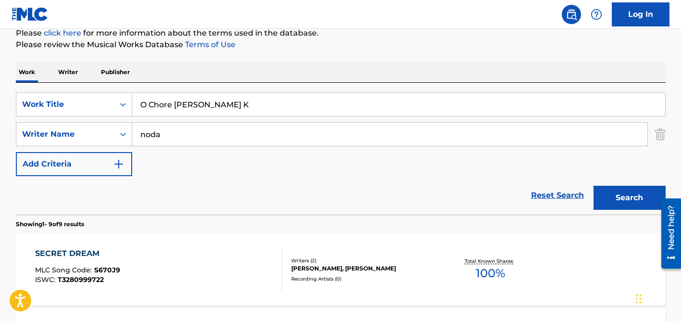
type input "O Chore [PERSON_NAME] K"
click at [212, 79] on div "Work Writer Publisher" at bounding box center [341, 72] width 650 height 20
click at [193, 144] on input "noda" at bounding box center [390, 134] width 516 height 23
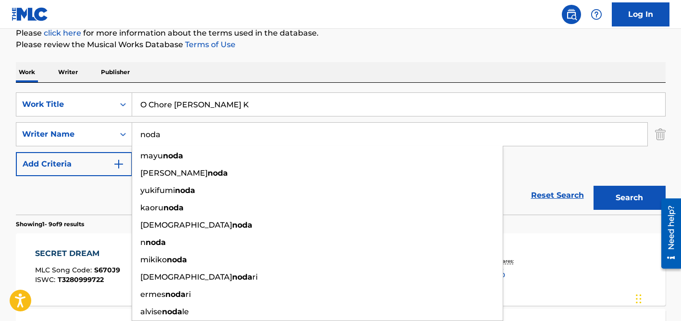
click at [193, 138] on input "noda" at bounding box center [390, 134] width 516 height 23
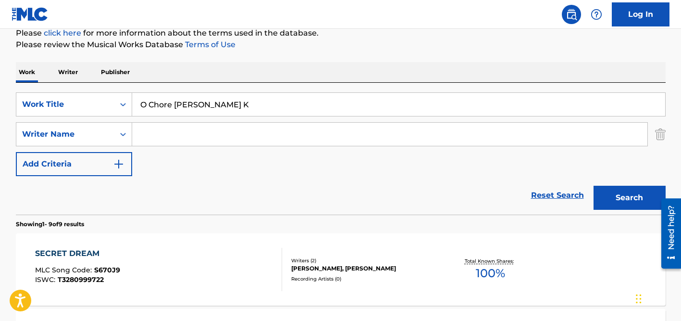
click at [594, 186] on button "Search" at bounding box center [630, 198] width 72 height 24
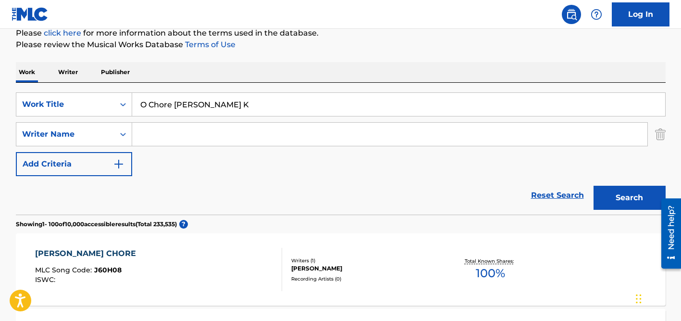
click at [186, 109] on input "O Chore [PERSON_NAME] K" at bounding box center [398, 104] width 533 height 23
paste input "[PERSON_NAME] [PERSON_NAME]"
type input "[PERSON_NAME] [PERSON_NAME]"
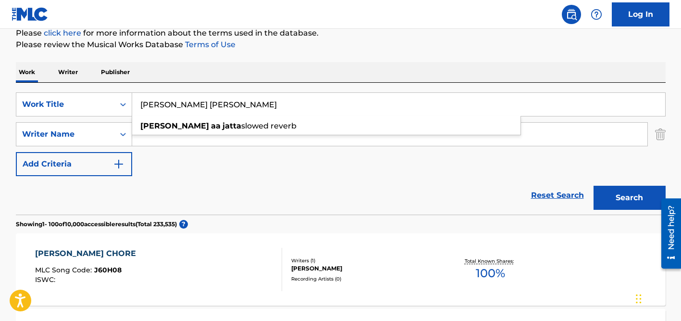
click at [237, 77] on div "Work Writer Publisher" at bounding box center [341, 72] width 650 height 20
click at [218, 136] on input "Search Form" at bounding box center [390, 134] width 516 height 23
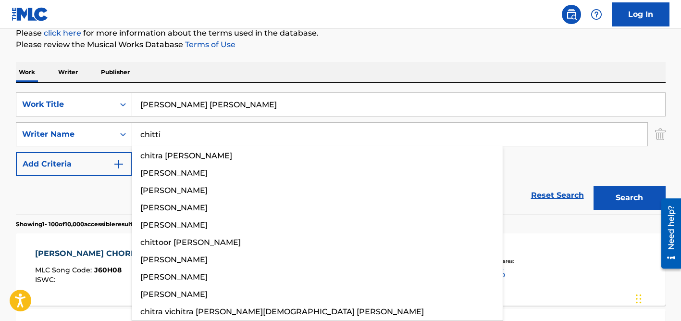
type input "chitti"
click at [594, 186] on button "Search" at bounding box center [630, 198] width 72 height 24
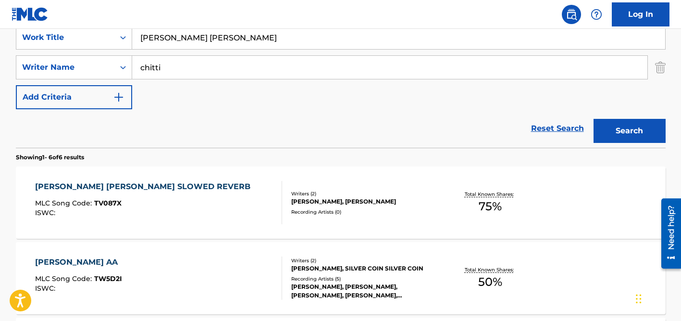
scroll to position [189, 0]
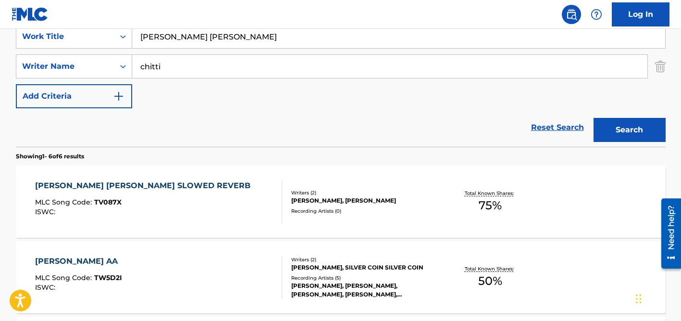
click at [96, 127] on div "Reset Search Search" at bounding box center [341, 127] width 650 height 38
click at [174, 66] on input "chitti" at bounding box center [390, 66] width 516 height 23
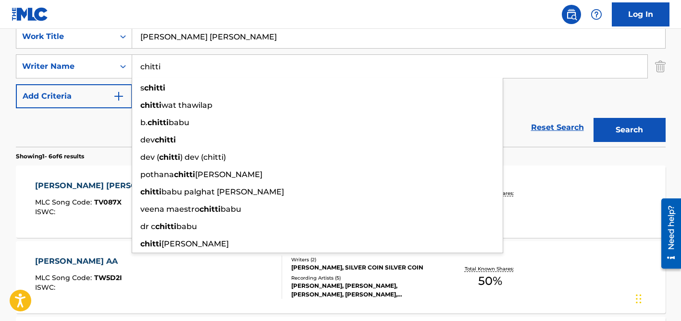
click at [174, 66] on input "chitti" at bounding box center [390, 66] width 516 height 23
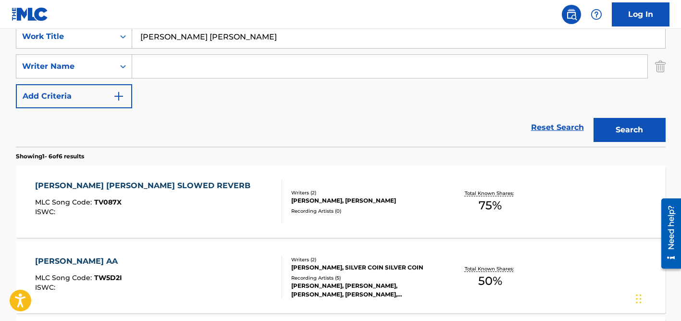
click at [594, 118] on button "Search" at bounding box center [630, 130] width 72 height 24
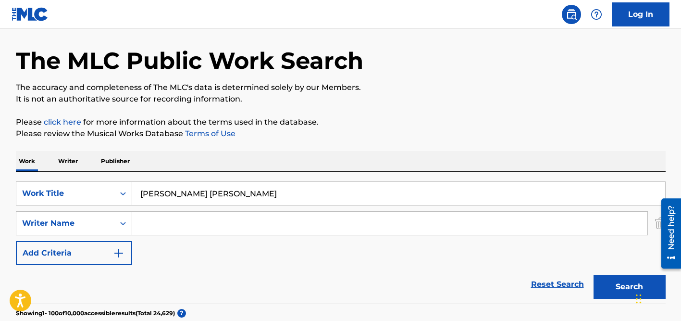
scroll to position [0, 0]
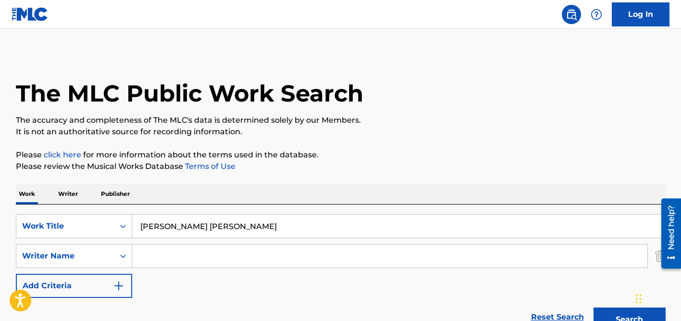
click at [173, 226] on input "[PERSON_NAME] [PERSON_NAME]" at bounding box center [398, 225] width 533 height 23
paste input "One night love"
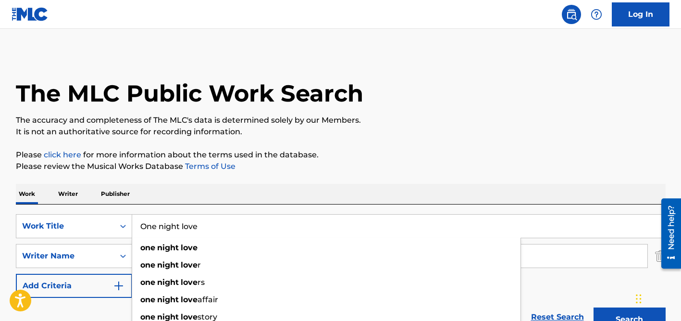
type input "One night love"
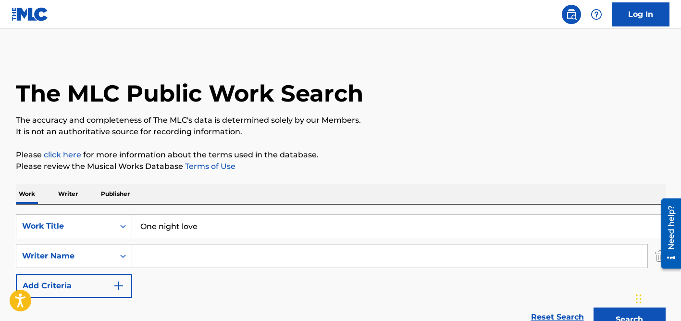
click at [257, 187] on div "Work Writer Publisher" at bounding box center [341, 194] width 650 height 20
click at [206, 245] on input "Search Form" at bounding box center [390, 255] width 516 height 23
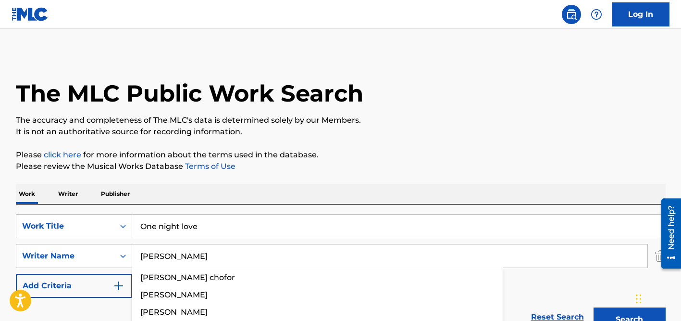
type input "[PERSON_NAME]"
click at [594, 307] on button "Search" at bounding box center [630, 319] width 72 height 24
click at [185, 223] on input "One night love" at bounding box center [398, 225] width 533 height 23
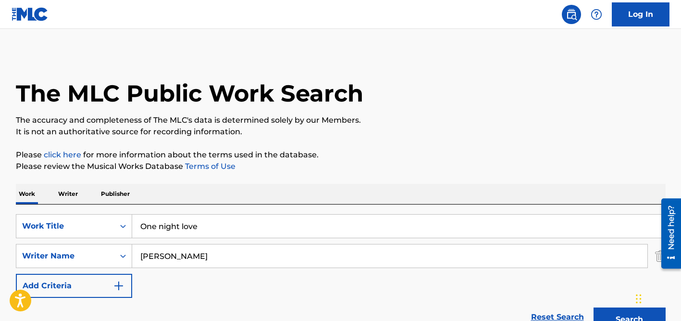
click at [185, 223] on input "One night love" at bounding box center [398, 225] width 533 height 23
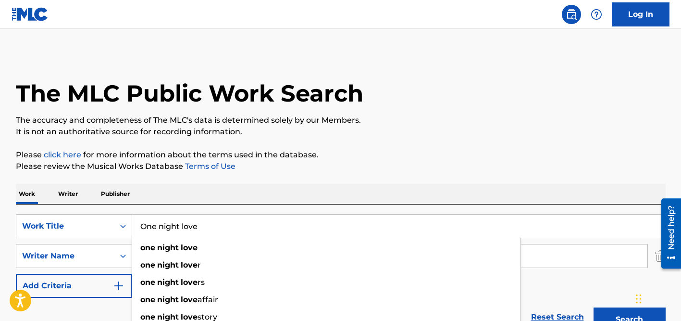
click at [185, 223] on input "One night love" at bounding box center [398, 225] width 533 height 23
paste input "Nós Dois a Sós"
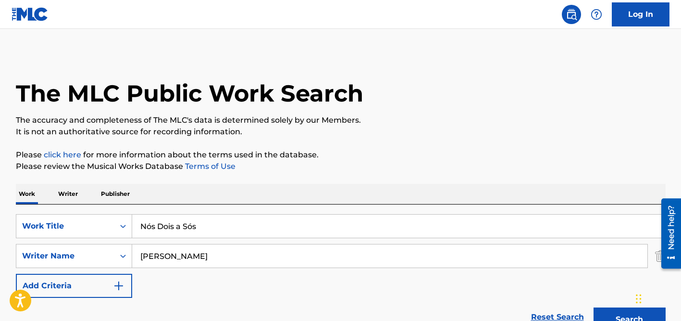
click at [151, 226] on input "Nós Dois a Sós" at bounding box center [398, 225] width 533 height 23
click at [193, 226] on input "Nos Dois a Sós" at bounding box center [398, 225] width 533 height 23
type input "Nos Dois a Sos"
click at [212, 251] on input "[PERSON_NAME]" at bounding box center [390, 255] width 516 height 23
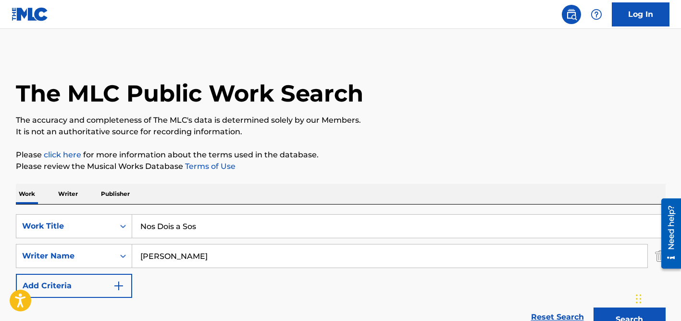
click at [212, 251] on input "[PERSON_NAME]" at bounding box center [390, 255] width 516 height 23
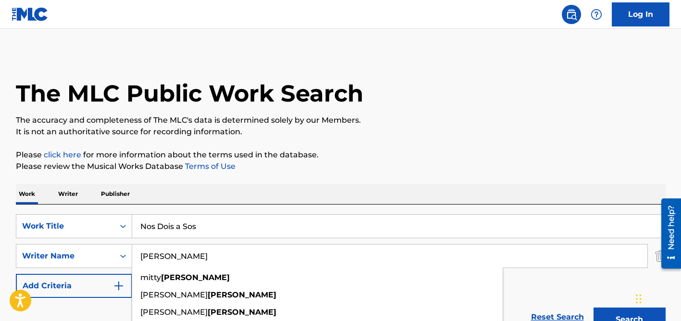
click at [212, 251] on input "[PERSON_NAME]" at bounding box center [390, 255] width 516 height 23
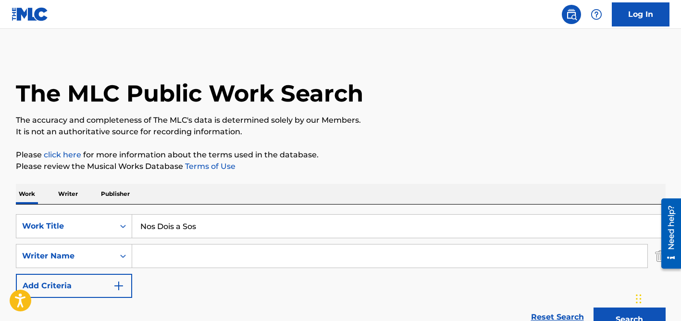
click at [594, 307] on button "Search" at bounding box center [630, 319] width 72 height 24
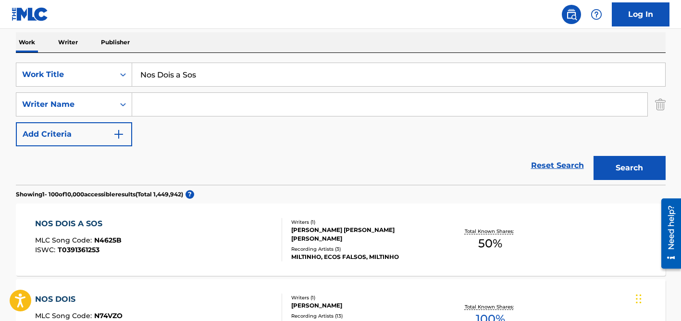
scroll to position [138, 0]
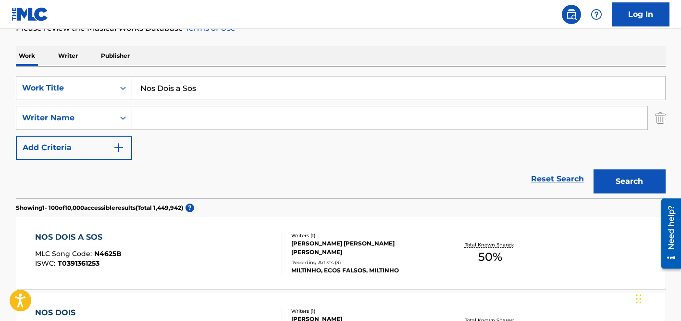
click at [190, 88] on input "Nos Dois a Sos" at bounding box center [398, 87] width 533 height 23
paste input "Music Is What Feelings Sound Like"
type input "Music Is What Feelings Sound Like"
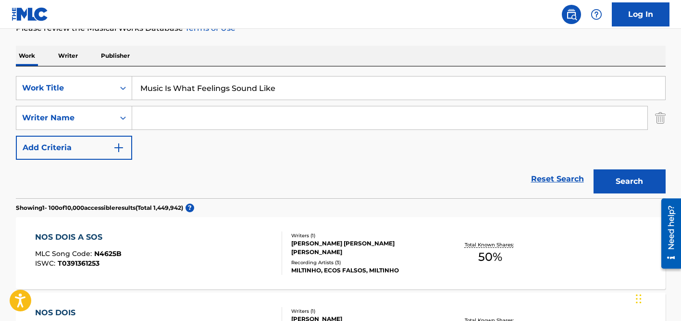
click at [230, 52] on div "Work Writer Publisher" at bounding box center [341, 56] width 650 height 20
click at [205, 111] on input "Search Form" at bounding box center [390, 117] width 516 height 23
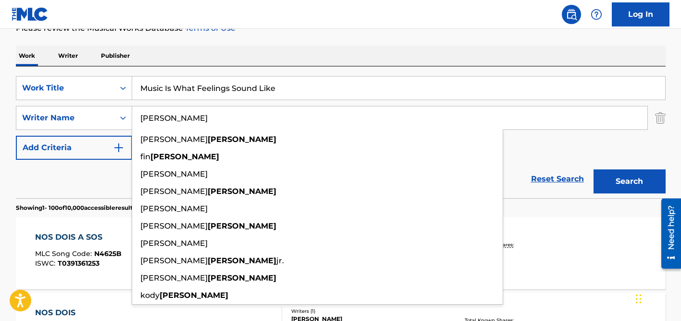
type input "[PERSON_NAME]"
click at [594, 169] on button "Search" at bounding box center [630, 181] width 72 height 24
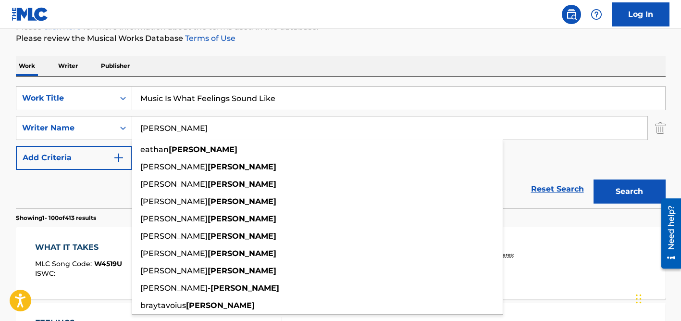
click at [198, 134] on input "[PERSON_NAME]" at bounding box center [390, 127] width 516 height 23
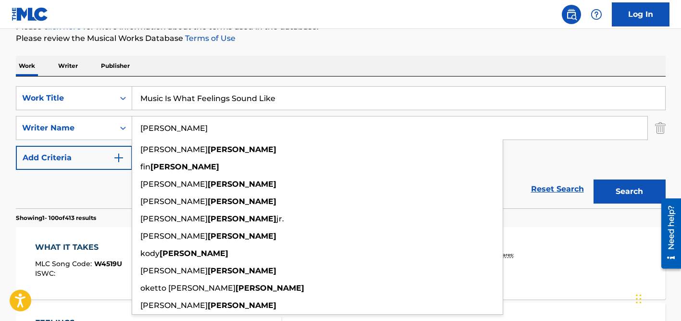
click at [198, 134] on input "[PERSON_NAME]" at bounding box center [390, 127] width 516 height 23
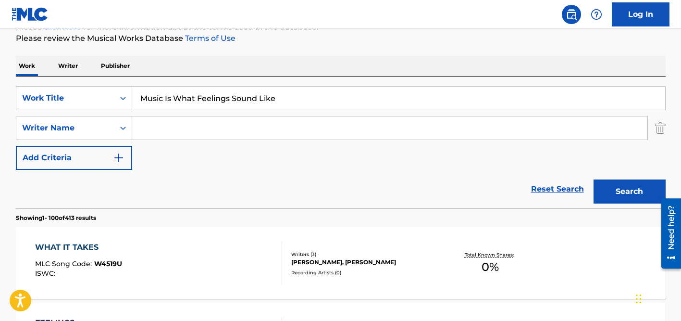
click at [594, 179] on button "Search" at bounding box center [630, 191] width 72 height 24
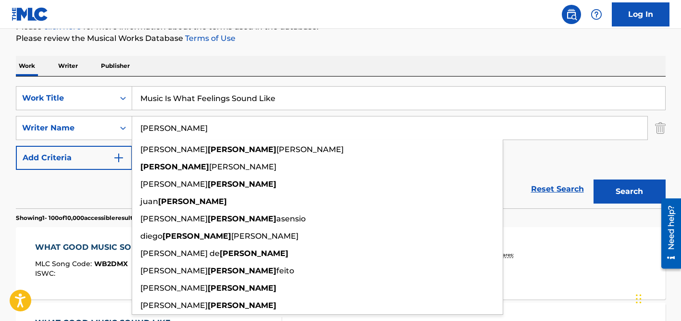
type input "[PERSON_NAME]"
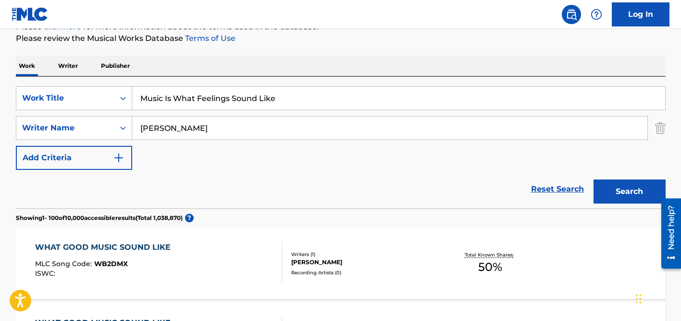
click at [164, 88] on input "Music Is What Feelings Sound Like" at bounding box center [398, 98] width 533 height 23
click at [170, 101] on input "Music Is What Feelings Sound Like" at bounding box center [398, 98] width 533 height 23
paste input "Te Estoy [PERSON_NAME] Locament"
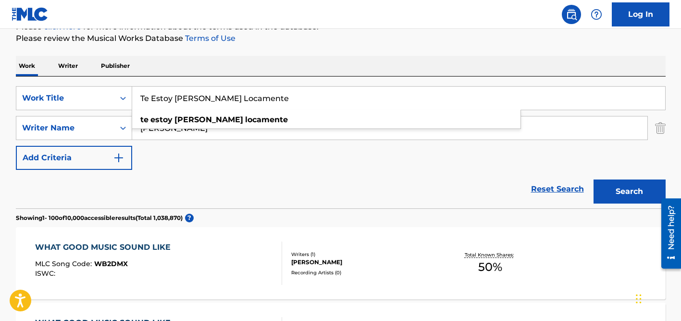
type input "Te Estoy [PERSON_NAME] Locamente"
click at [228, 64] on div "Work Writer Publisher" at bounding box center [341, 66] width 650 height 20
click at [231, 120] on input "[PERSON_NAME]" at bounding box center [390, 127] width 516 height 23
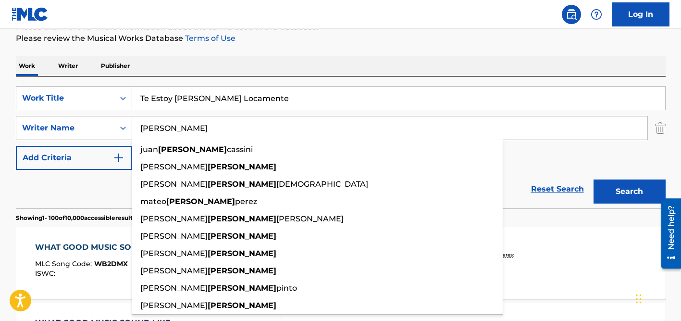
click at [594, 179] on button "Search" at bounding box center [630, 191] width 72 height 24
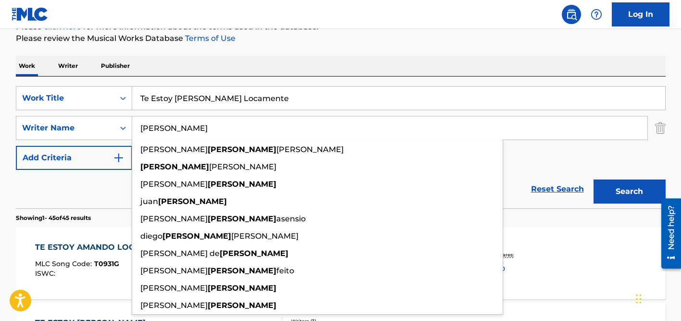
click at [88, 187] on div "Reset Search Search" at bounding box center [341, 189] width 650 height 38
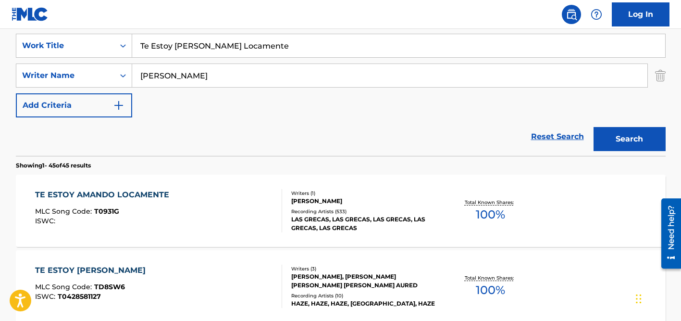
scroll to position [220, 0]
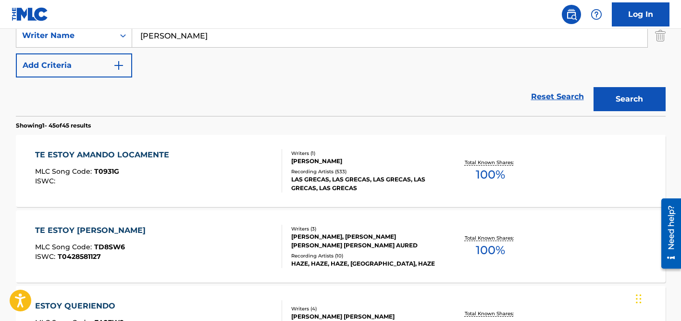
click at [345, 178] on div "LAS GRECAS, LAS GRECAS, LAS GRECAS, LAS GRECAS, LAS GRECAS" at bounding box center [363, 183] width 145 height 17
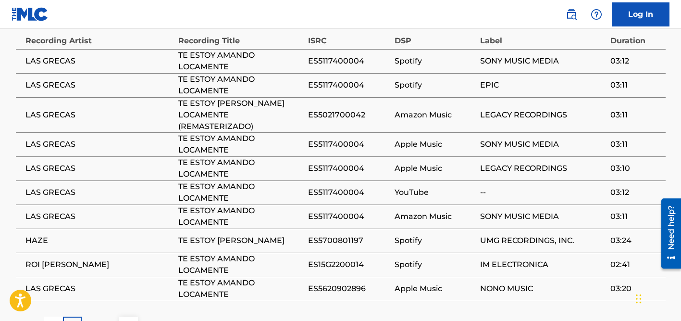
scroll to position [851, 0]
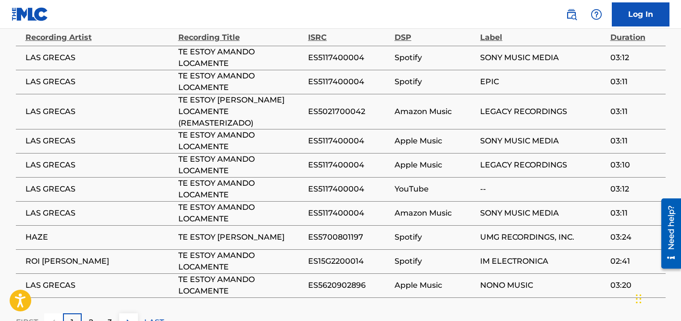
click at [61, 106] on span "LAS GRECAS" at bounding box center [99, 112] width 148 height 12
copy div "LAS GRECAS"
